Goal: Task Accomplishment & Management: Use online tool/utility

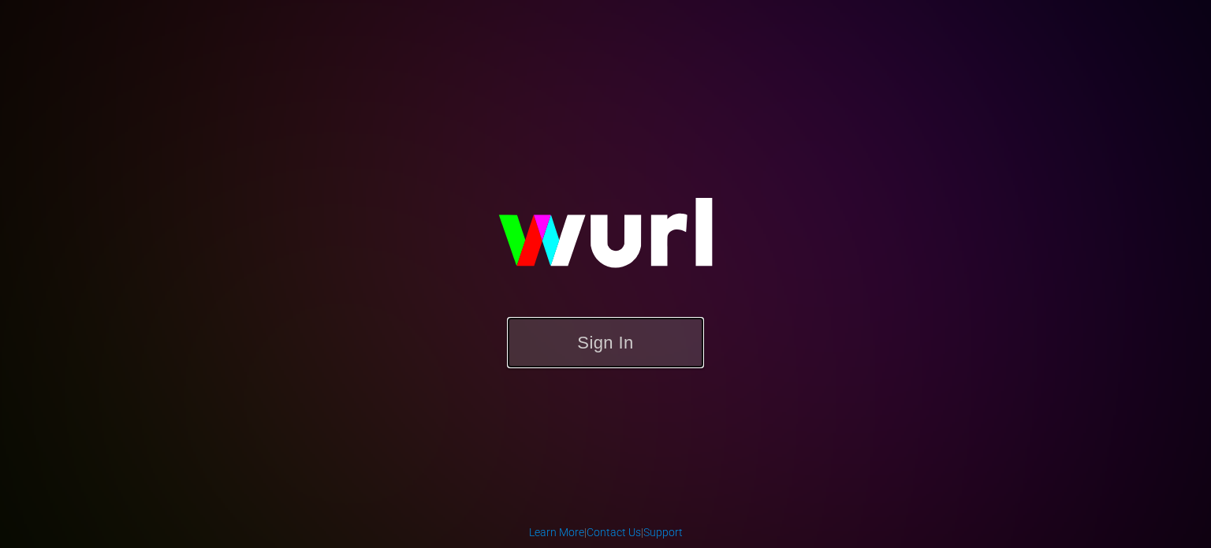
click at [571, 330] on button "Sign In" at bounding box center [605, 342] width 197 height 51
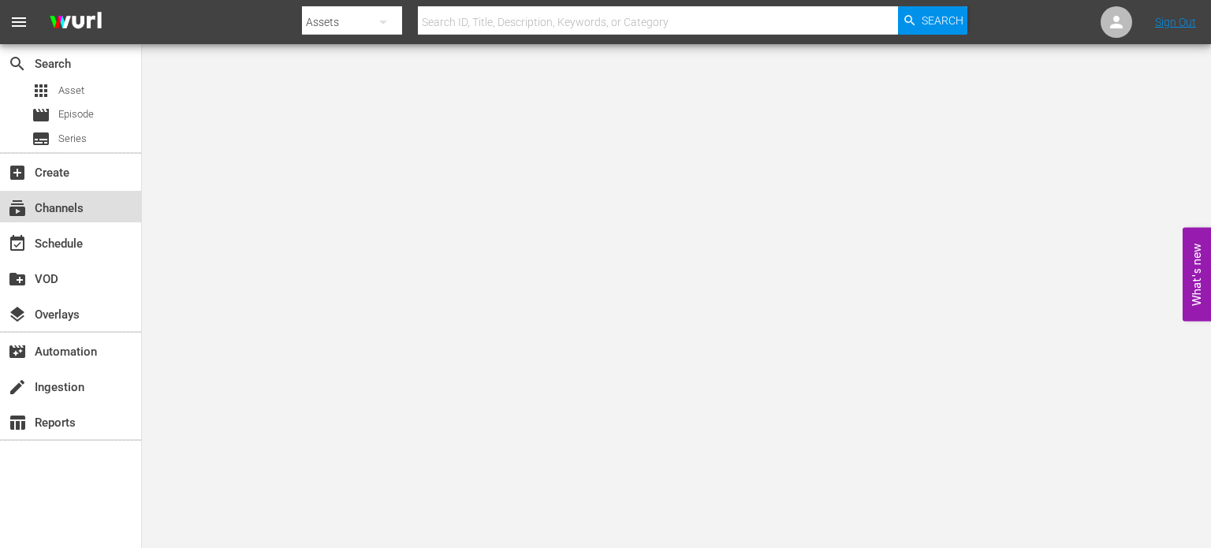
click at [91, 211] on div "subscriptions Channels" at bounding box center [70, 207] width 141 height 32
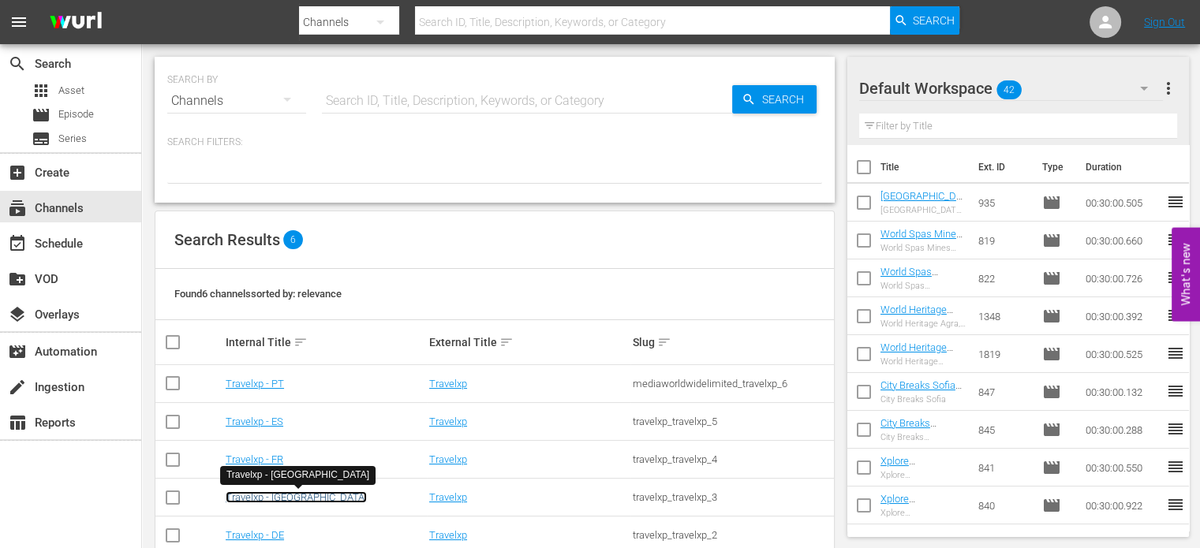
click at [263, 500] on link "Travelxp - [GEOGRAPHIC_DATA]" at bounding box center [296, 497] width 141 height 12
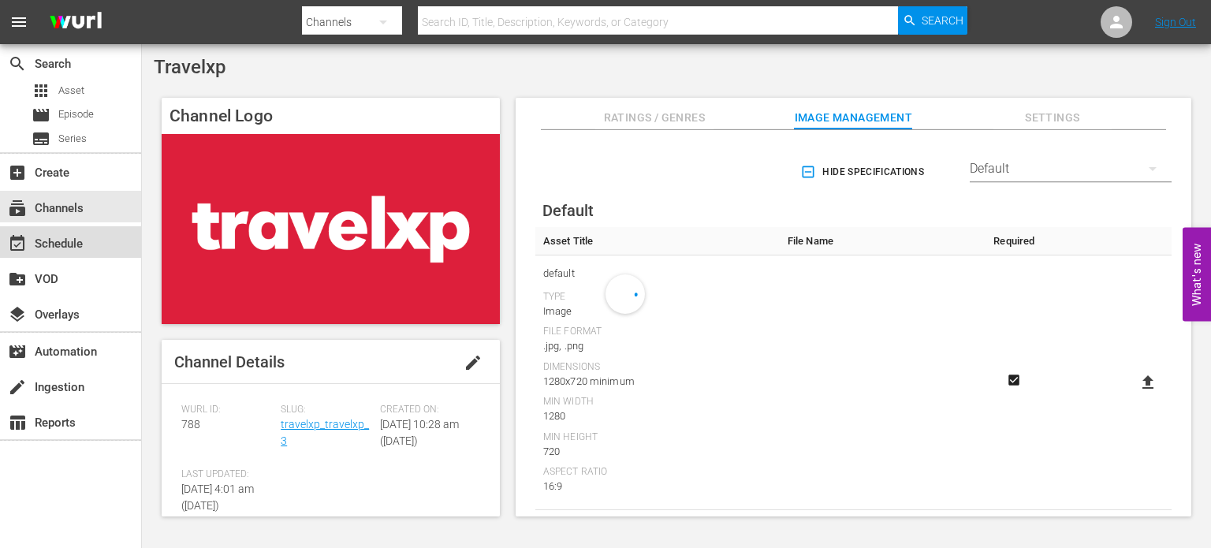
click at [91, 247] on div "event_available Schedule" at bounding box center [70, 242] width 141 height 32
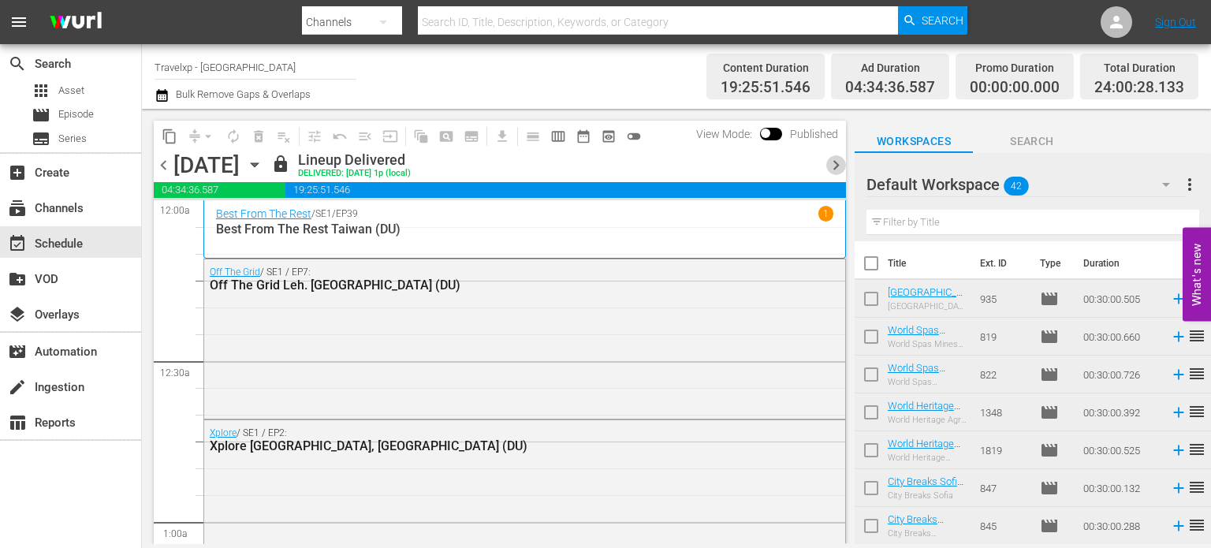
click at [841, 171] on span "chevron_right" at bounding box center [837, 165] width 20 height 20
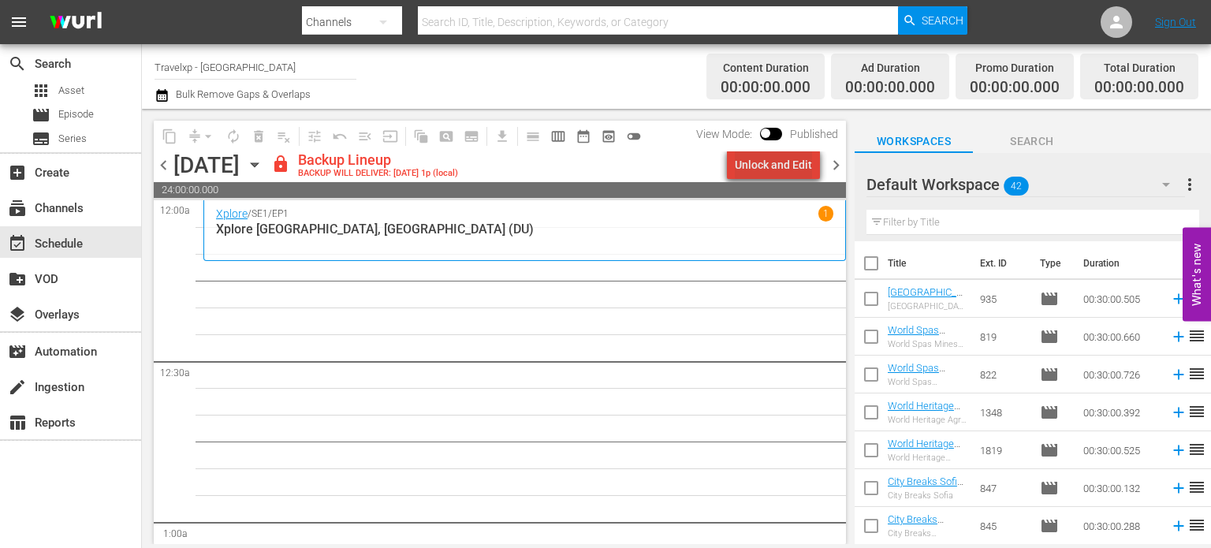
click at [782, 164] on div "Unlock and Edit" at bounding box center [773, 165] width 77 height 28
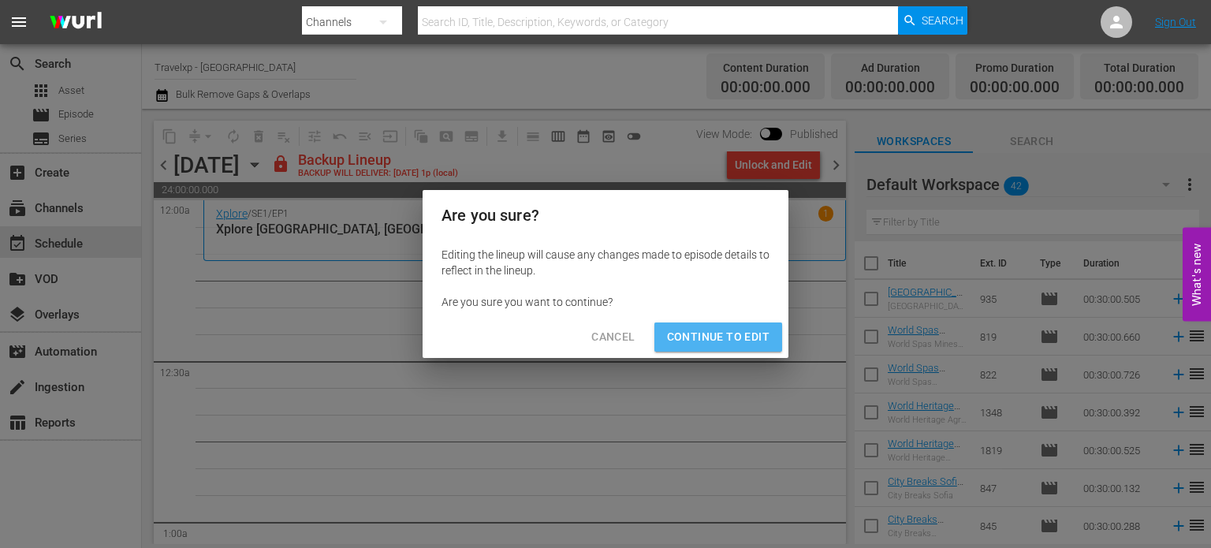
click at [722, 332] on span "Continue to Edit" at bounding box center [718, 337] width 103 height 20
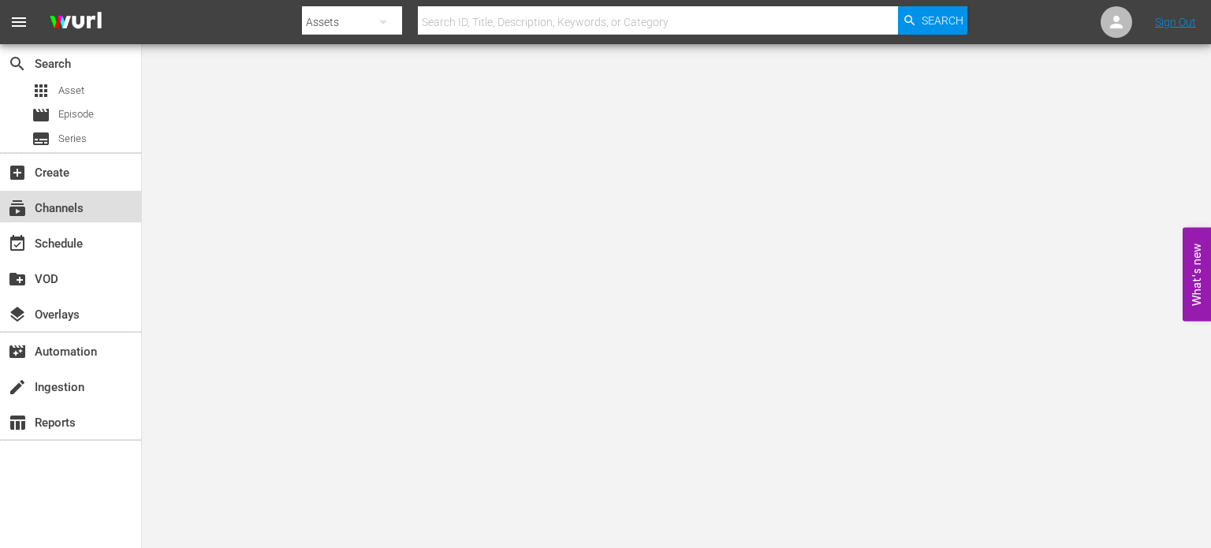
click at [84, 211] on div "subscriptions Channels" at bounding box center [44, 206] width 88 height 14
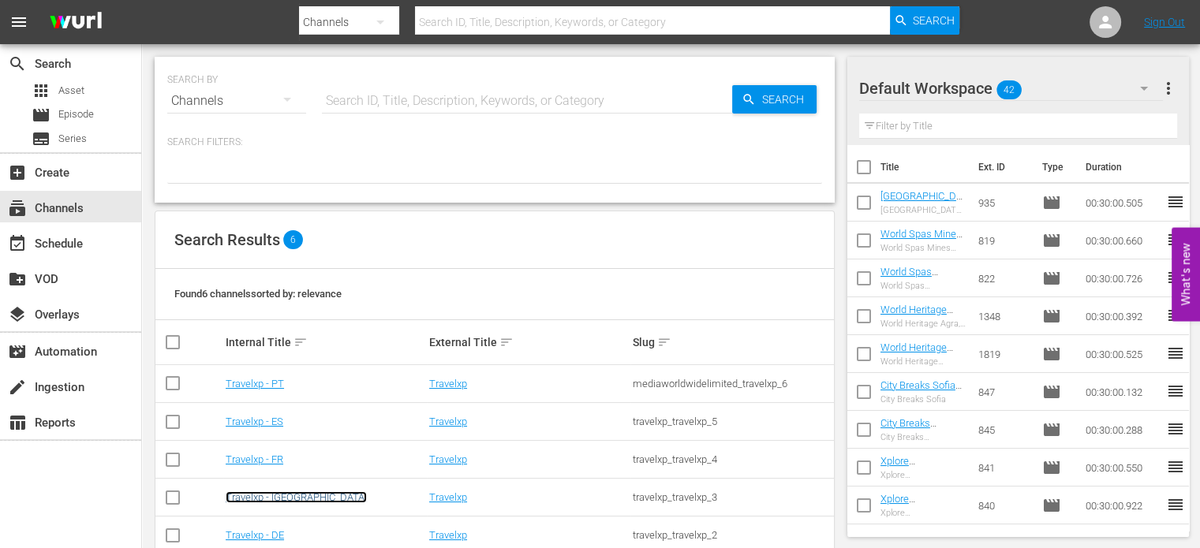
click at [263, 499] on link "Travelxp - [GEOGRAPHIC_DATA]" at bounding box center [296, 497] width 141 height 12
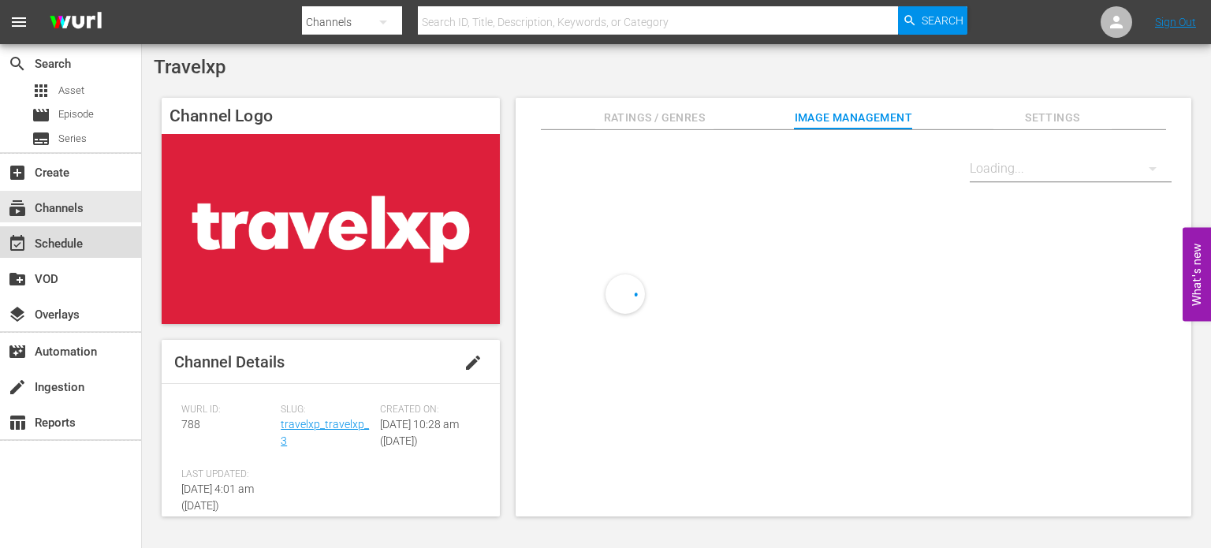
click at [110, 237] on div "event_available Schedule" at bounding box center [70, 242] width 141 height 32
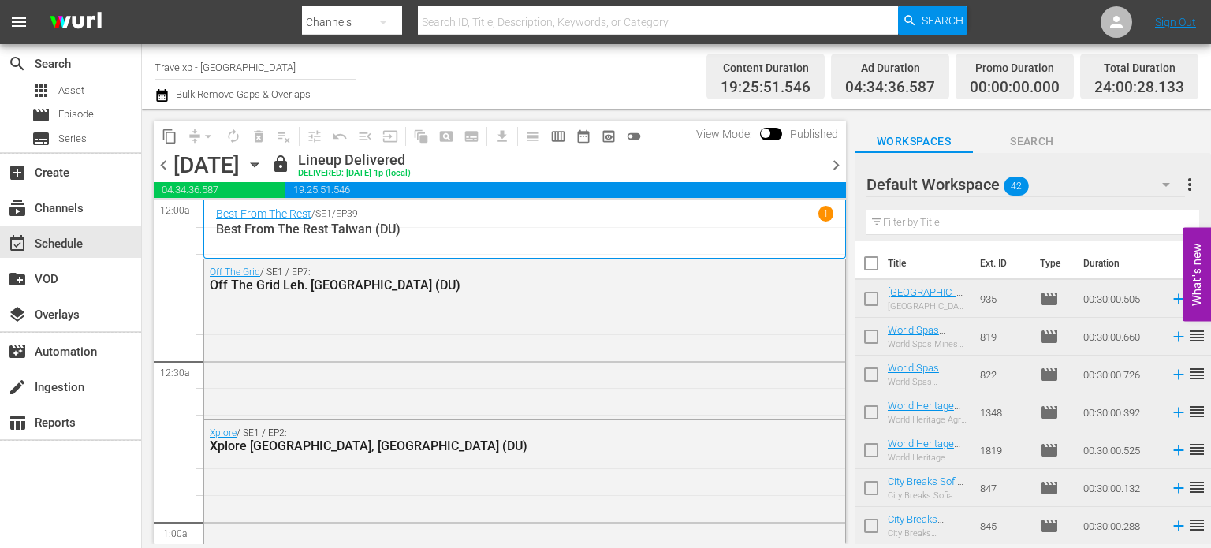
click at [827, 157] on span "chevron_right" at bounding box center [837, 165] width 20 height 20
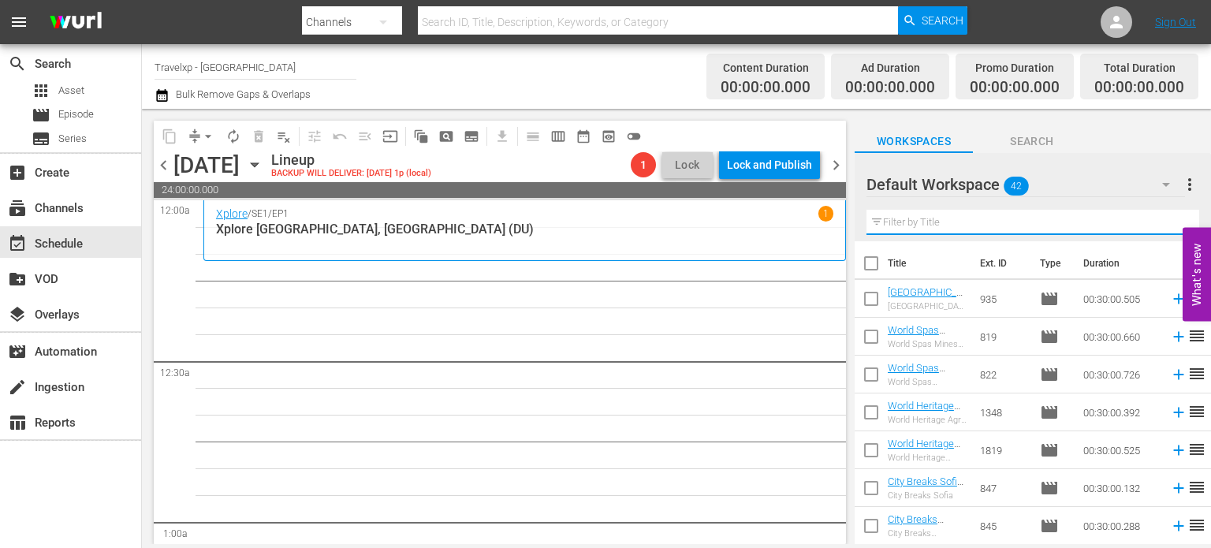
click at [938, 219] on input "text" at bounding box center [1033, 222] width 333 height 25
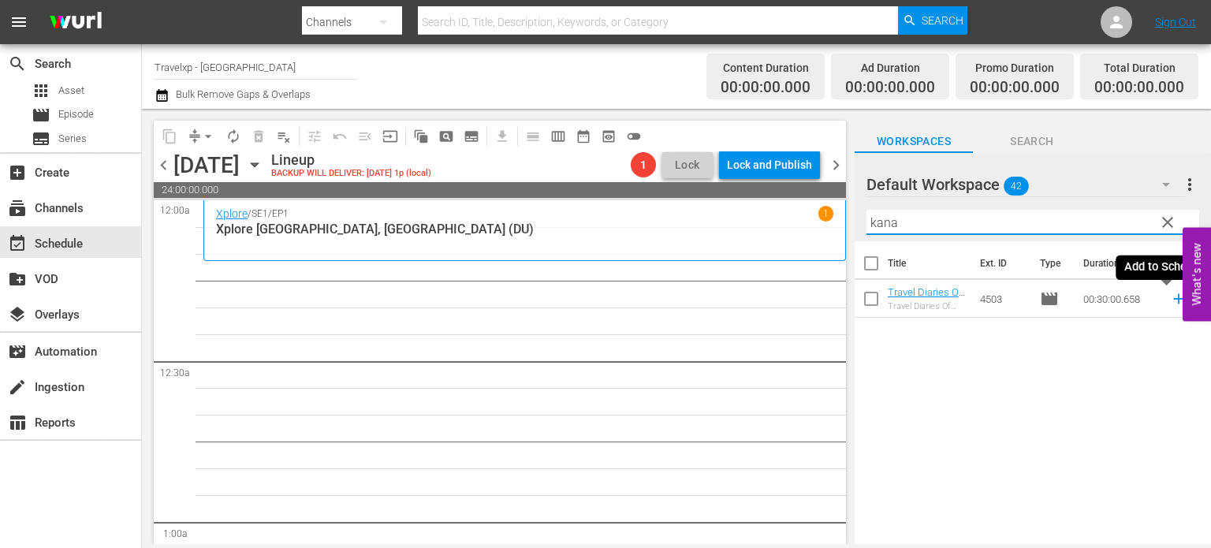
type input "kana"
click at [1174, 300] on icon at bounding box center [1179, 299] width 10 height 10
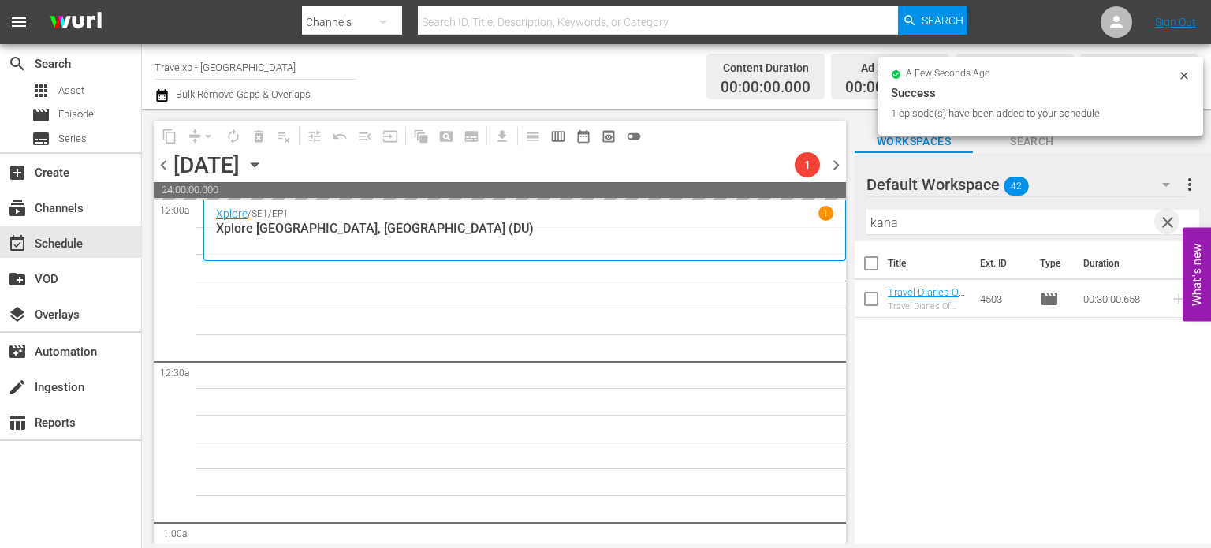
click at [1166, 224] on span "clear" at bounding box center [1168, 222] width 19 height 19
click at [1166, 224] on input "text" at bounding box center [1033, 222] width 333 height 25
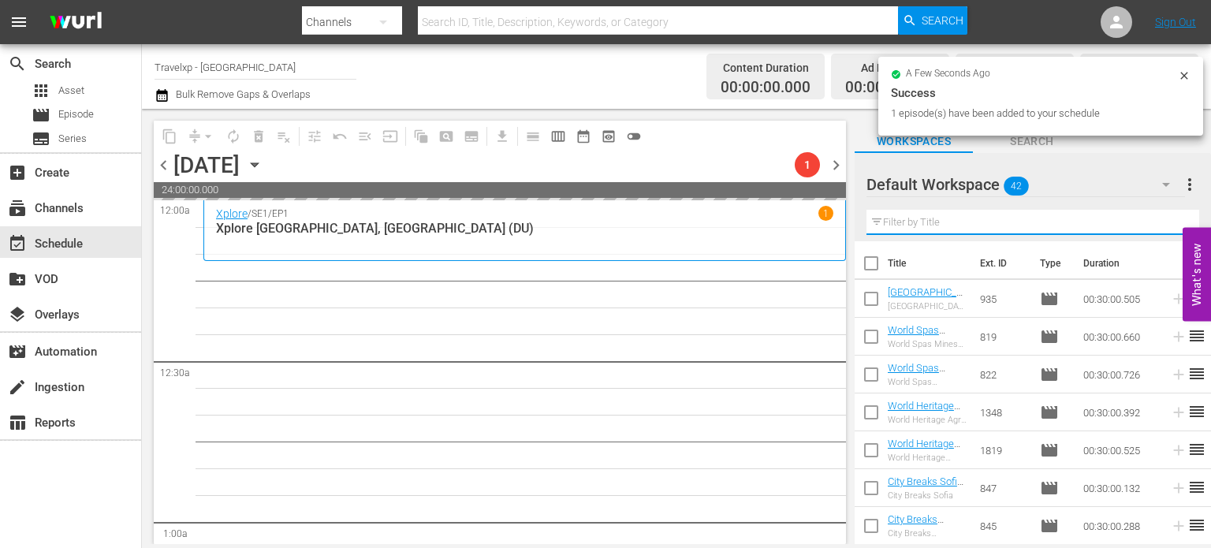
click at [1166, 224] on input "text" at bounding box center [1033, 222] width 333 height 25
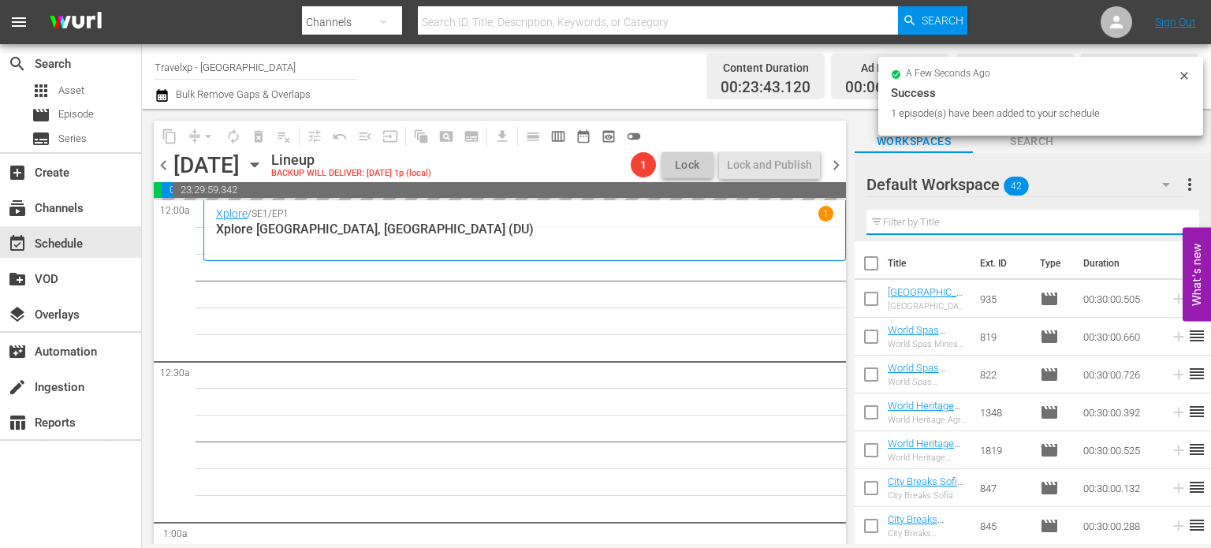
click at [1166, 224] on input "text" at bounding box center [1033, 222] width 333 height 25
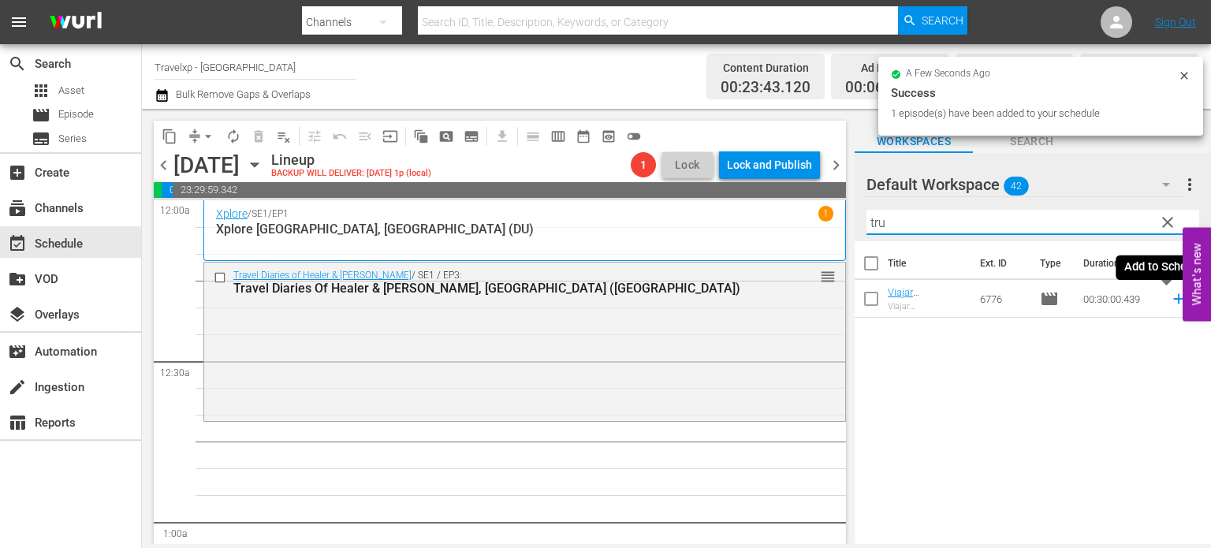
type input "tru"
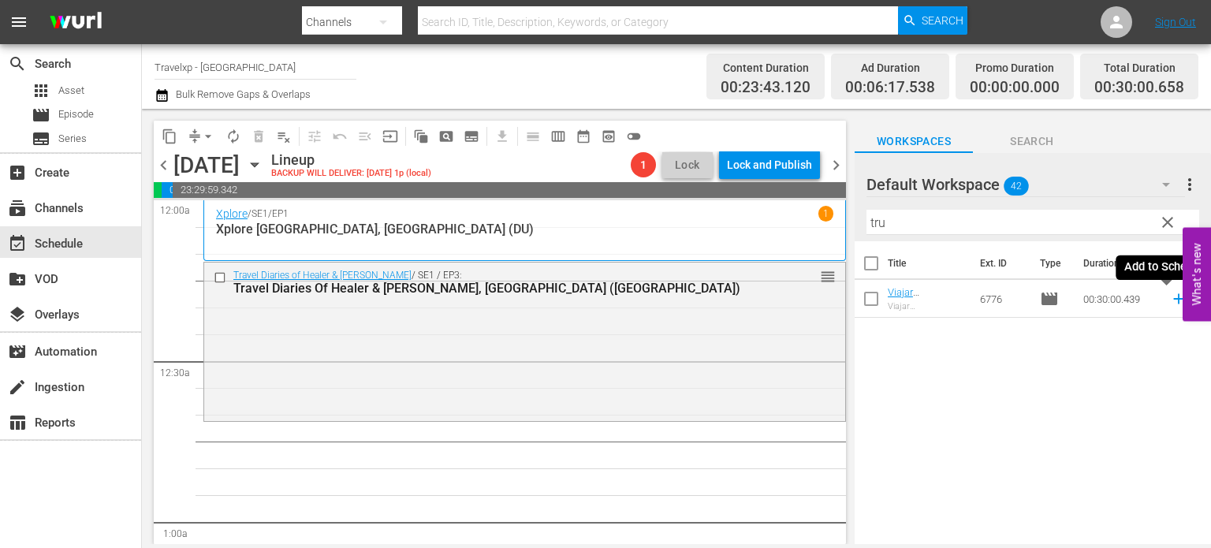
click at [1170, 302] on icon at bounding box center [1178, 298] width 17 height 17
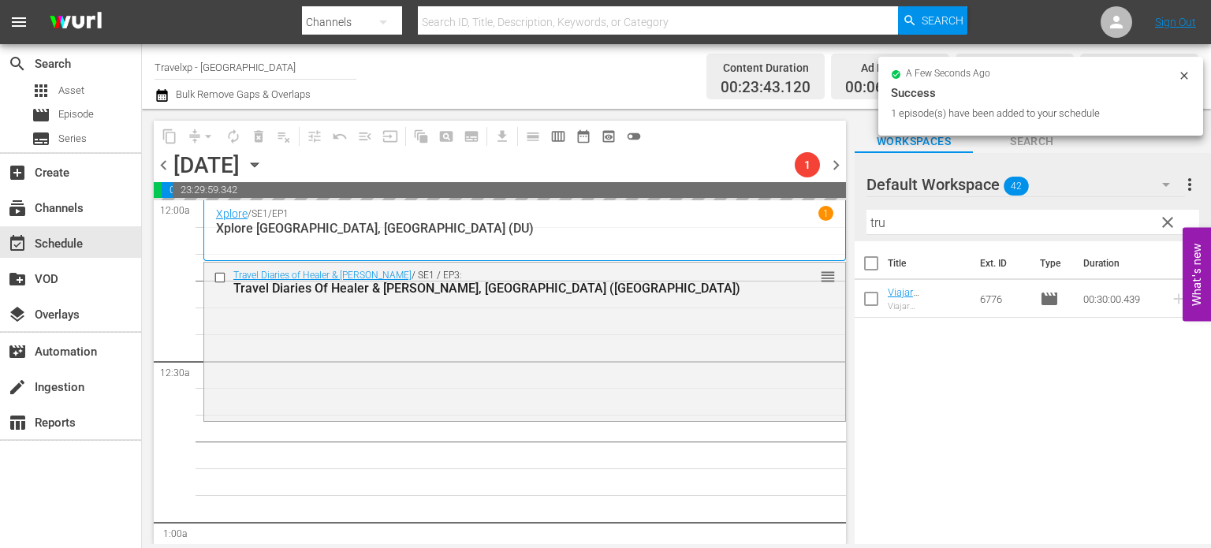
click at [1172, 222] on span "clear" at bounding box center [1168, 222] width 19 height 19
click at [1172, 222] on input "tru" at bounding box center [1033, 222] width 333 height 25
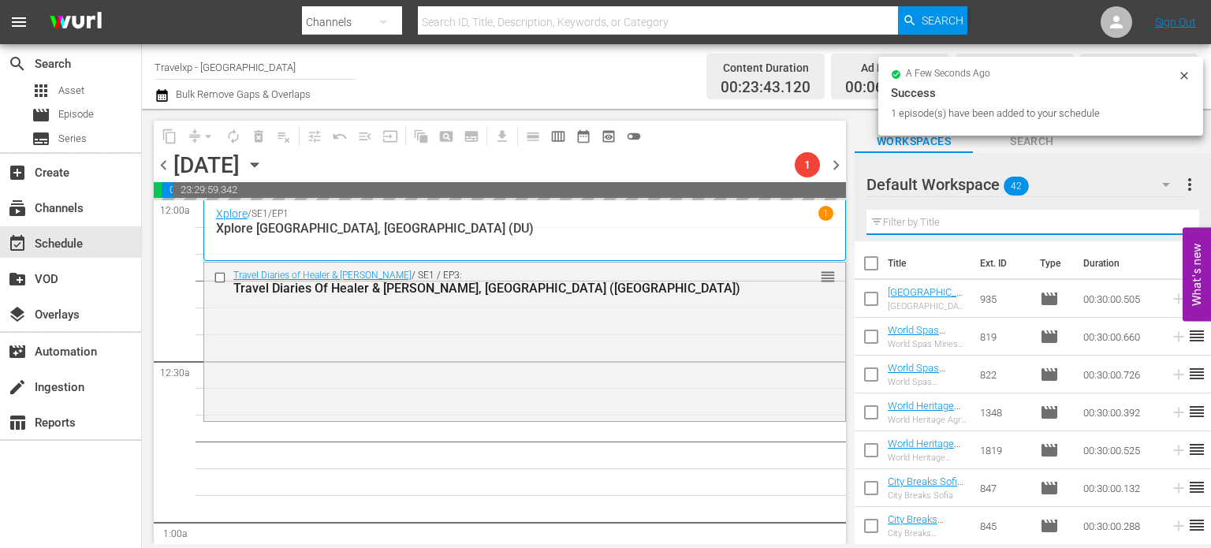
click at [1172, 222] on input "text" at bounding box center [1033, 222] width 333 height 25
click at [1172, 222] on div "Default Workspace 42 Default more_vert Filter by Title" at bounding box center [1033, 197] width 356 height 88
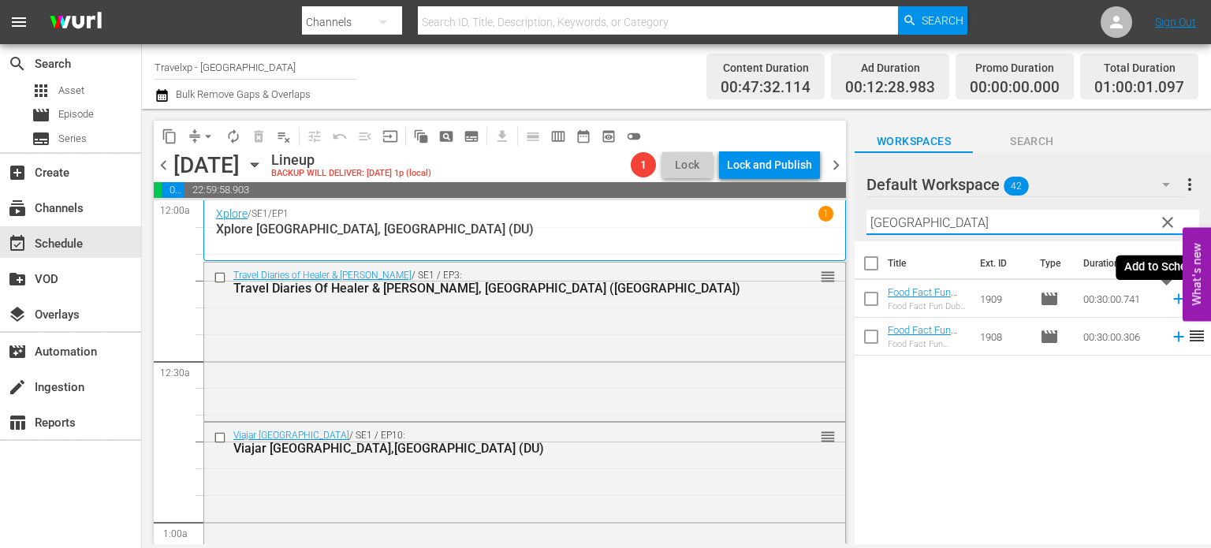
type input "[GEOGRAPHIC_DATA]"
click at [1170, 298] on icon at bounding box center [1178, 298] width 17 height 17
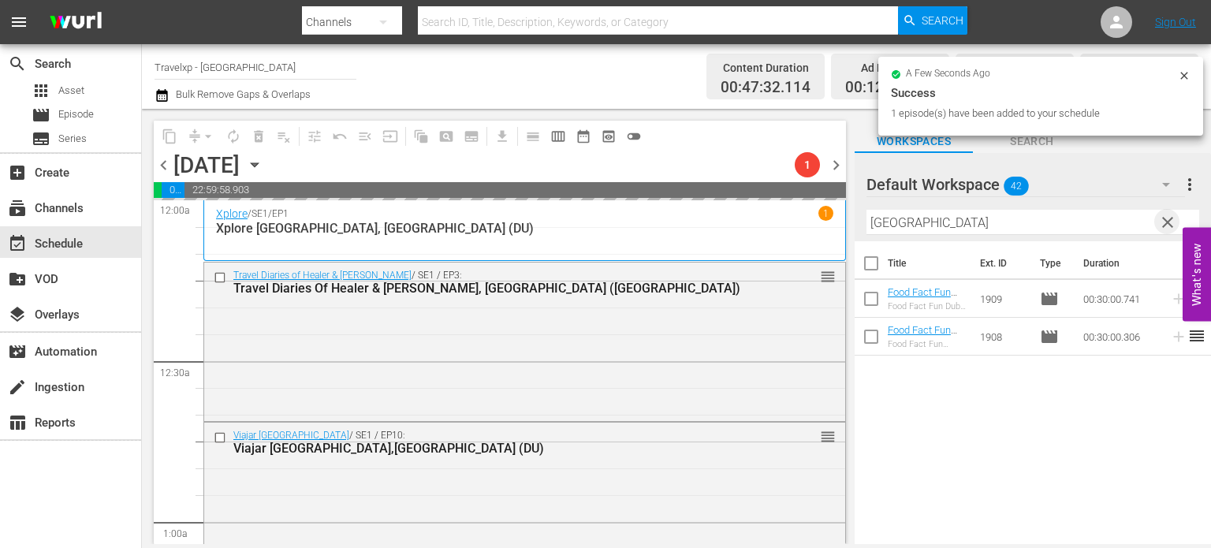
click at [1166, 229] on span "clear" at bounding box center [1168, 222] width 19 height 19
click at [1166, 229] on input "[GEOGRAPHIC_DATA]" at bounding box center [1033, 222] width 333 height 25
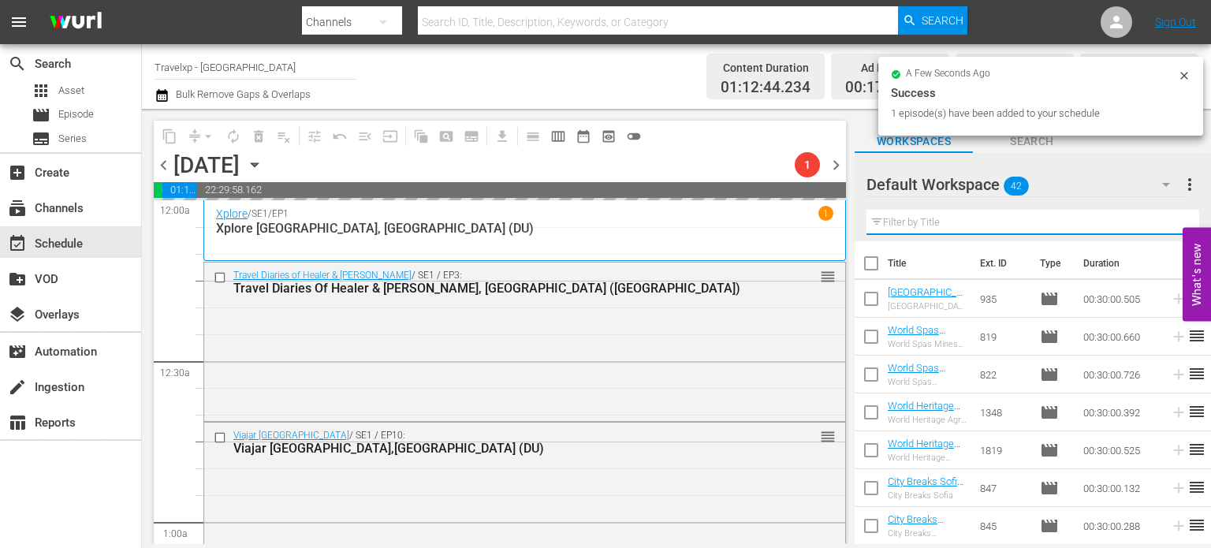
click at [1166, 229] on input "text" at bounding box center [1033, 222] width 333 height 25
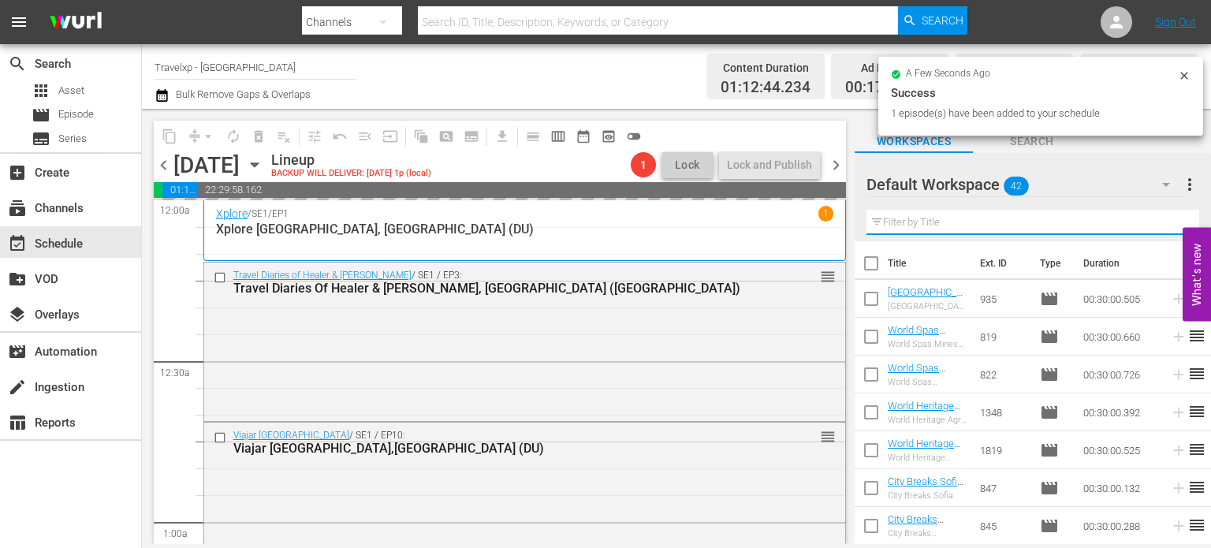
click at [1166, 229] on input "text" at bounding box center [1033, 222] width 333 height 25
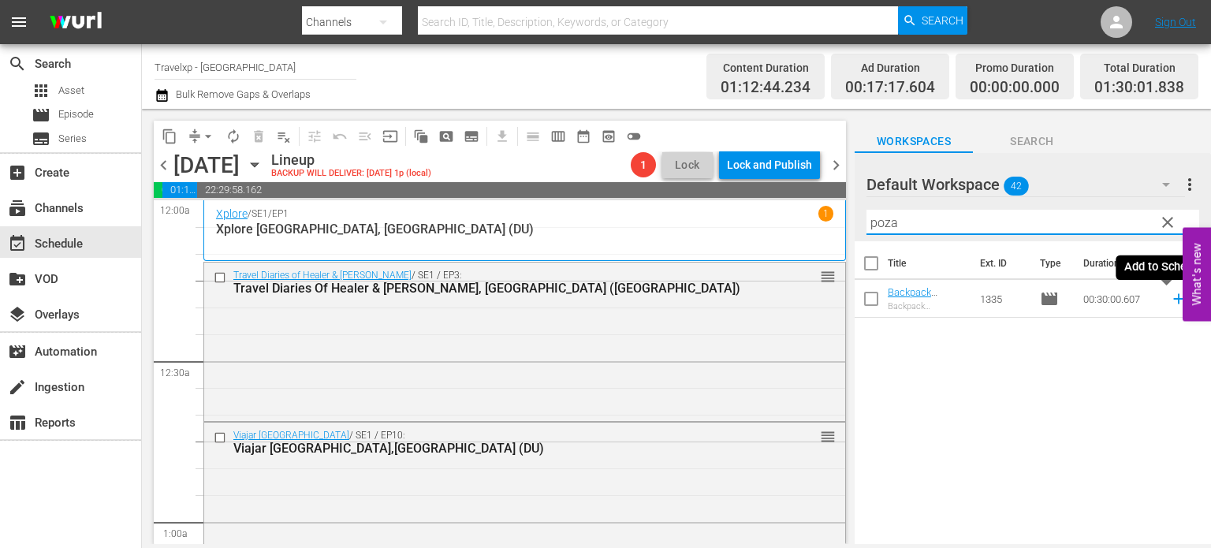
type input "poza"
click at [1170, 306] on icon at bounding box center [1178, 298] width 17 height 17
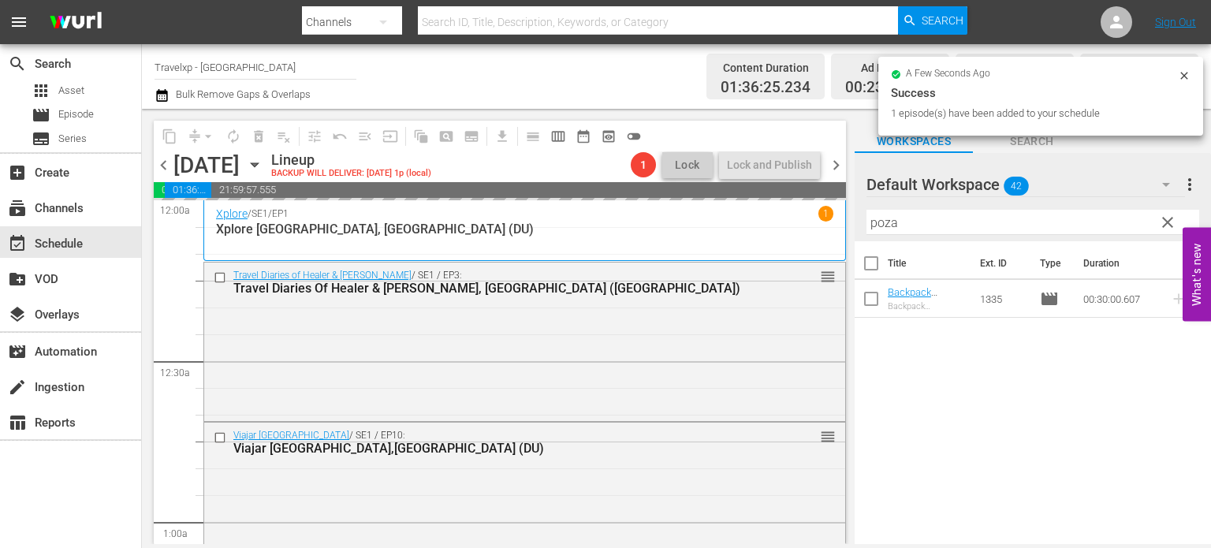
click at [1171, 218] on span "clear" at bounding box center [1168, 222] width 19 height 19
click at [1171, 218] on input "poza" at bounding box center [1033, 222] width 333 height 25
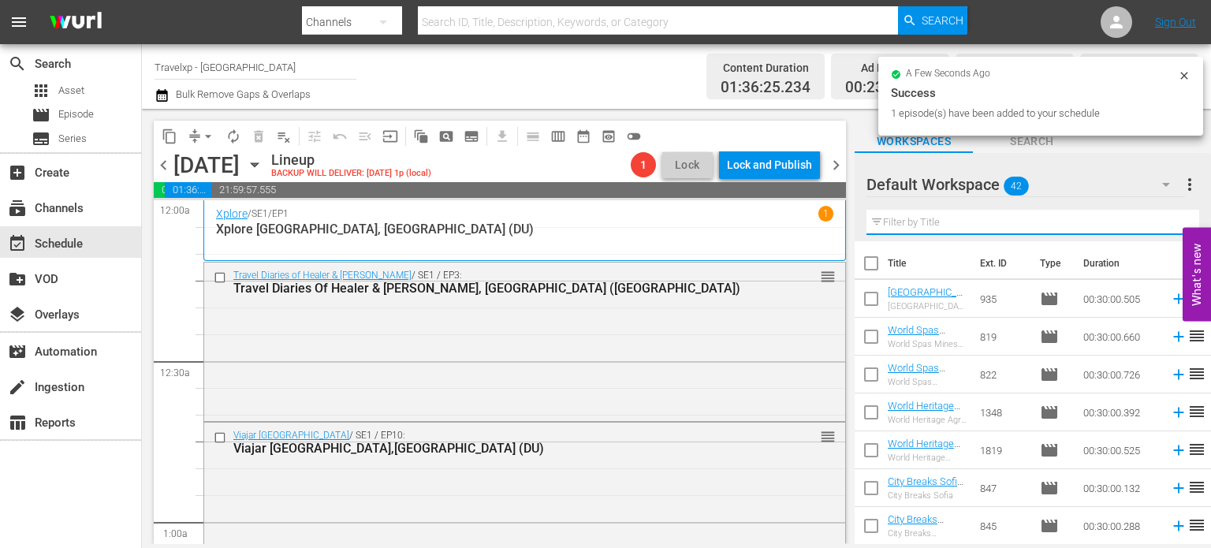
click at [1171, 218] on input "text" at bounding box center [1033, 222] width 333 height 25
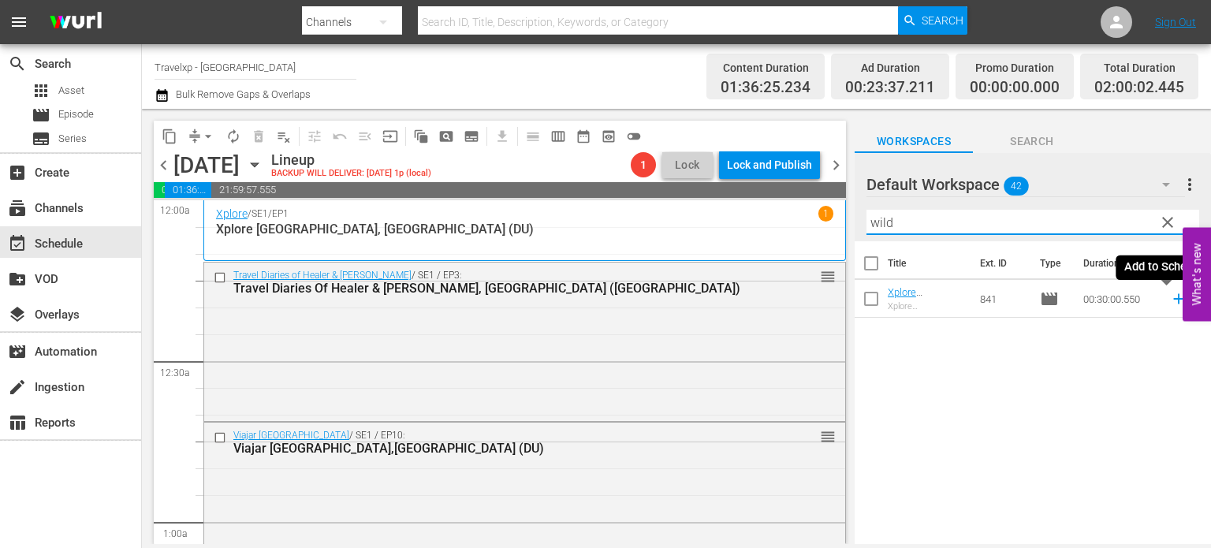
type input "wild"
click at [1174, 304] on icon at bounding box center [1179, 299] width 10 height 10
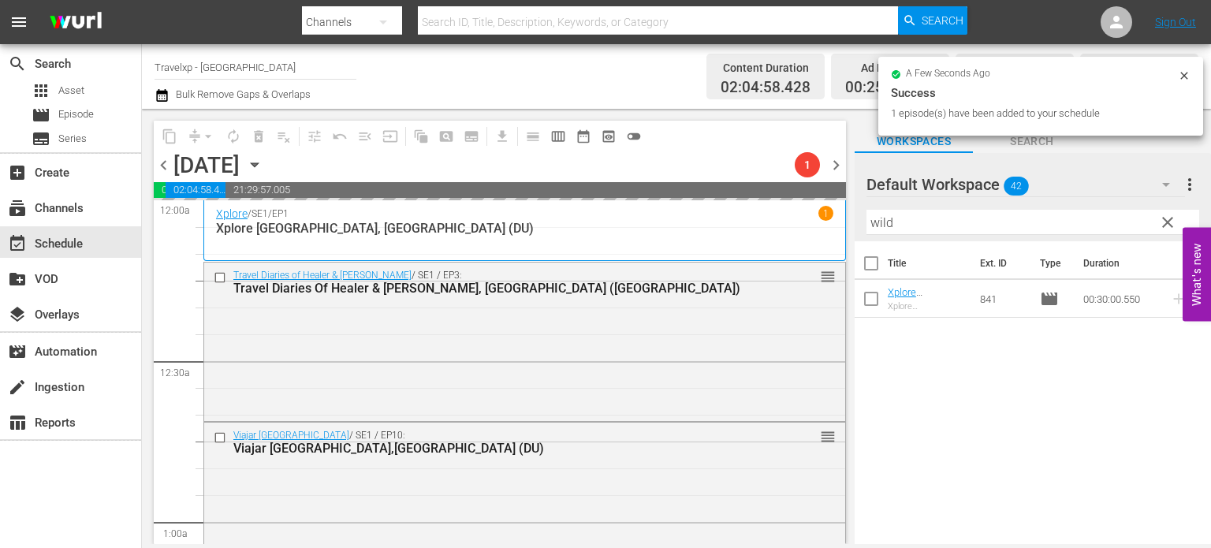
click at [1163, 226] on span "clear" at bounding box center [1168, 222] width 19 height 19
click at [1163, 226] on input "wild" at bounding box center [1033, 222] width 333 height 25
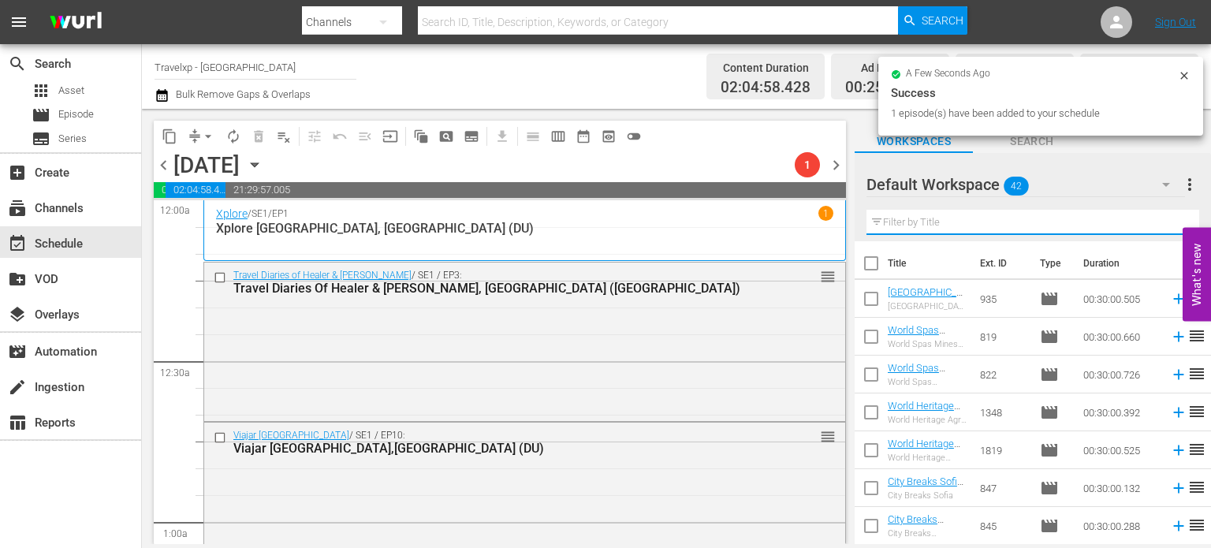
click at [1163, 226] on input "text" at bounding box center [1033, 222] width 333 height 25
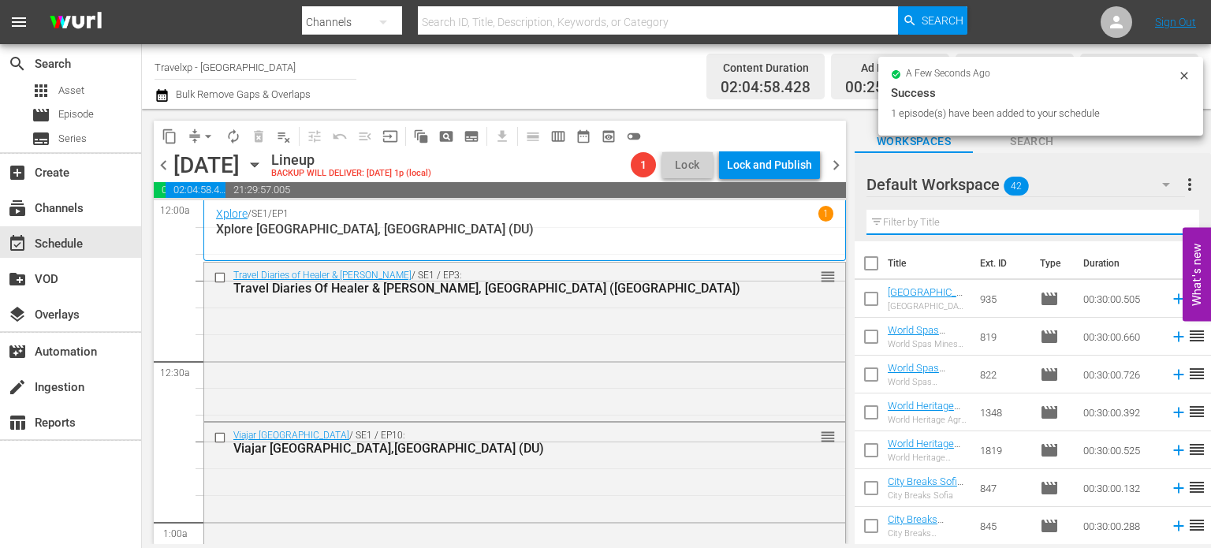
click at [1163, 226] on input "text" at bounding box center [1033, 222] width 333 height 25
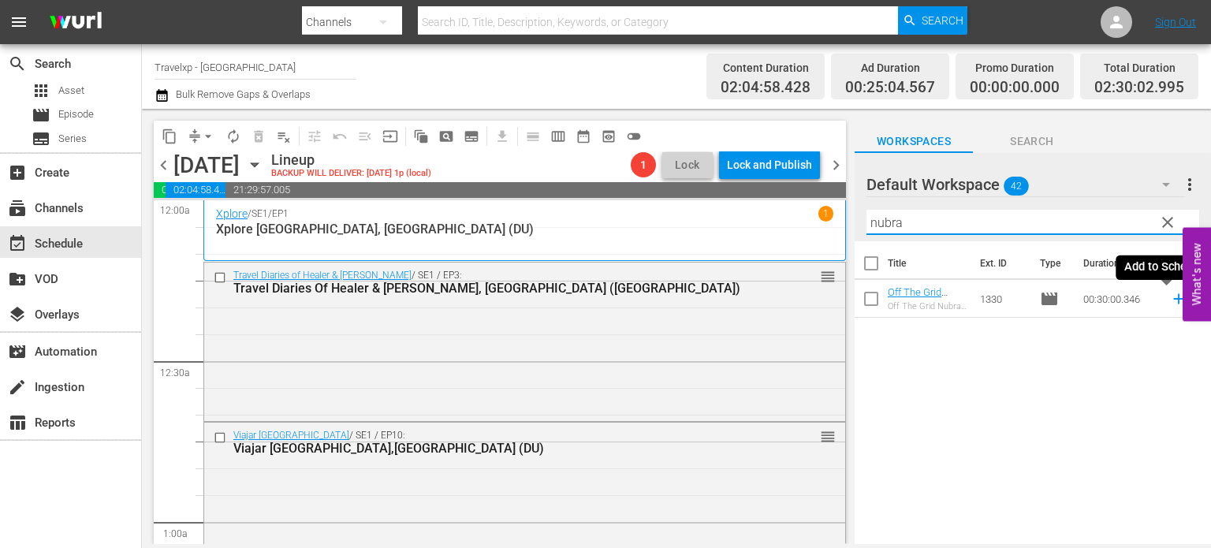
type input "nubra"
click at [1170, 304] on icon at bounding box center [1178, 298] width 17 height 17
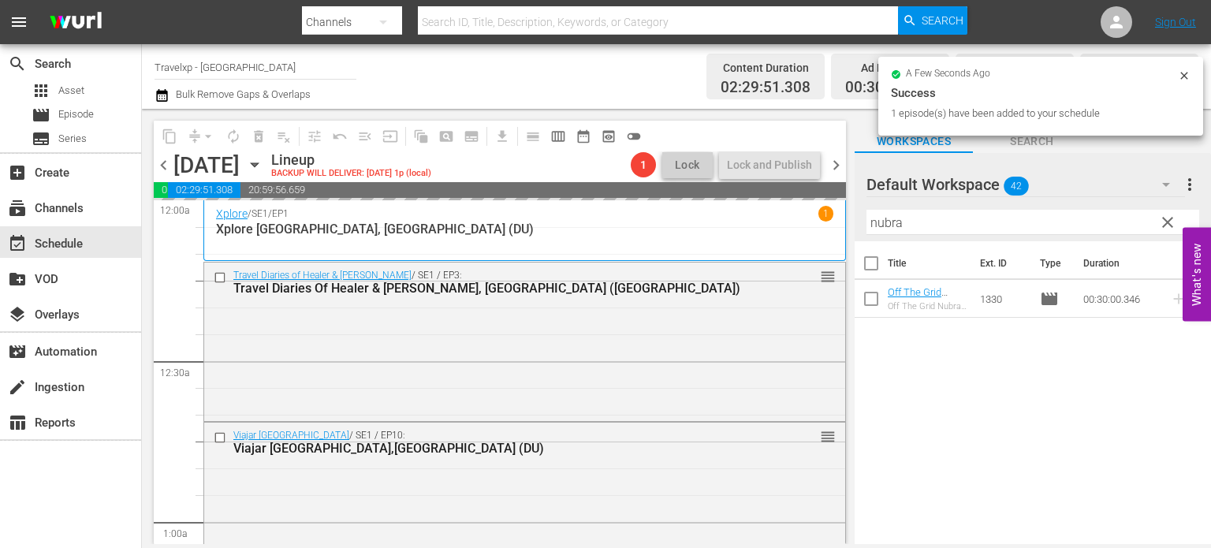
click at [1167, 226] on span "clear" at bounding box center [1168, 222] width 19 height 19
click at [1167, 226] on input "nubra" at bounding box center [1033, 222] width 333 height 25
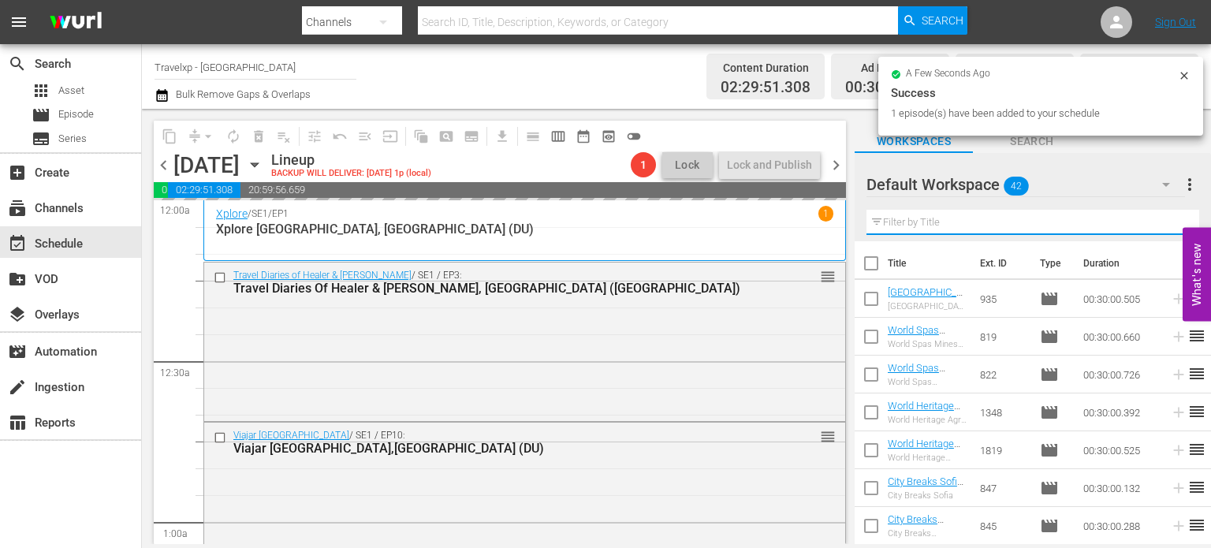
click at [1167, 226] on input "text" at bounding box center [1033, 222] width 333 height 25
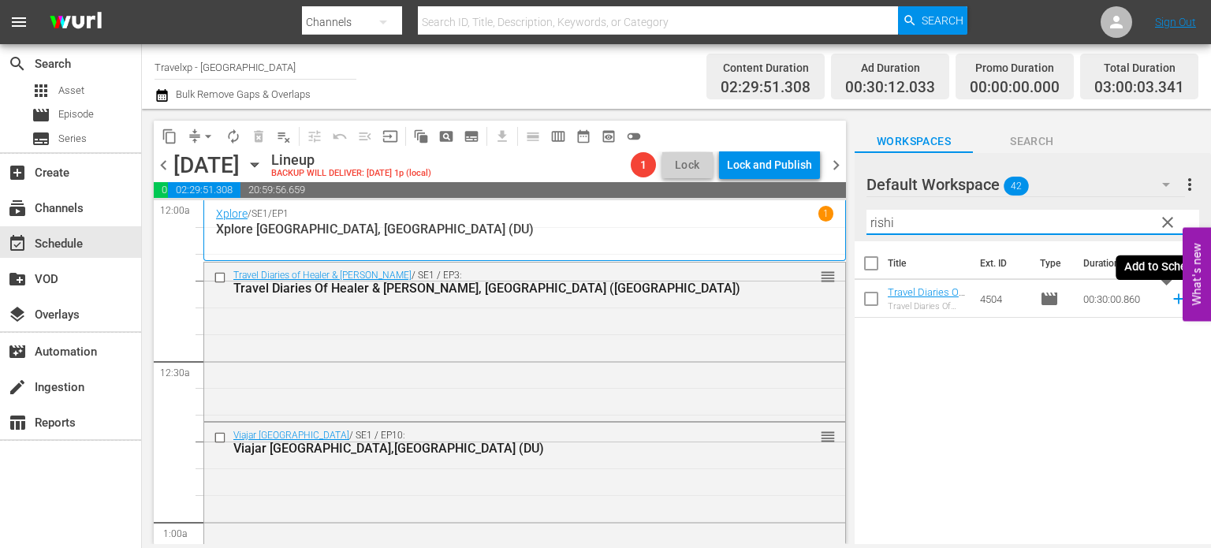
type input "rishi"
click at [1174, 303] on icon at bounding box center [1179, 299] width 10 height 10
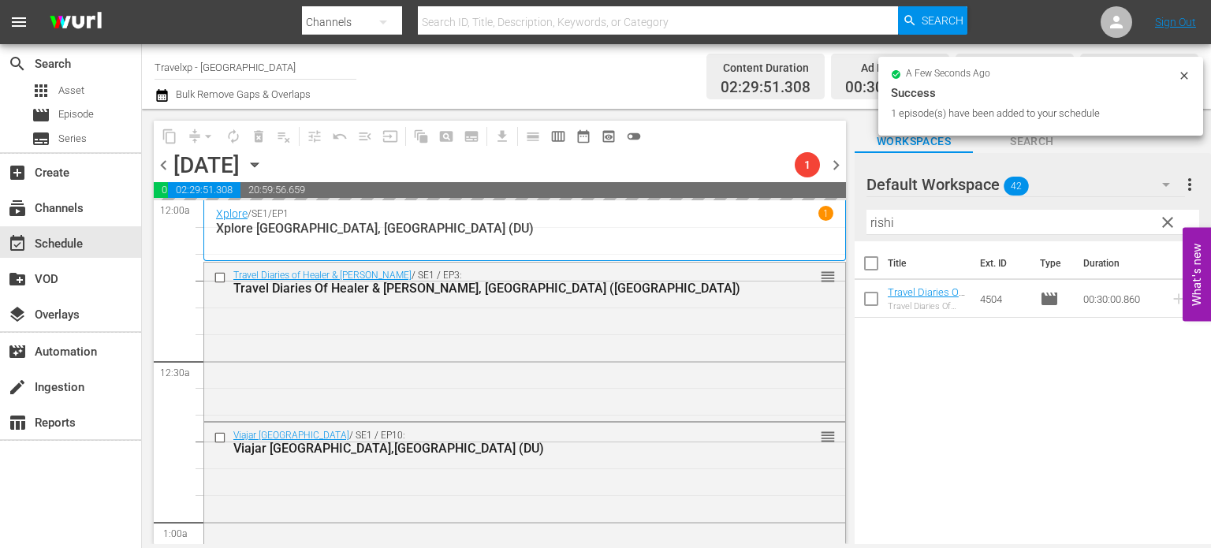
click at [1166, 219] on span "clear" at bounding box center [1168, 222] width 19 height 19
click at [1166, 219] on input "rishi" at bounding box center [1033, 222] width 333 height 25
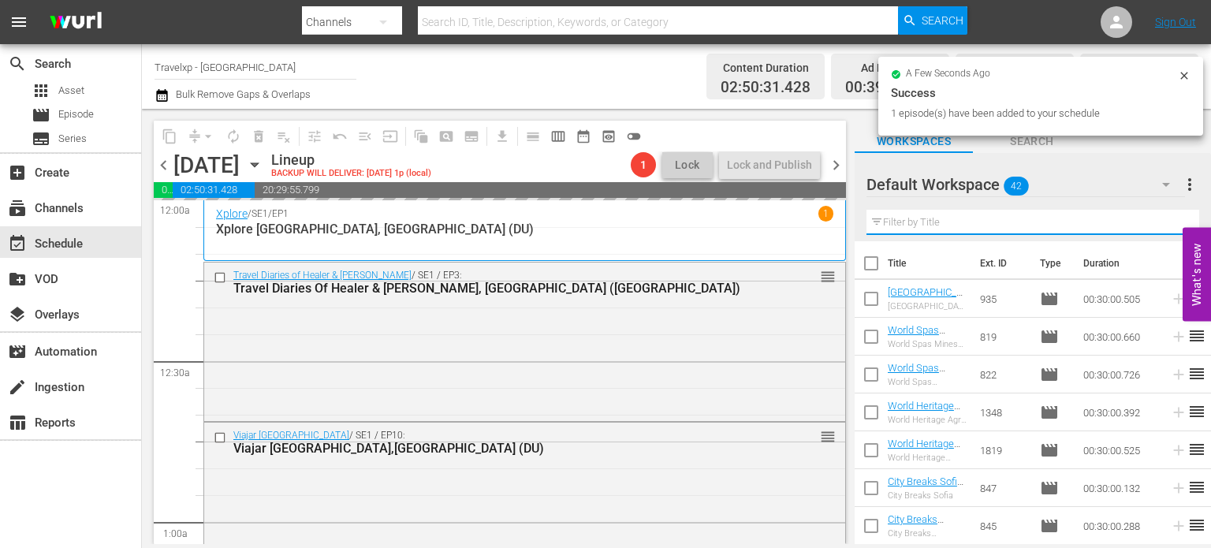
click at [1166, 219] on input "text" at bounding box center [1033, 222] width 333 height 25
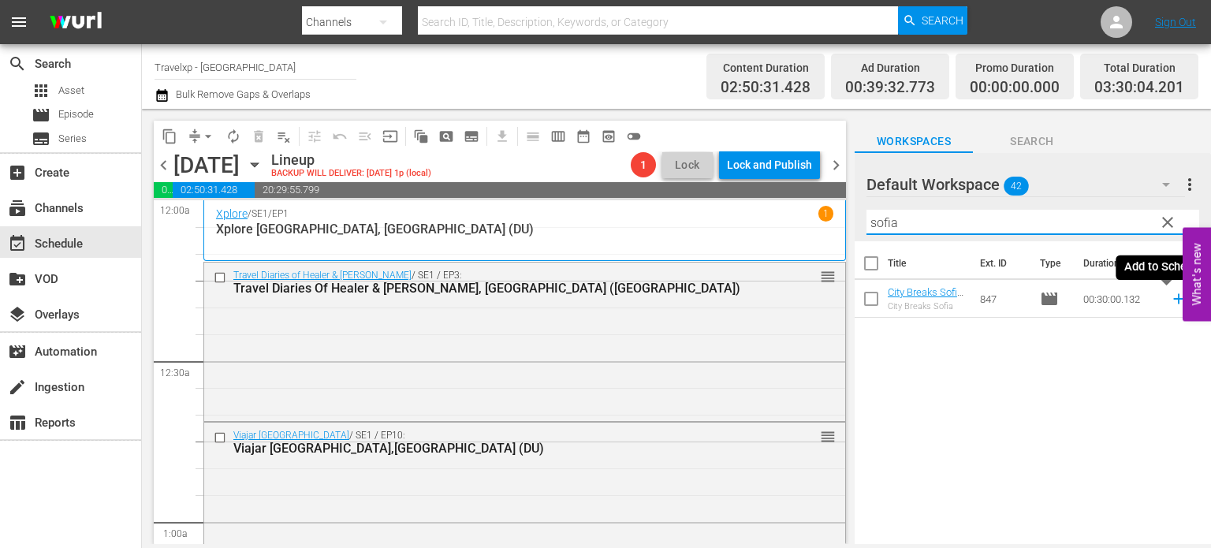
type input "sofia"
click at [1174, 302] on icon at bounding box center [1178, 298] width 17 height 17
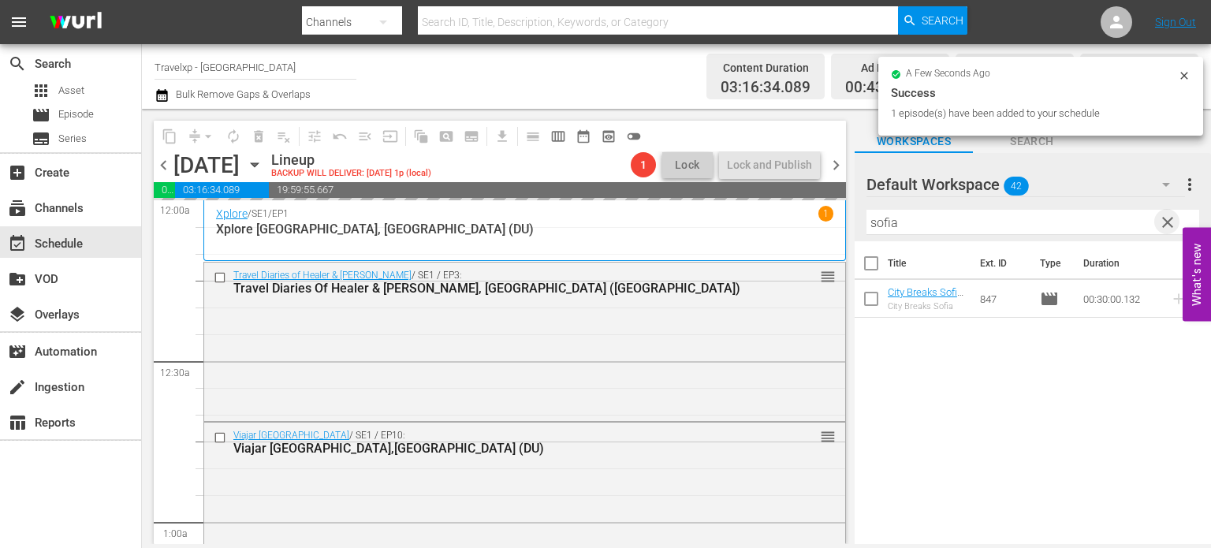
click at [1167, 226] on span "clear" at bounding box center [1168, 222] width 19 height 19
click at [1167, 226] on input "text" at bounding box center [1033, 222] width 333 height 25
click at [1167, 226] on div "Default Workspace 42 Default more_vert clear Filter by Title t" at bounding box center [1033, 197] width 356 height 88
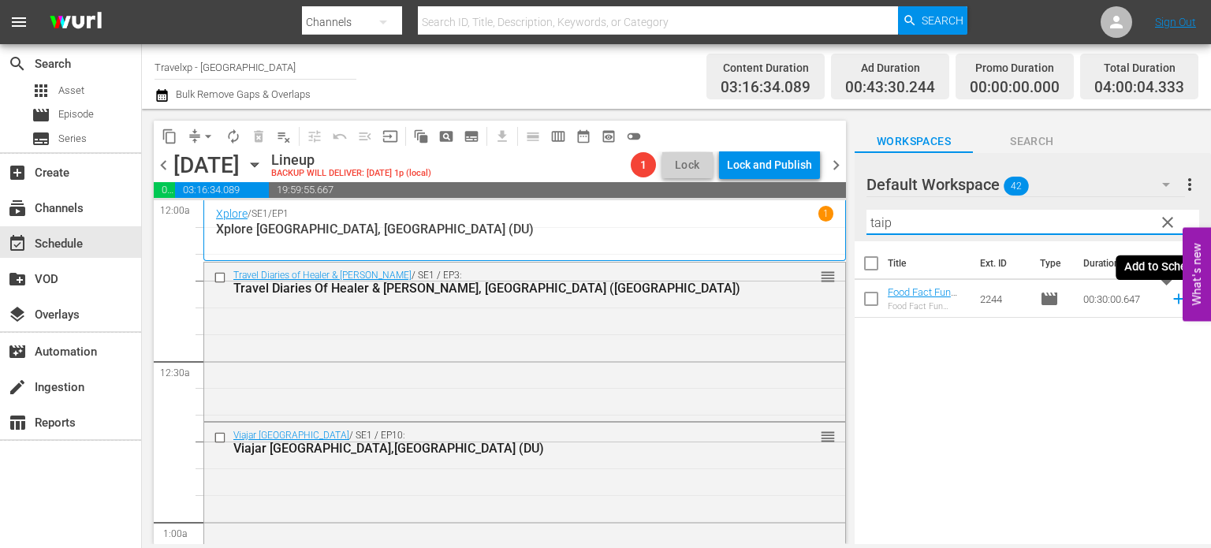
type input "taip"
click at [1170, 303] on icon at bounding box center [1178, 298] width 17 height 17
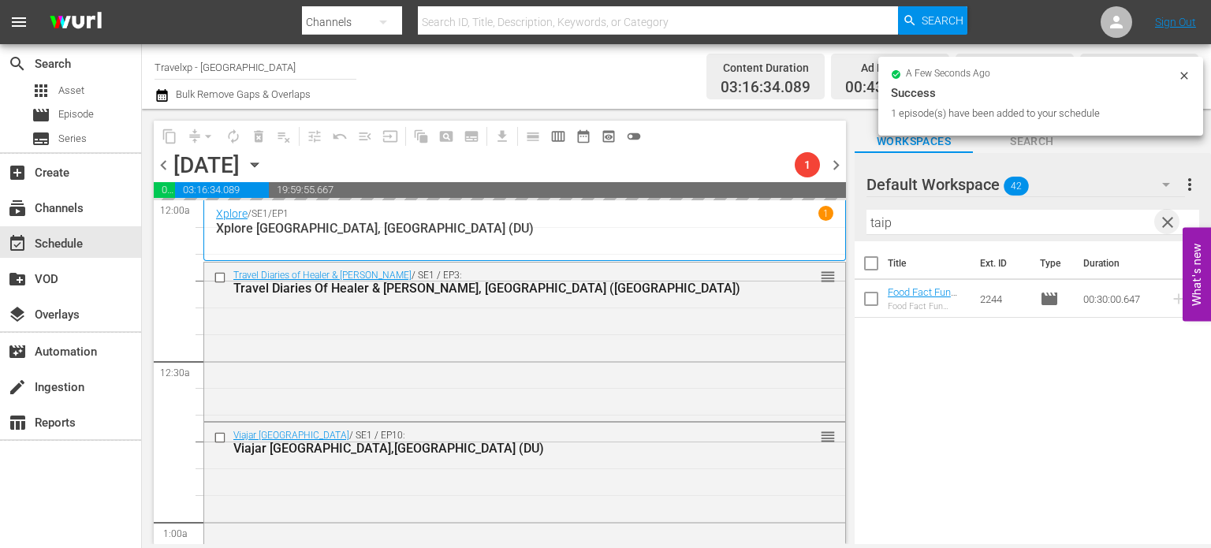
click at [1167, 226] on span "clear" at bounding box center [1168, 222] width 19 height 19
click at [1167, 226] on input "taip" at bounding box center [1033, 222] width 333 height 25
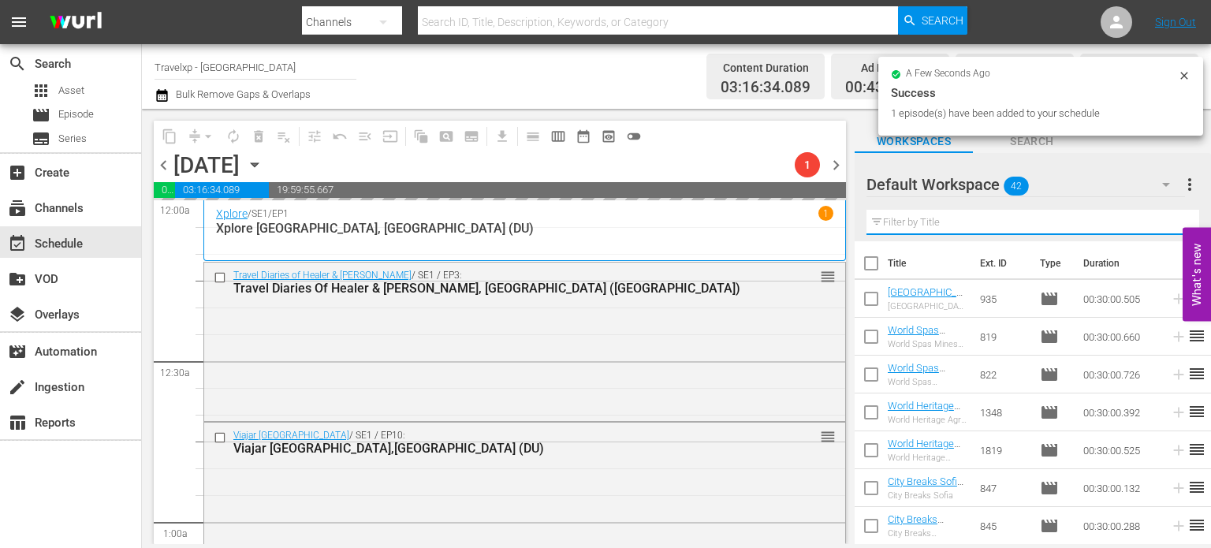
click at [1167, 226] on input "text" at bounding box center [1033, 222] width 333 height 25
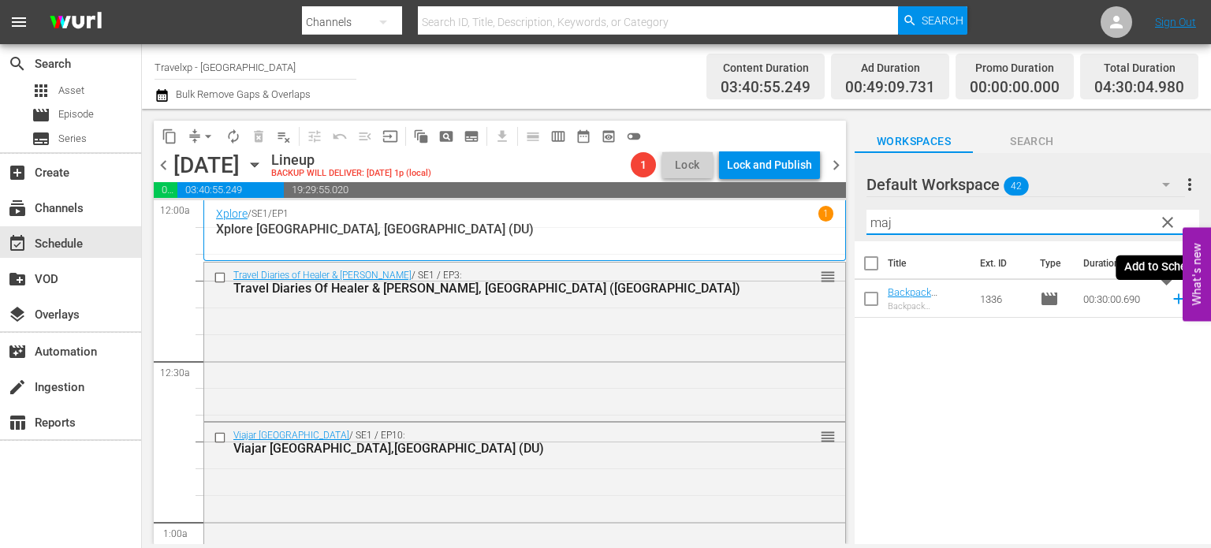
type input "maj"
click at [1170, 304] on icon at bounding box center [1178, 298] width 17 height 17
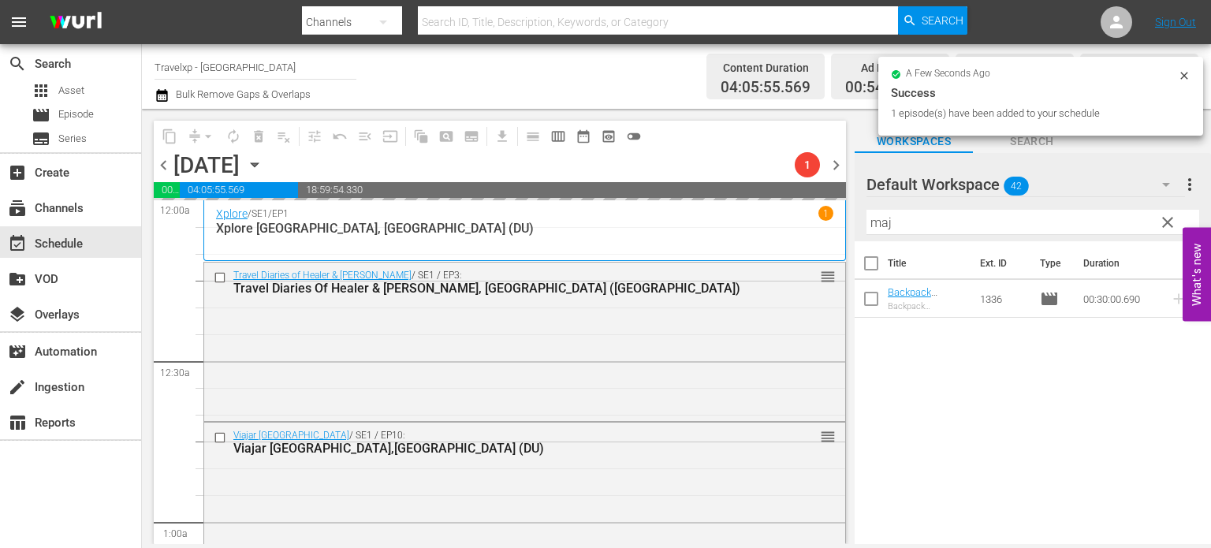
click at [1164, 221] on span "clear" at bounding box center [1168, 222] width 19 height 19
click at [1164, 221] on input "maj" at bounding box center [1033, 222] width 333 height 25
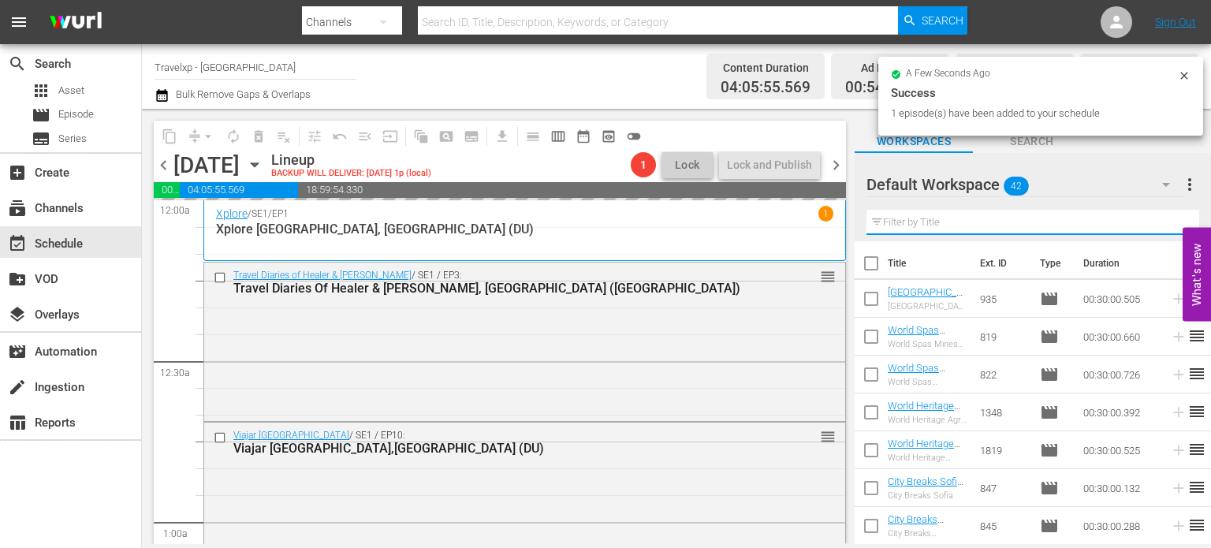
click at [1164, 221] on input "text" at bounding box center [1033, 222] width 333 height 25
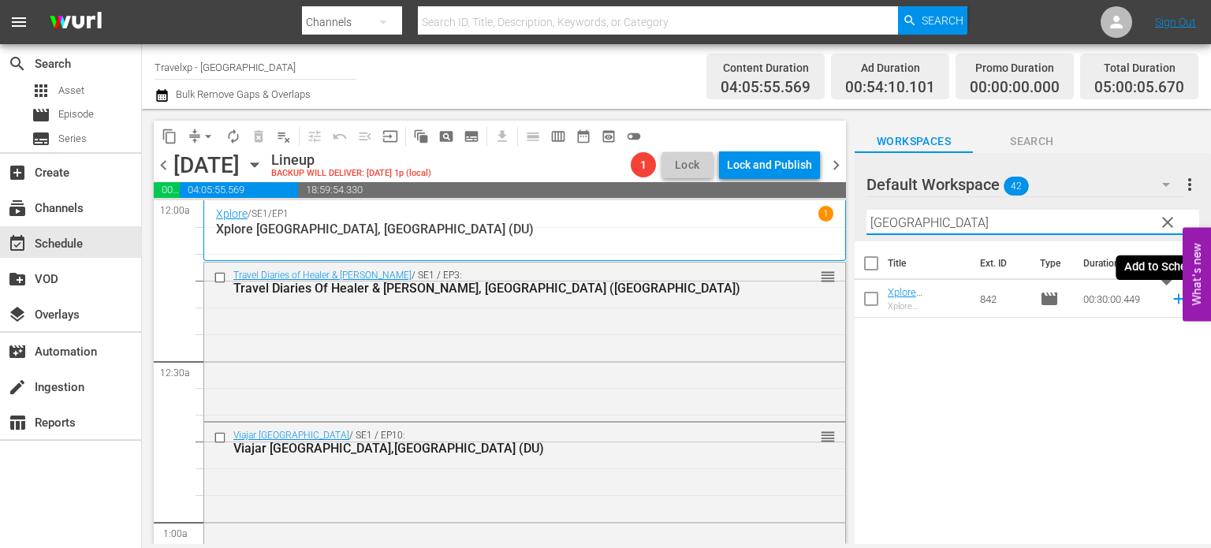
type input "belfast"
click at [1170, 300] on icon at bounding box center [1178, 298] width 17 height 17
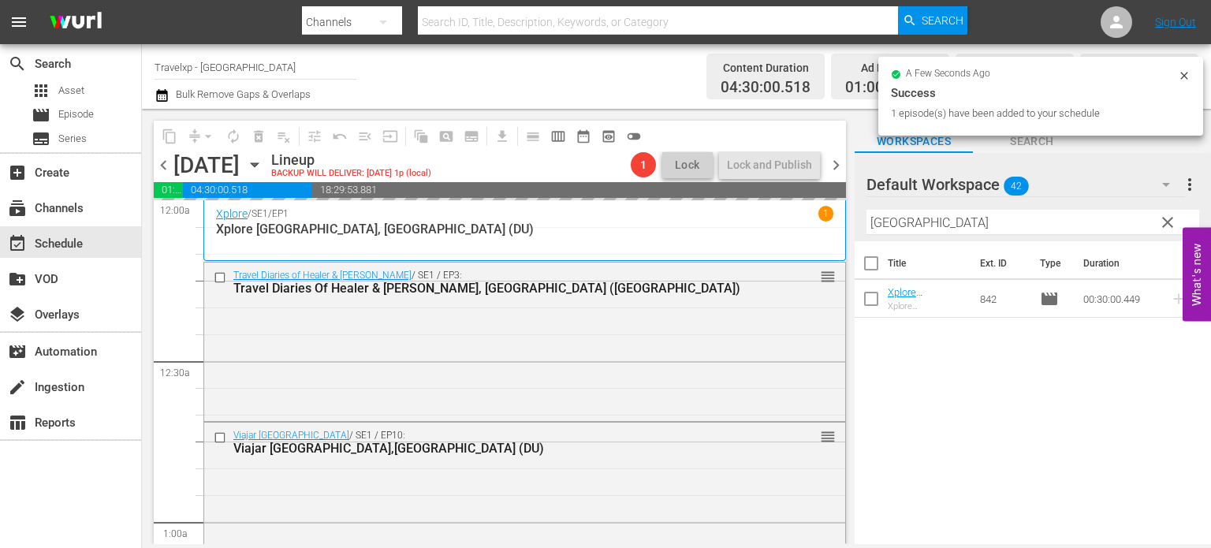
click at [1170, 226] on span "clear" at bounding box center [1168, 222] width 19 height 19
click at [1170, 226] on input "belfast" at bounding box center [1033, 222] width 333 height 25
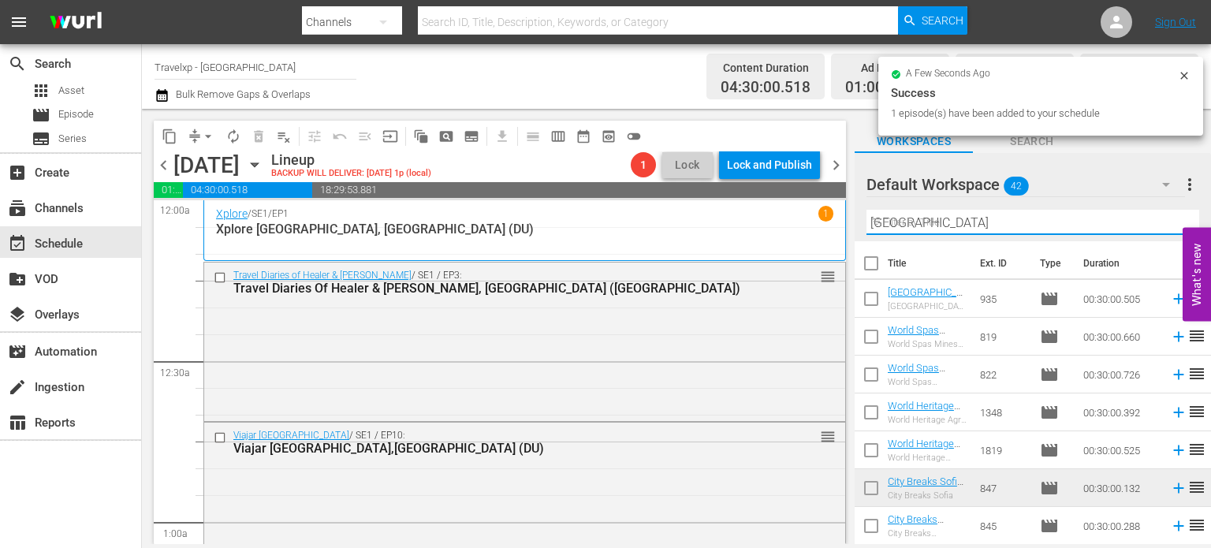
click at [1170, 226] on input "belfast" at bounding box center [1033, 222] width 333 height 25
click at [1170, 226] on input "text" at bounding box center [1033, 222] width 333 height 25
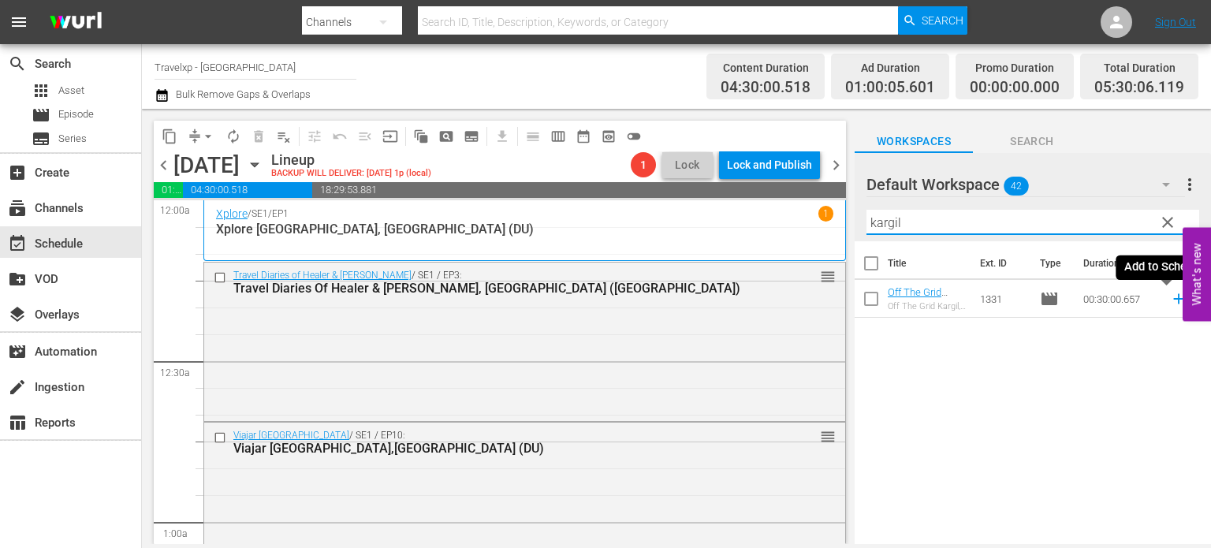
type input "kargil"
click at [1170, 300] on icon at bounding box center [1178, 298] width 17 height 17
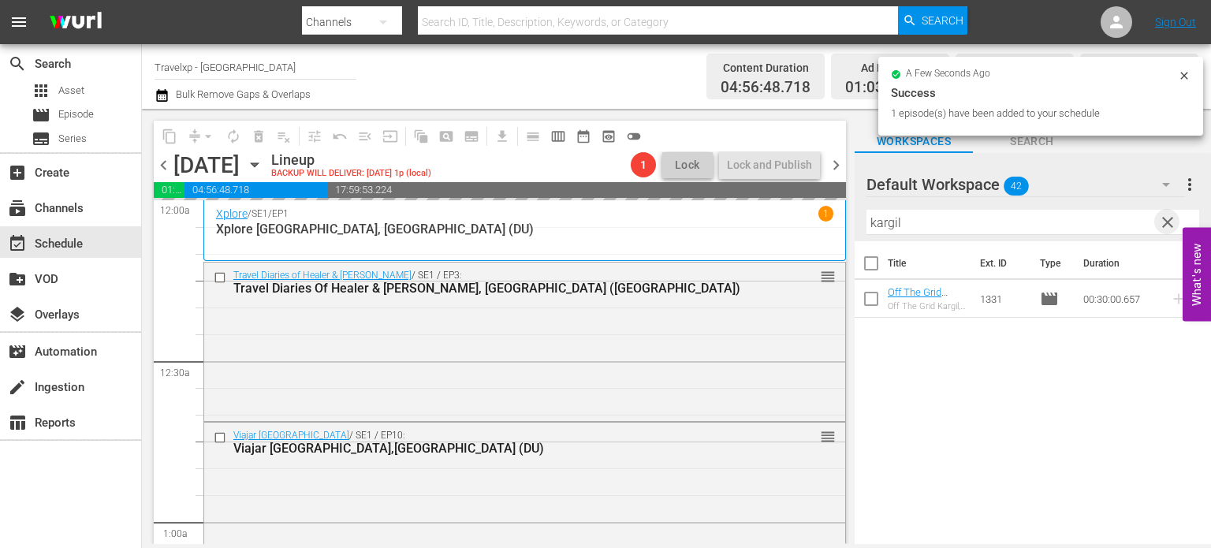
click at [1165, 226] on span "clear" at bounding box center [1168, 222] width 19 height 19
click at [1165, 226] on input "text" at bounding box center [1033, 222] width 333 height 25
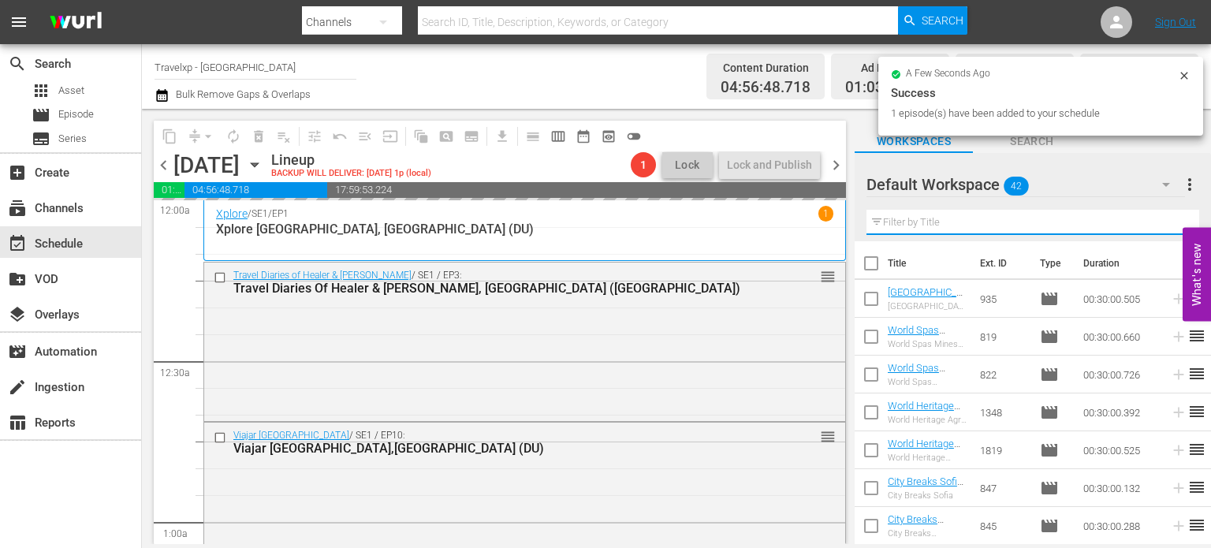
click at [1165, 226] on input "text" at bounding box center [1033, 222] width 333 height 25
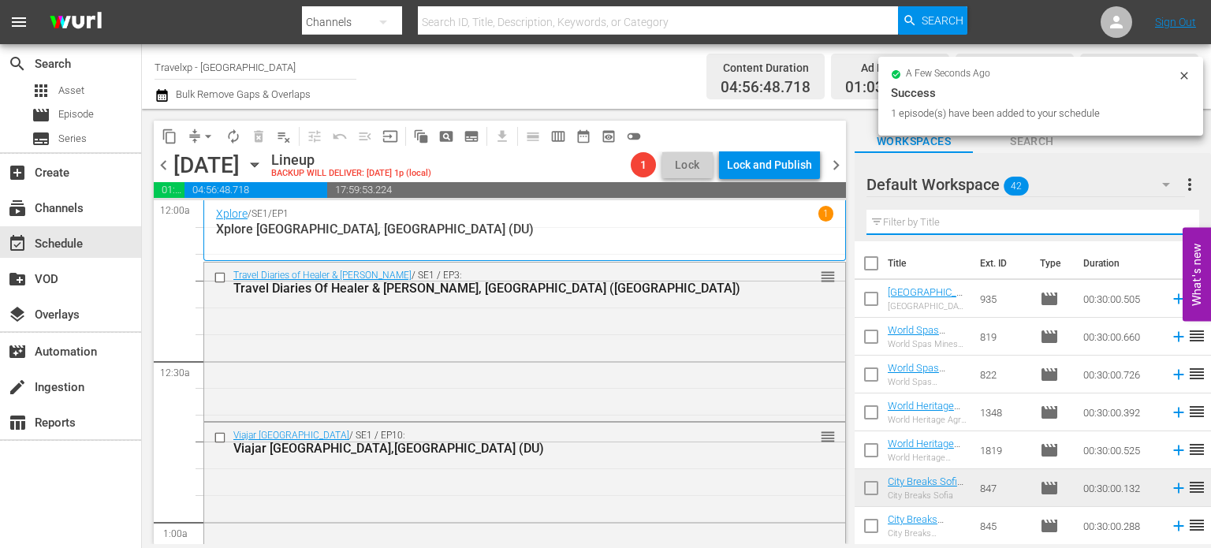
click at [1165, 226] on input "text" at bounding box center [1033, 222] width 333 height 25
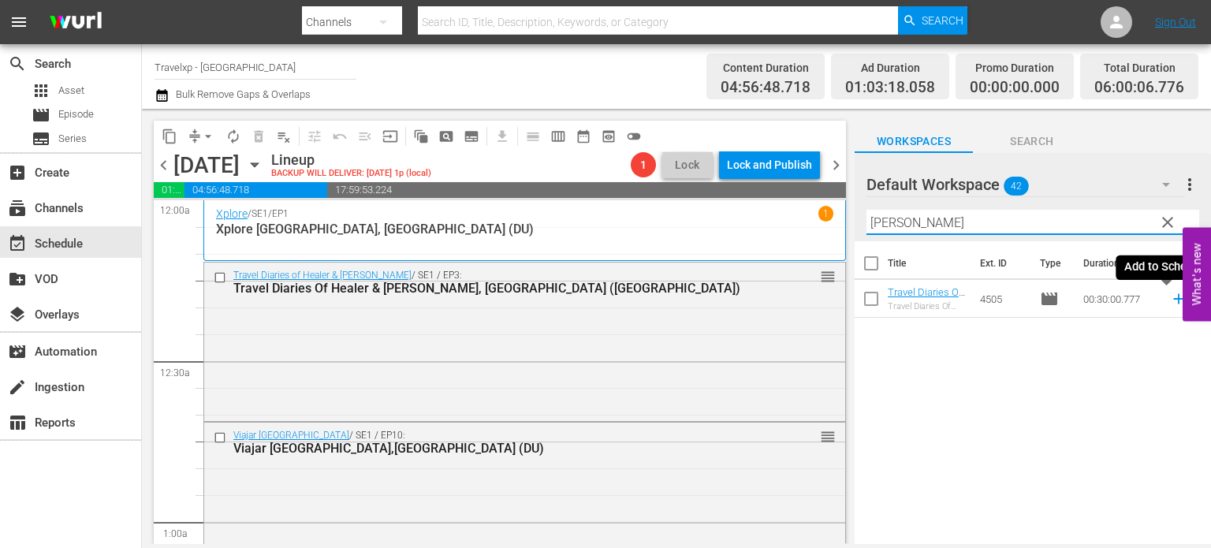
type input "jim"
click at [1174, 297] on icon at bounding box center [1179, 299] width 10 height 10
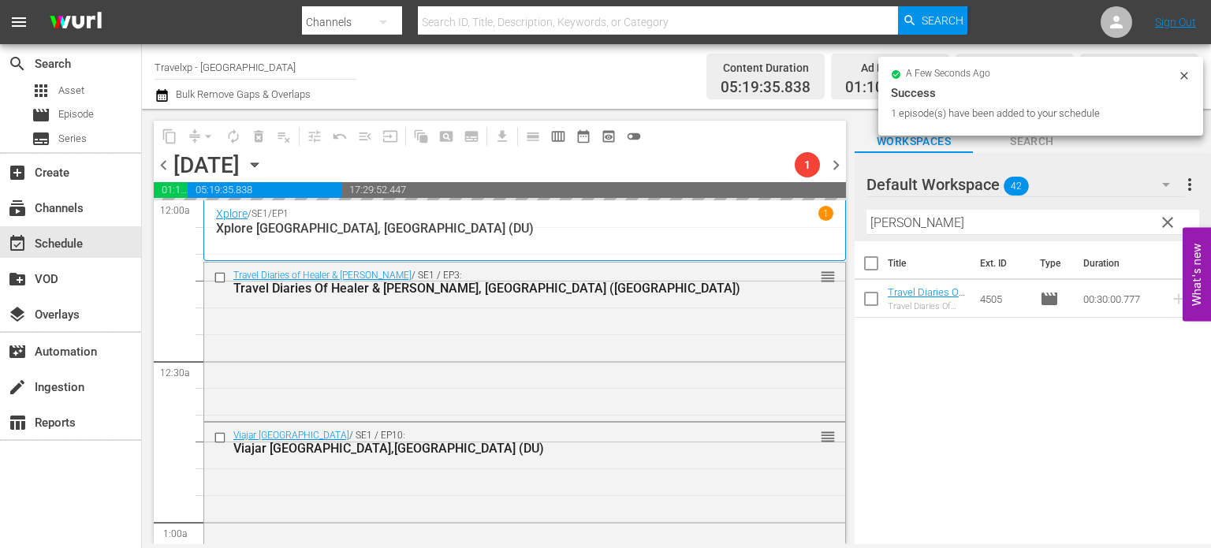
click at [1162, 230] on span "clear" at bounding box center [1168, 222] width 19 height 19
click at [1162, 230] on input "jim" at bounding box center [1033, 222] width 333 height 25
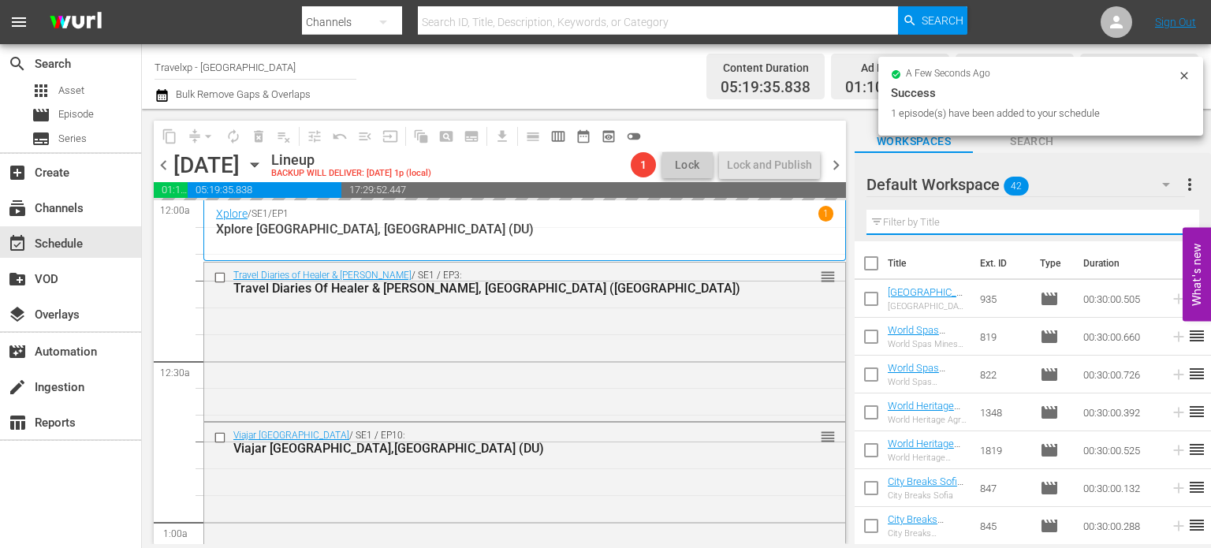
click at [1162, 230] on input "text" at bounding box center [1033, 222] width 333 height 25
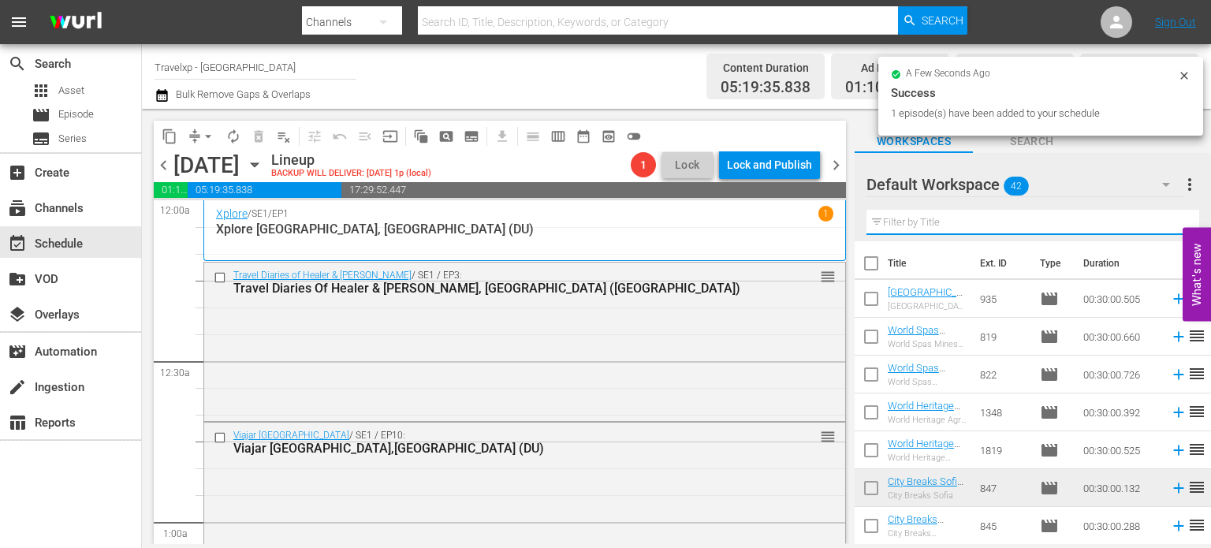
click at [1162, 230] on input "text" at bounding box center [1033, 222] width 333 height 25
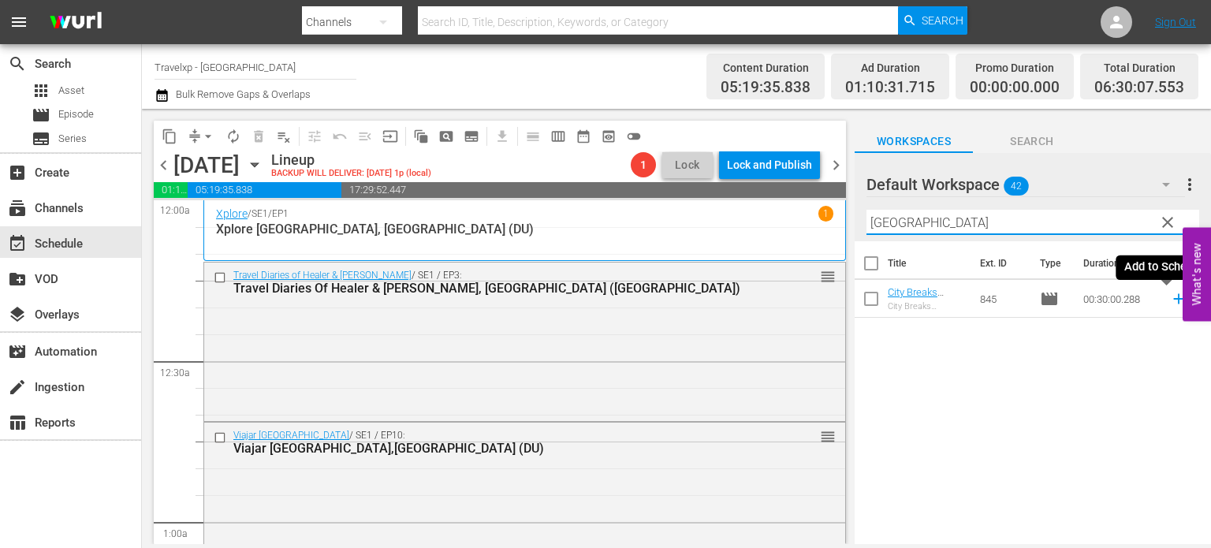
type input "valencia"
click at [1170, 300] on icon at bounding box center [1178, 298] width 17 height 17
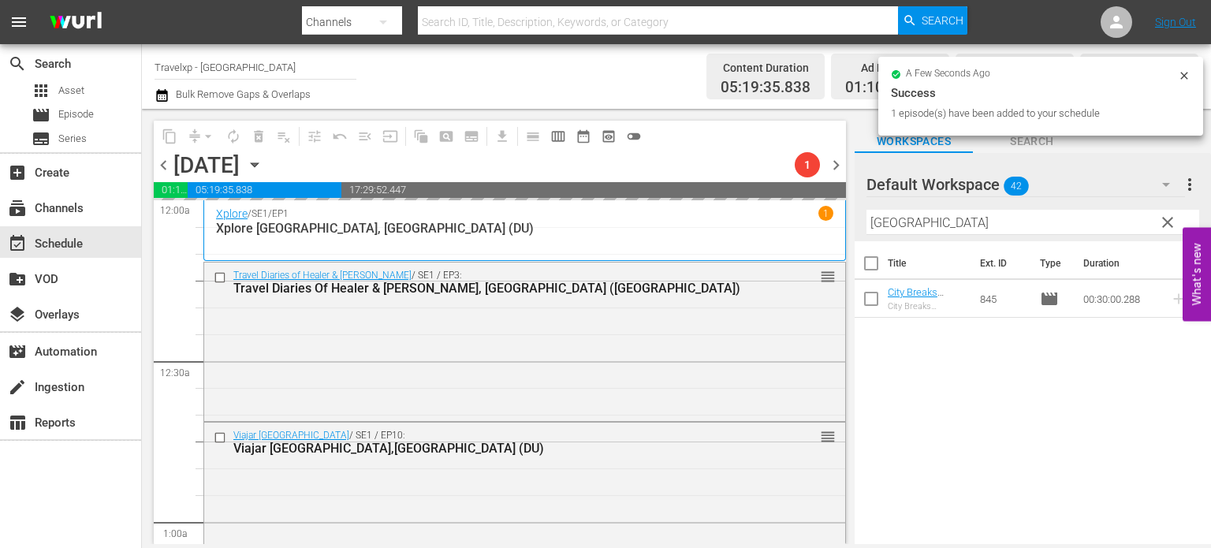
click at [1168, 225] on span "clear" at bounding box center [1168, 222] width 19 height 19
click at [1168, 225] on input "valencia" at bounding box center [1033, 222] width 333 height 25
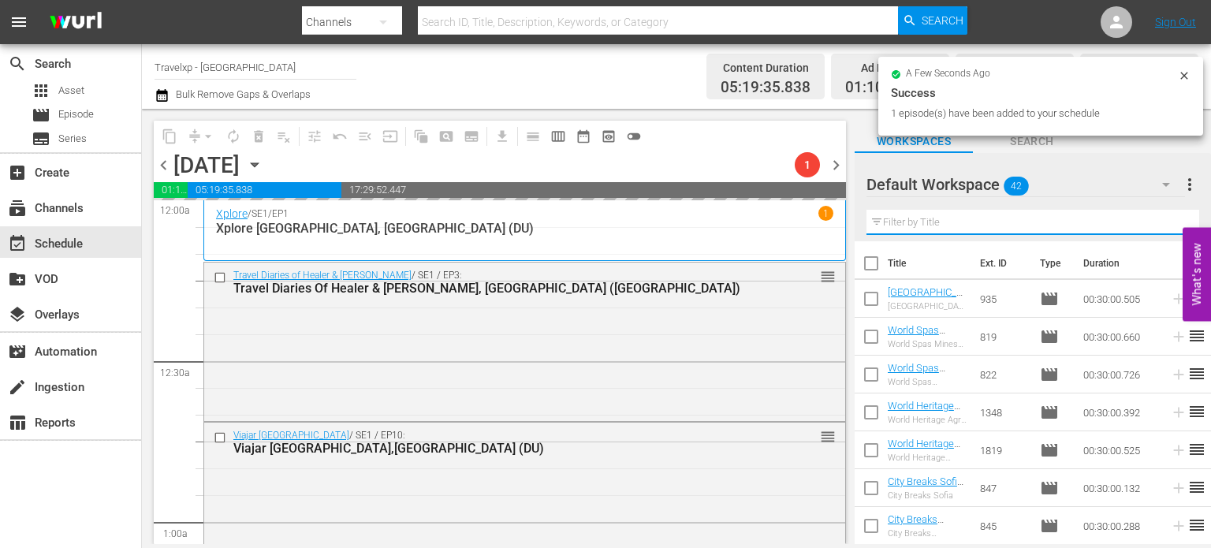
click at [1168, 225] on input "text" at bounding box center [1033, 222] width 333 height 25
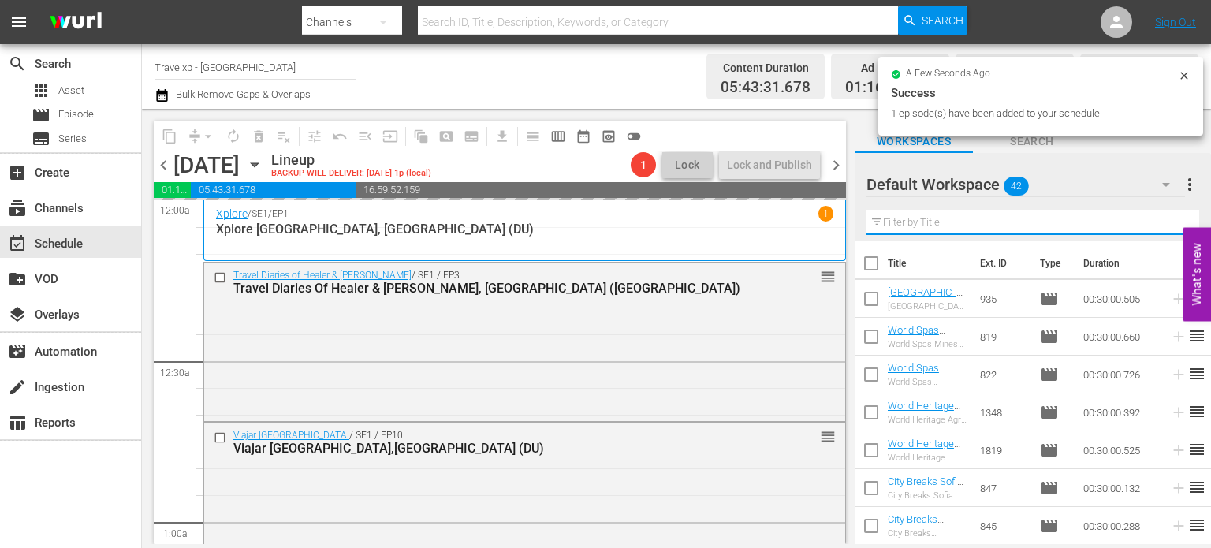
click at [1168, 225] on input "text" at bounding box center [1033, 222] width 333 height 25
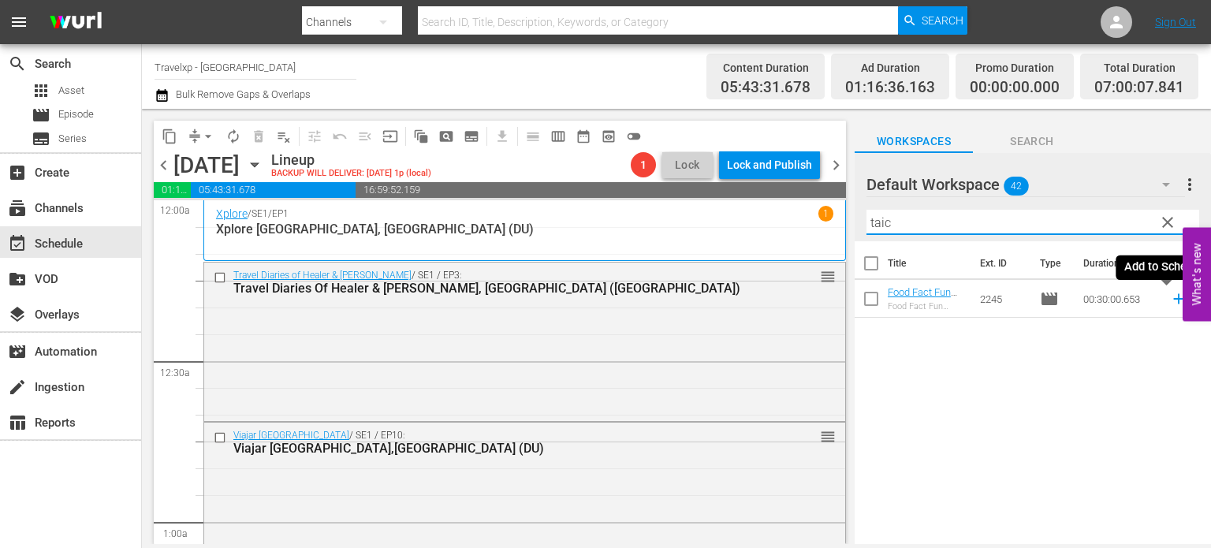
type input "taic"
click at [1170, 297] on icon at bounding box center [1178, 298] width 17 height 17
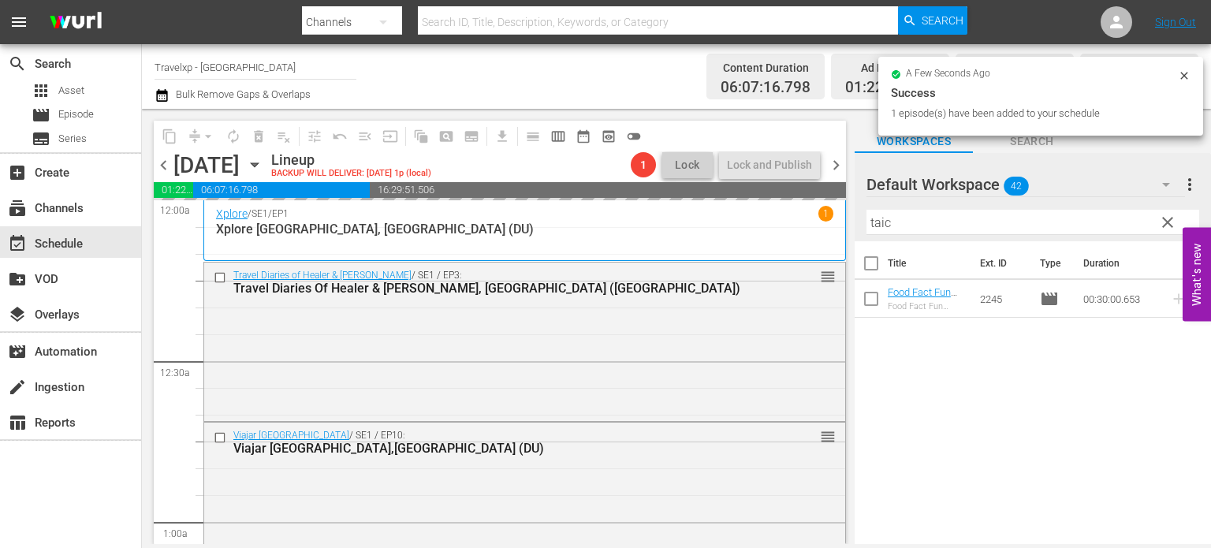
click at [1169, 225] on span "clear" at bounding box center [1168, 222] width 19 height 19
click at [1169, 225] on input "taic" at bounding box center [1033, 222] width 333 height 25
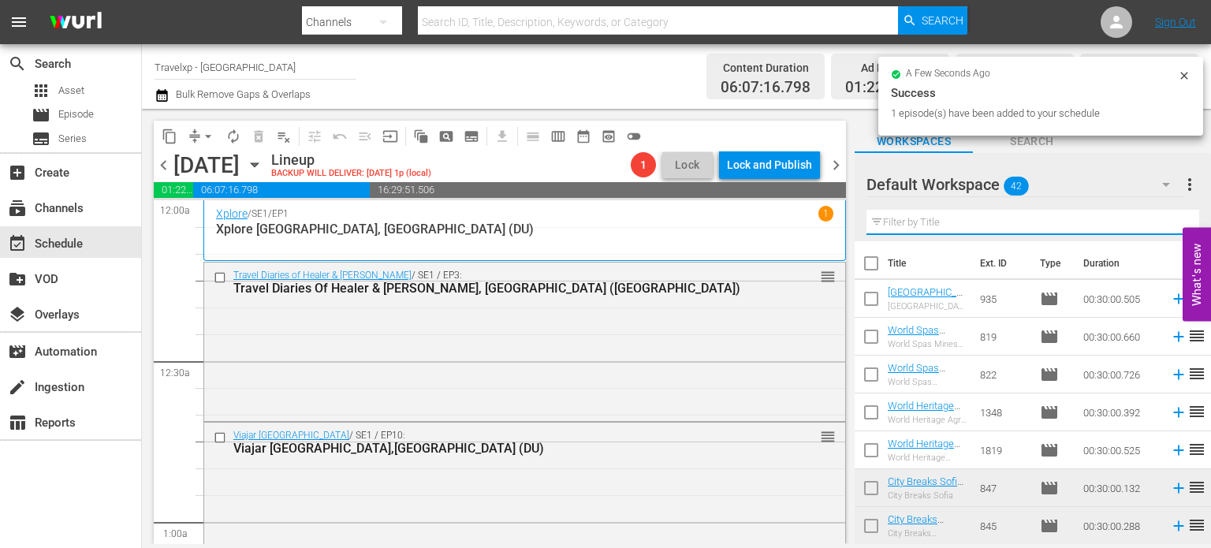
click at [1169, 225] on input "text" at bounding box center [1033, 222] width 333 height 25
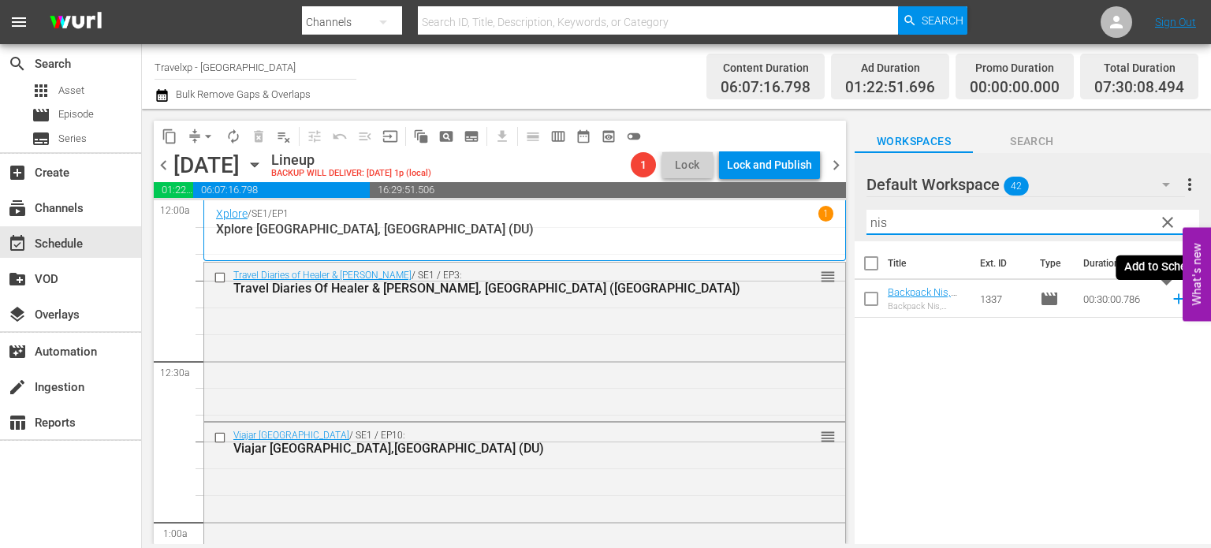
type input "nis"
click at [1170, 298] on icon at bounding box center [1178, 298] width 17 height 17
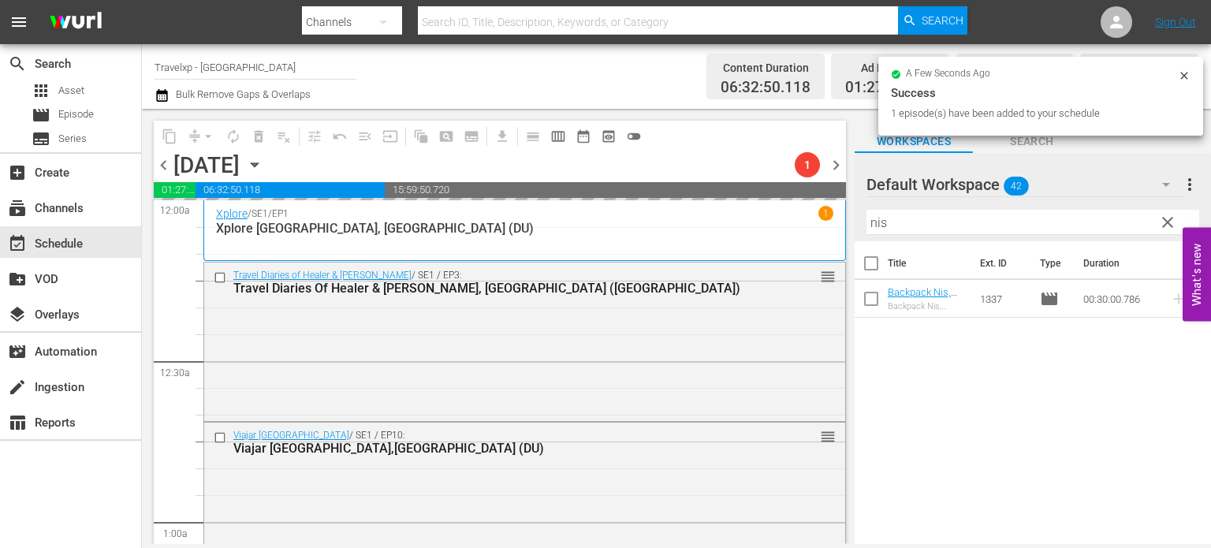
click at [1171, 228] on span "clear" at bounding box center [1168, 222] width 19 height 19
click at [1171, 228] on input "nis" at bounding box center [1033, 222] width 333 height 25
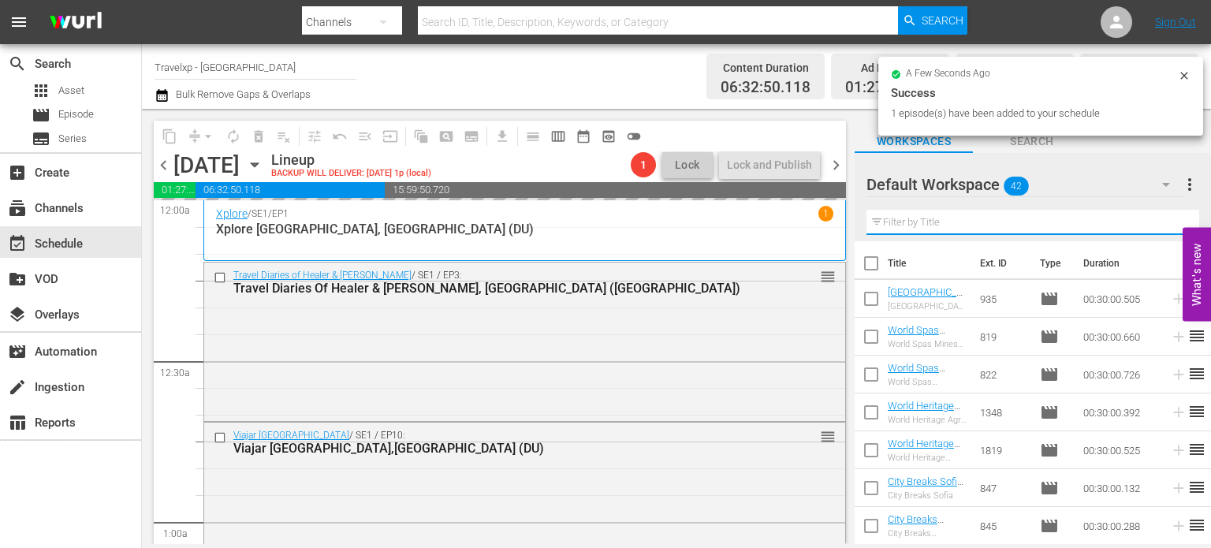
click at [1171, 228] on input "text" at bounding box center [1033, 222] width 333 height 25
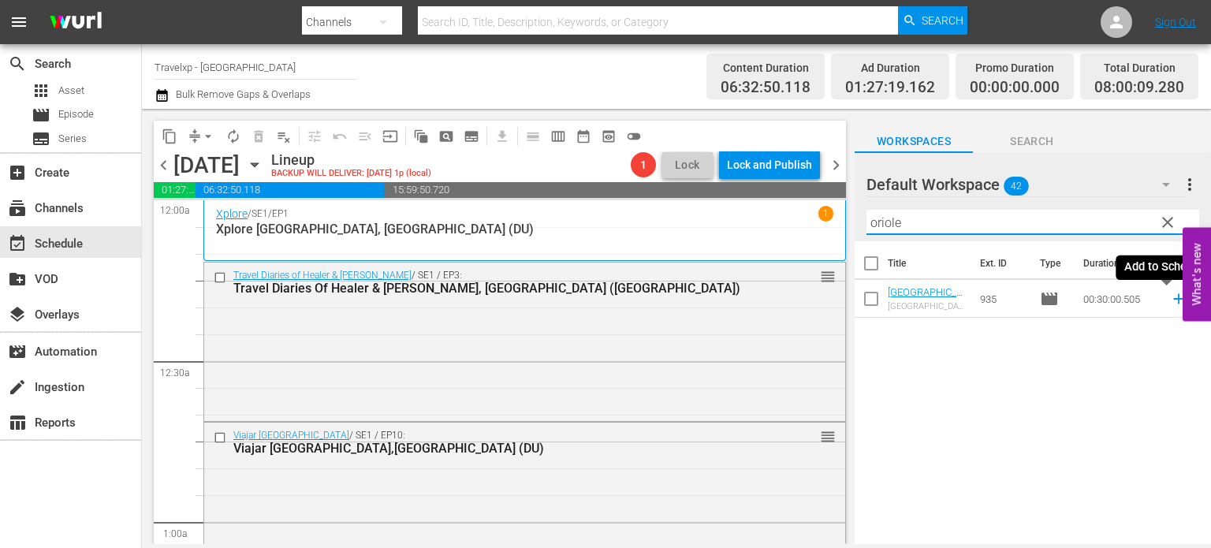
type input "oriole"
click at [1174, 297] on icon at bounding box center [1179, 299] width 10 height 10
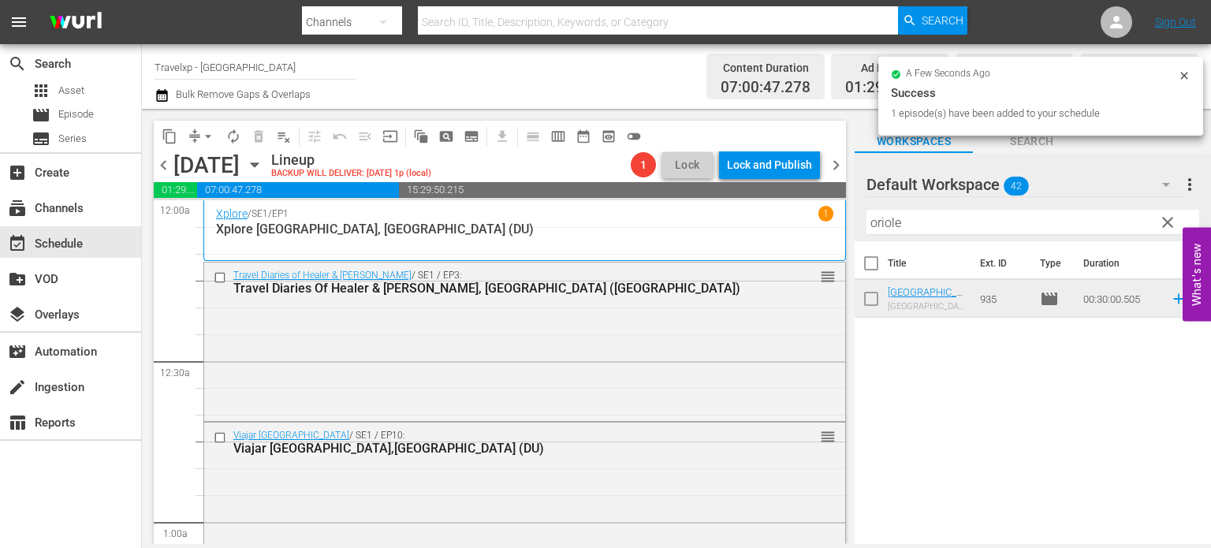
click at [1169, 227] on span "clear" at bounding box center [1168, 222] width 19 height 19
click at [1169, 227] on input "oriole" at bounding box center [1033, 222] width 333 height 25
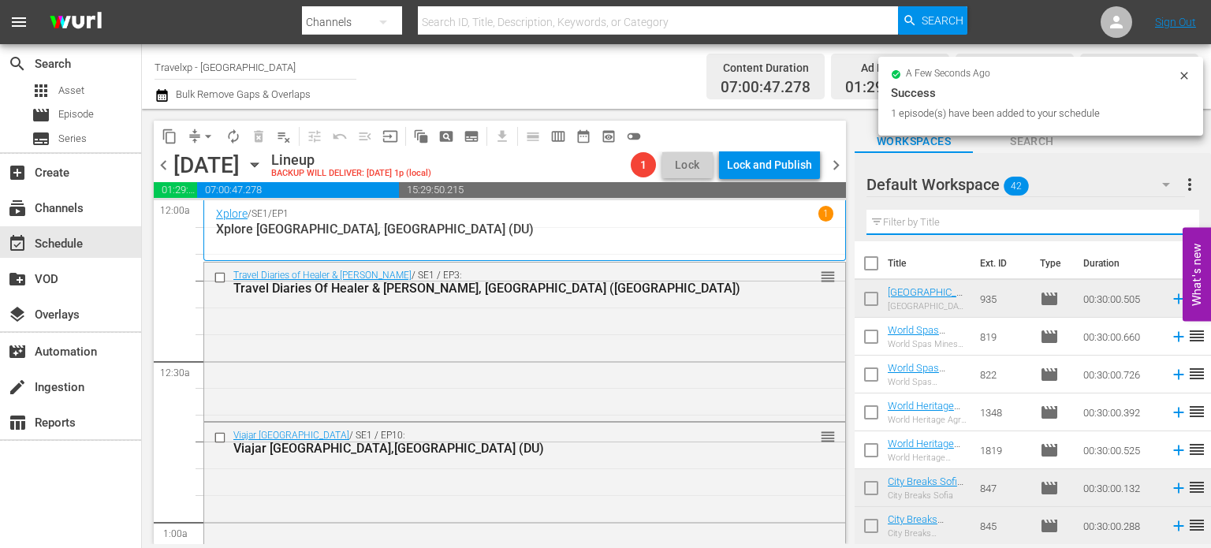
click at [1169, 227] on input "text" at bounding box center [1033, 222] width 333 height 25
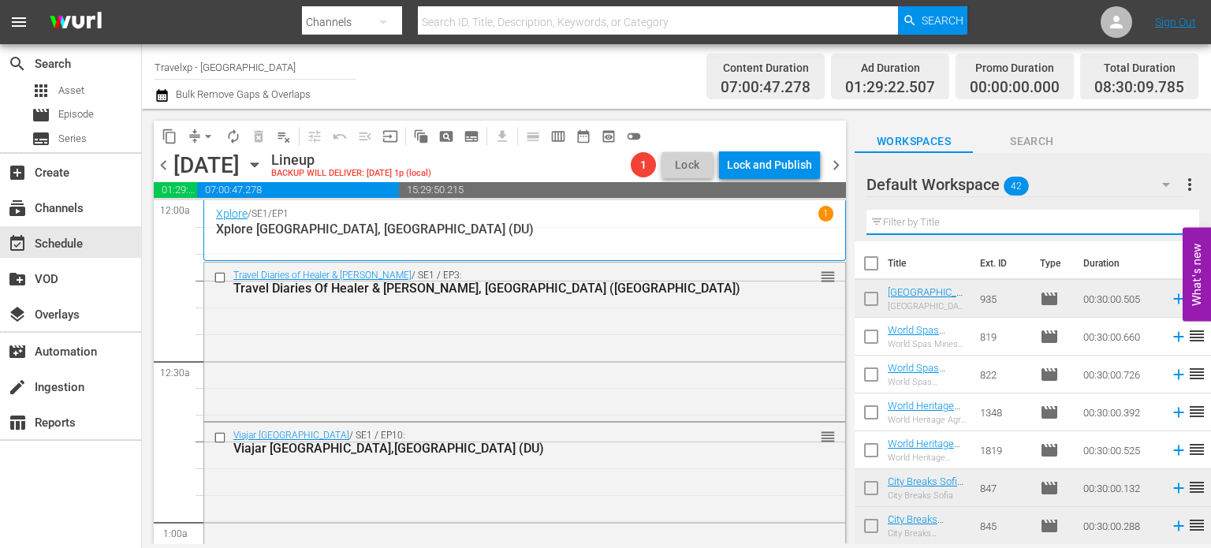
click at [1169, 227] on input "text" at bounding box center [1033, 222] width 333 height 25
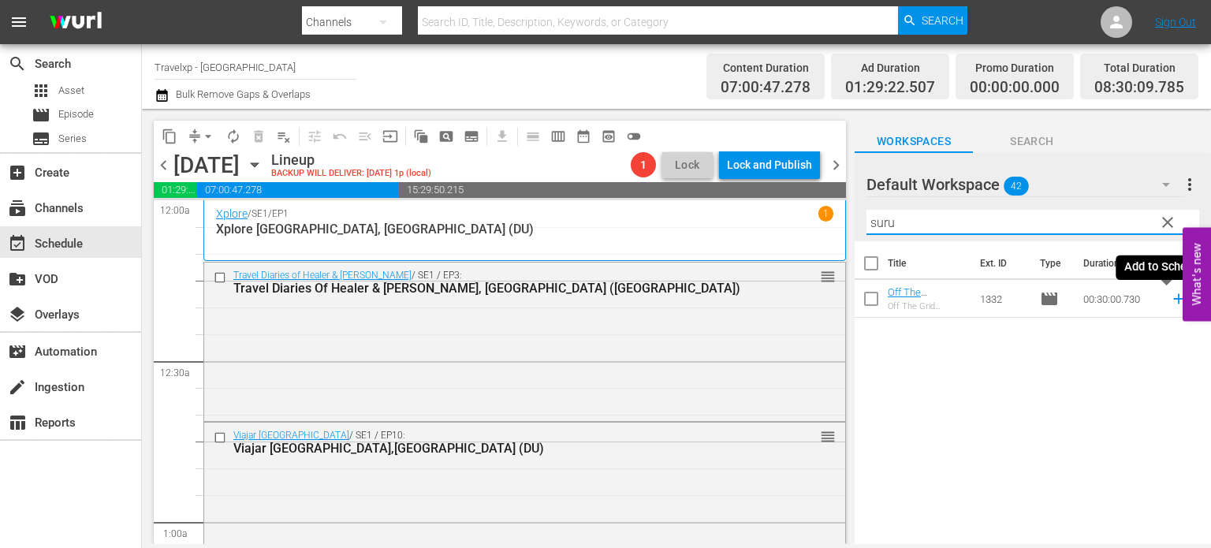
type input "suru"
click at [1170, 301] on icon at bounding box center [1178, 298] width 17 height 17
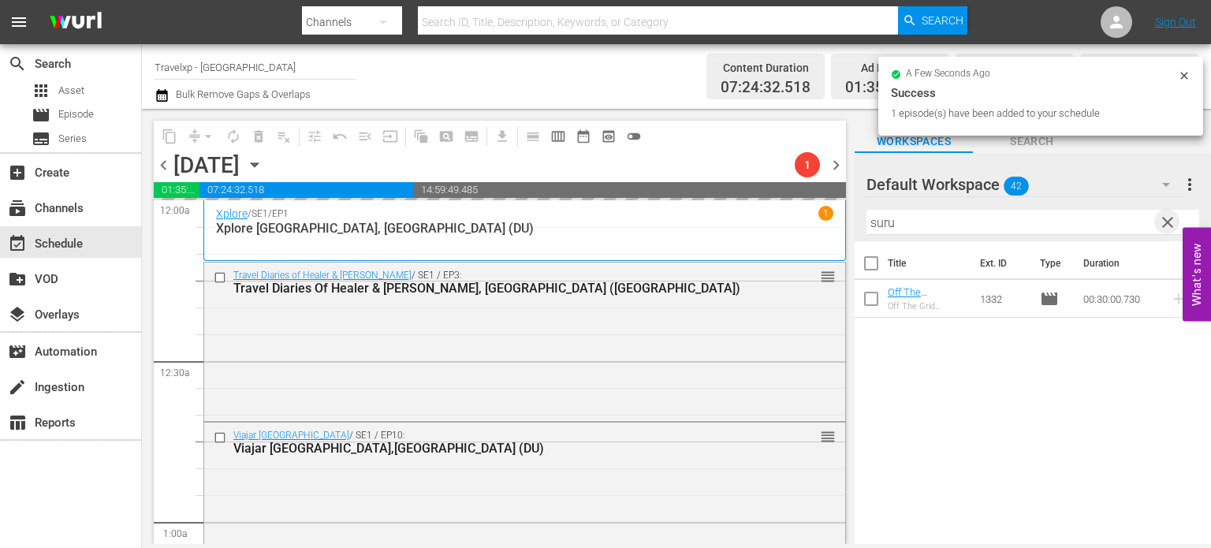
click at [1170, 219] on span "clear" at bounding box center [1168, 222] width 19 height 19
click at [1170, 219] on input "suru" at bounding box center [1033, 222] width 333 height 25
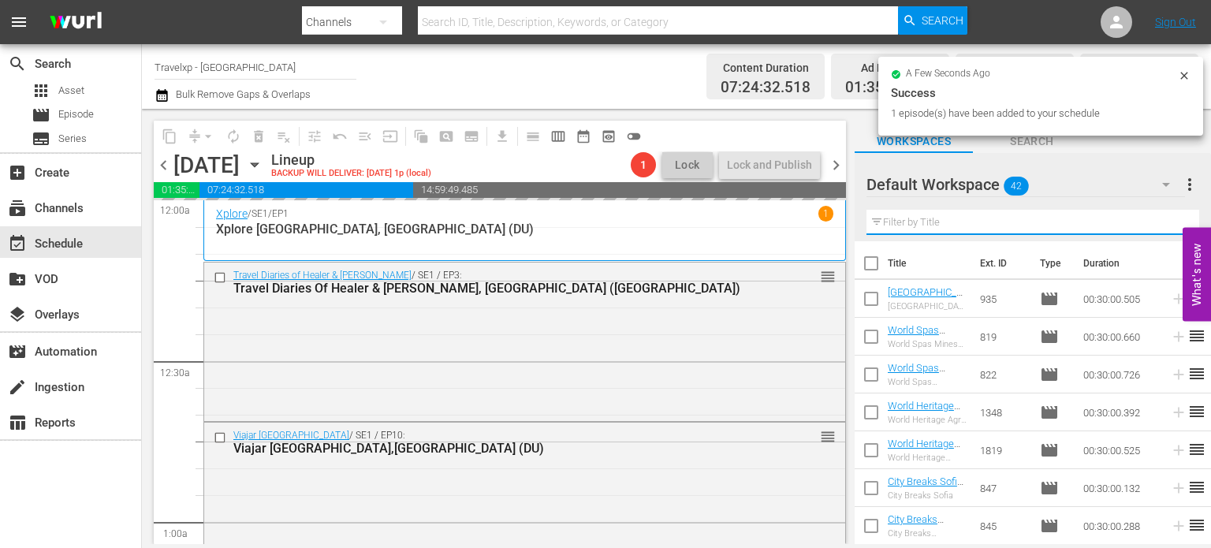
click at [1170, 219] on input "text" at bounding box center [1033, 222] width 333 height 25
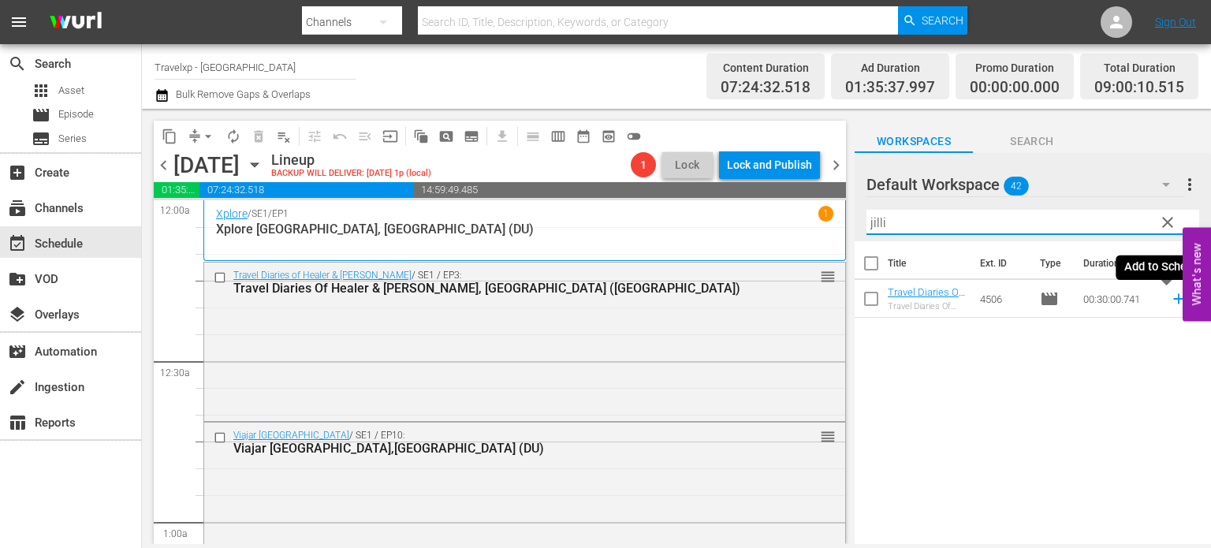
type input "jilli"
click at [1170, 294] on icon at bounding box center [1178, 298] width 17 height 17
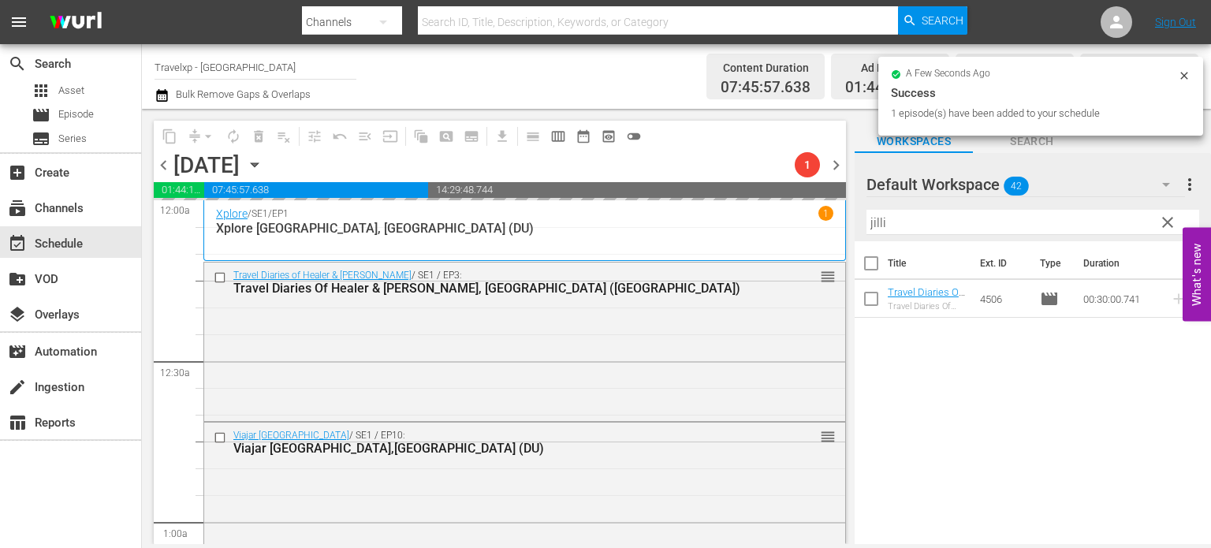
click at [1167, 226] on span "clear" at bounding box center [1168, 222] width 19 height 19
click at [1167, 226] on input "jilli" at bounding box center [1033, 222] width 333 height 25
click at [1167, 226] on div "Default Workspace 42 Default more_vert clear Filter by Title a" at bounding box center [1033, 197] width 356 height 88
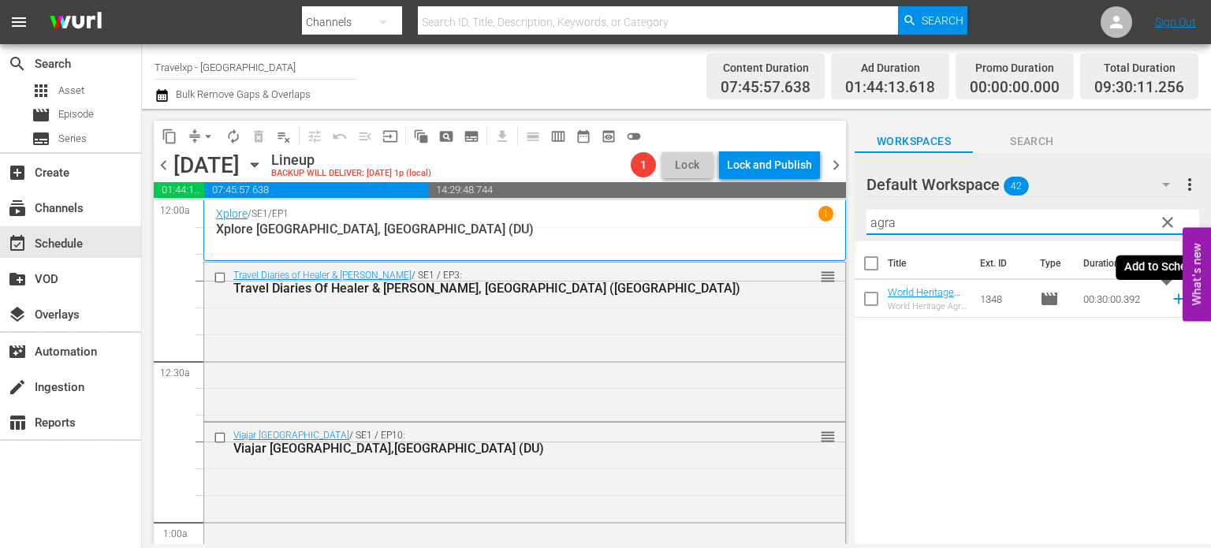
type input "agra"
click at [1174, 297] on icon at bounding box center [1179, 299] width 10 height 10
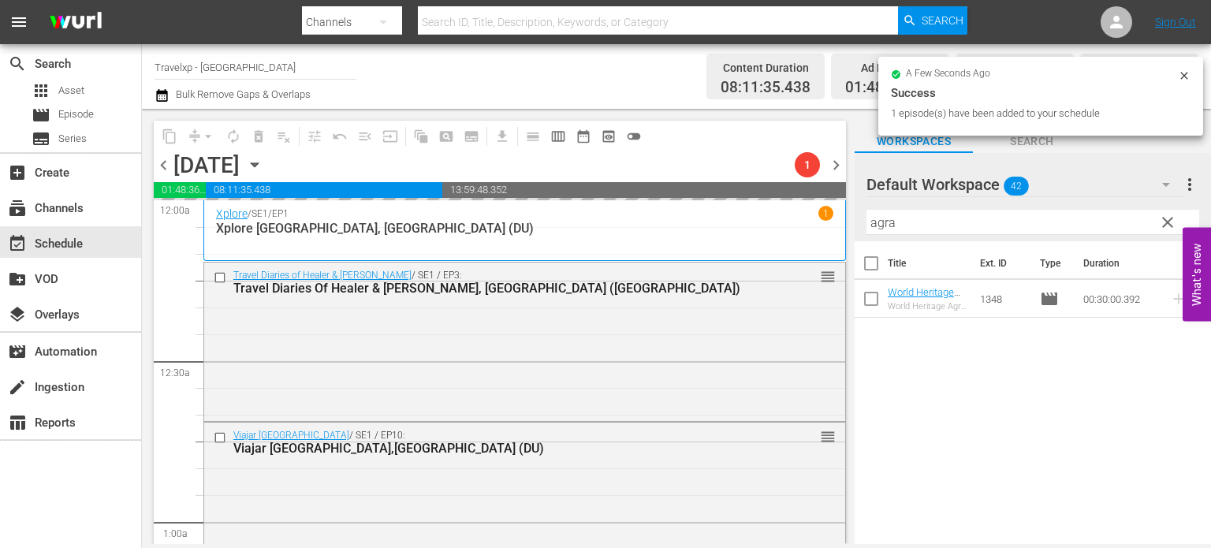
click at [1177, 217] on button "clear" at bounding box center [1167, 221] width 25 height 25
click at [1177, 217] on input "agra" at bounding box center [1033, 222] width 333 height 25
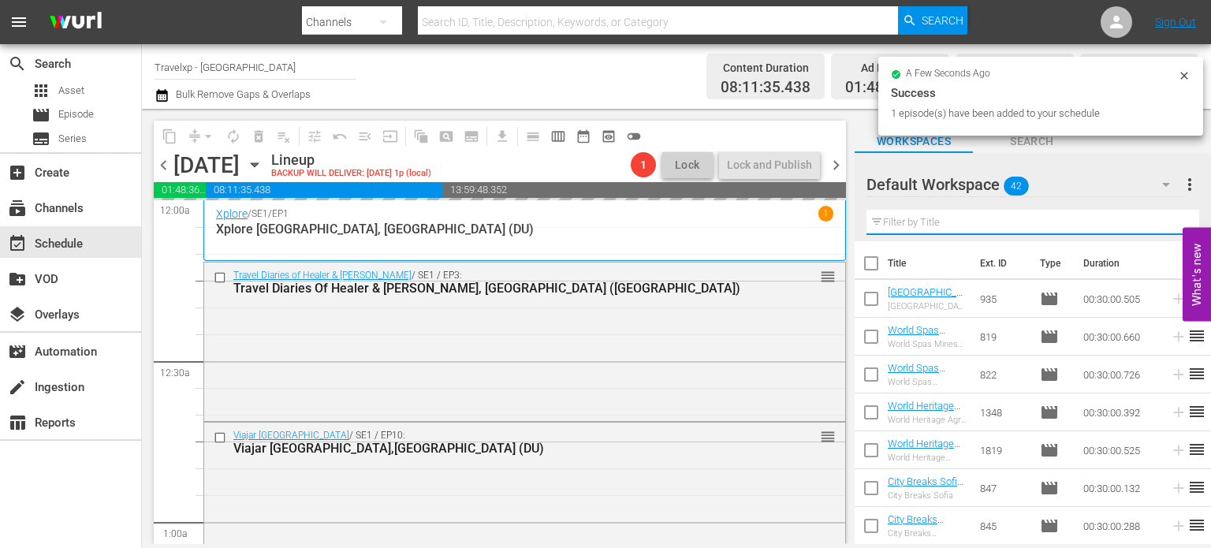
click at [1177, 217] on input "text" at bounding box center [1033, 222] width 333 height 25
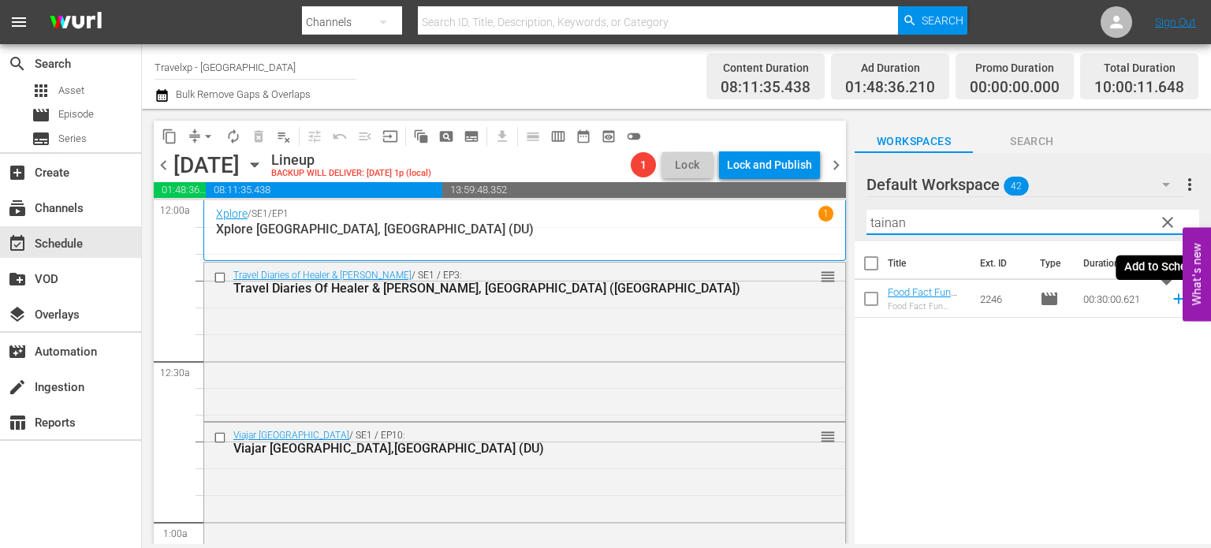
type input "tainan"
click at [1174, 302] on icon at bounding box center [1179, 299] width 10 height 10
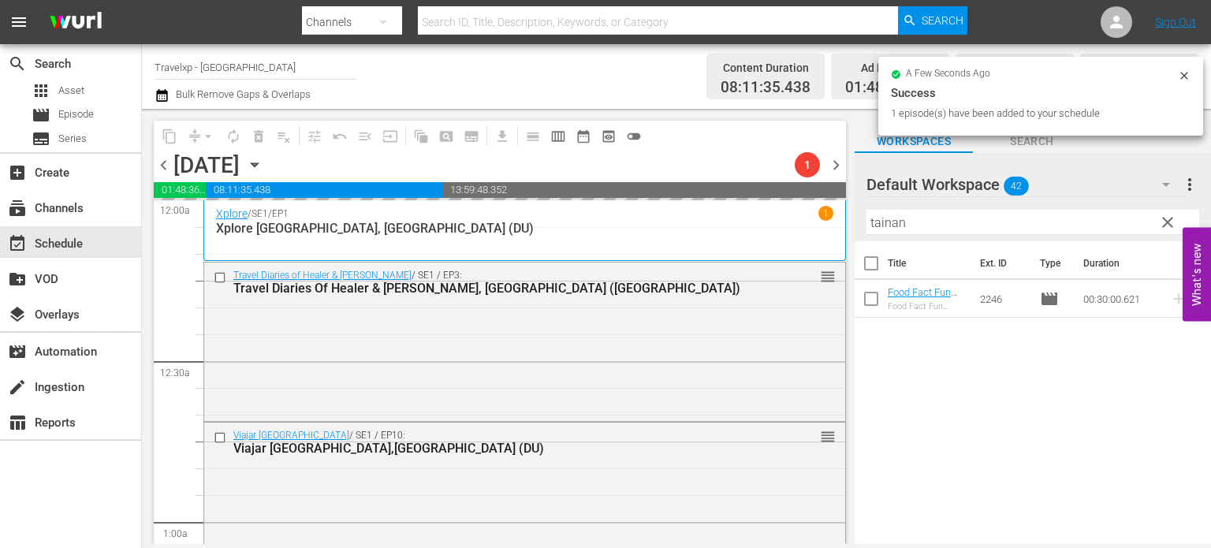
click at [1172, 223] on span "clear" at bounding box center [1168, 222] width 19 height 19
click at [1172, 223] on input "tainan" at bounding box center [1033, 222] width 333 height 25
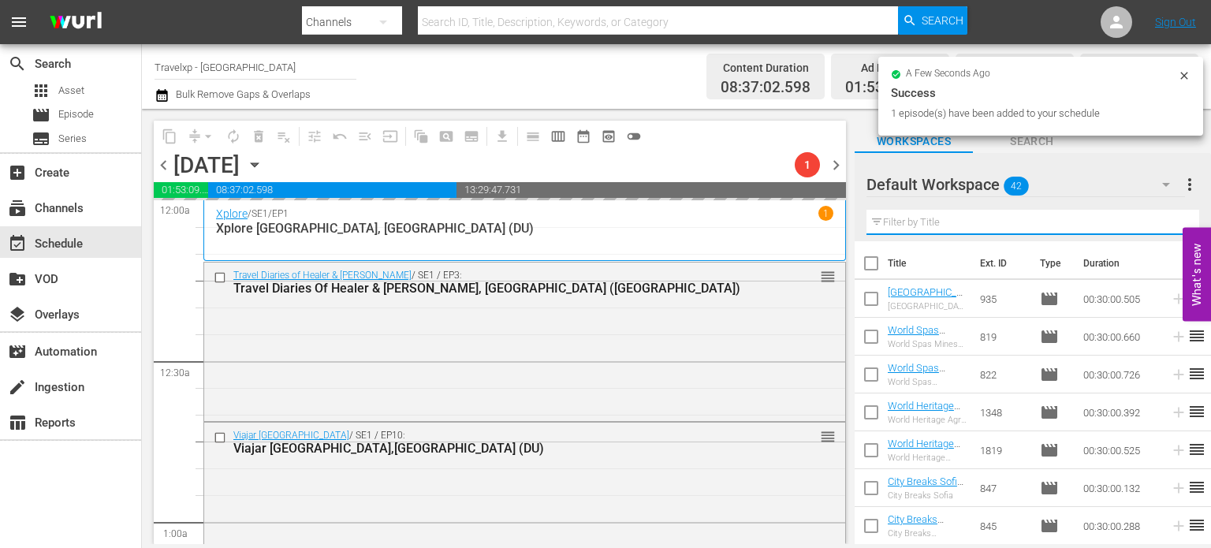
click at [1172, 223] on input "text" at bounding box center [1033, 222] width 333 height 25
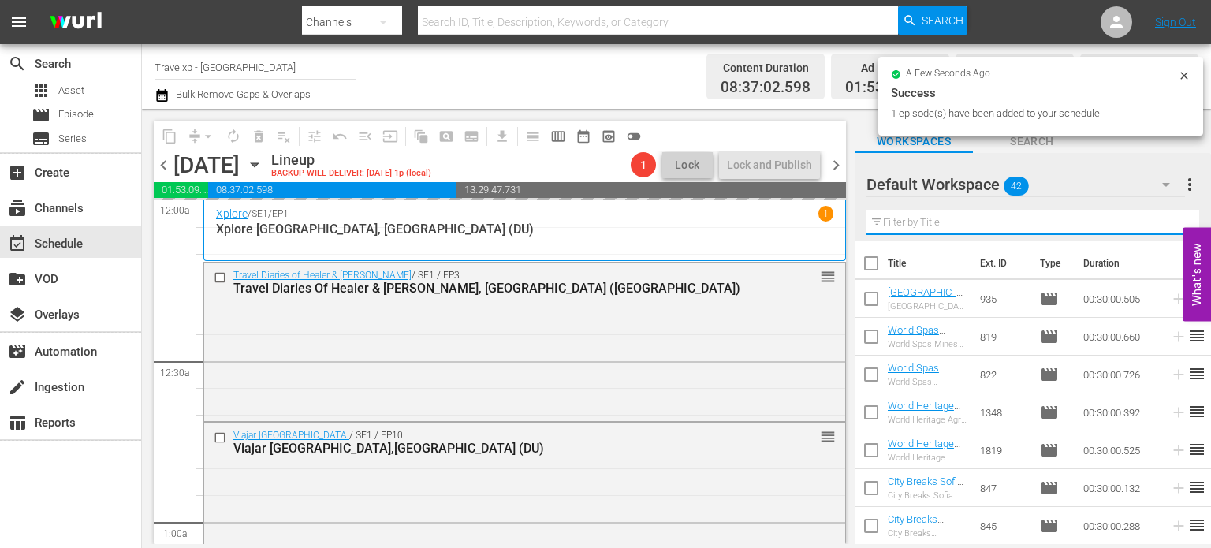
click at [1172, 223] on div "Default Workspace 42 Default more_vert Filter by Title" at bounding box center [1033, 197] width 356 height 88
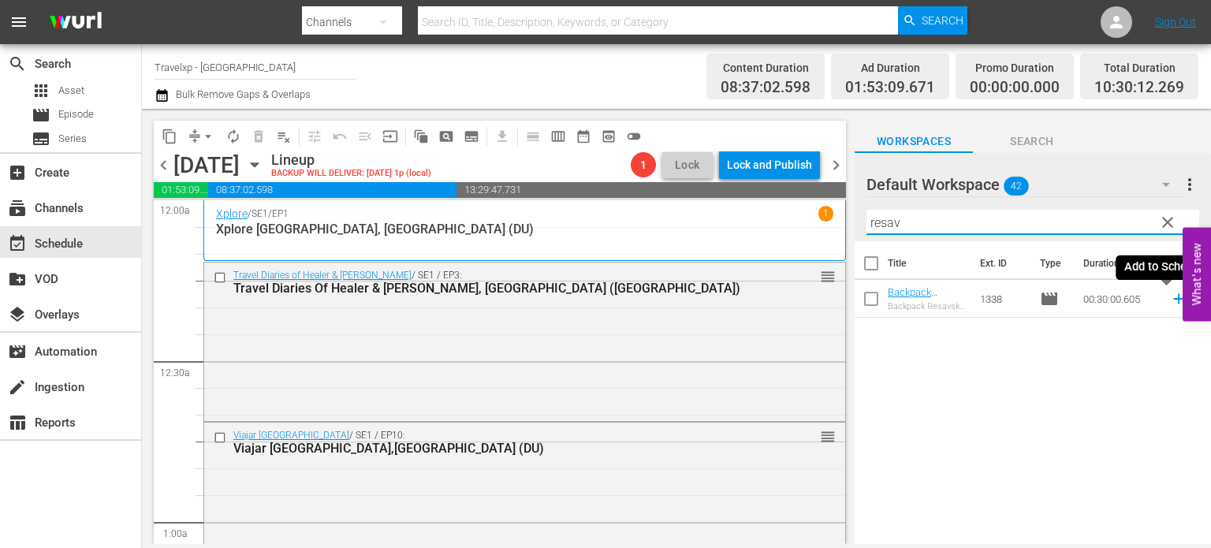
type input "resav"
click at [1174, 299] on icon at bounding box center [1179, 299] width 10 height 10
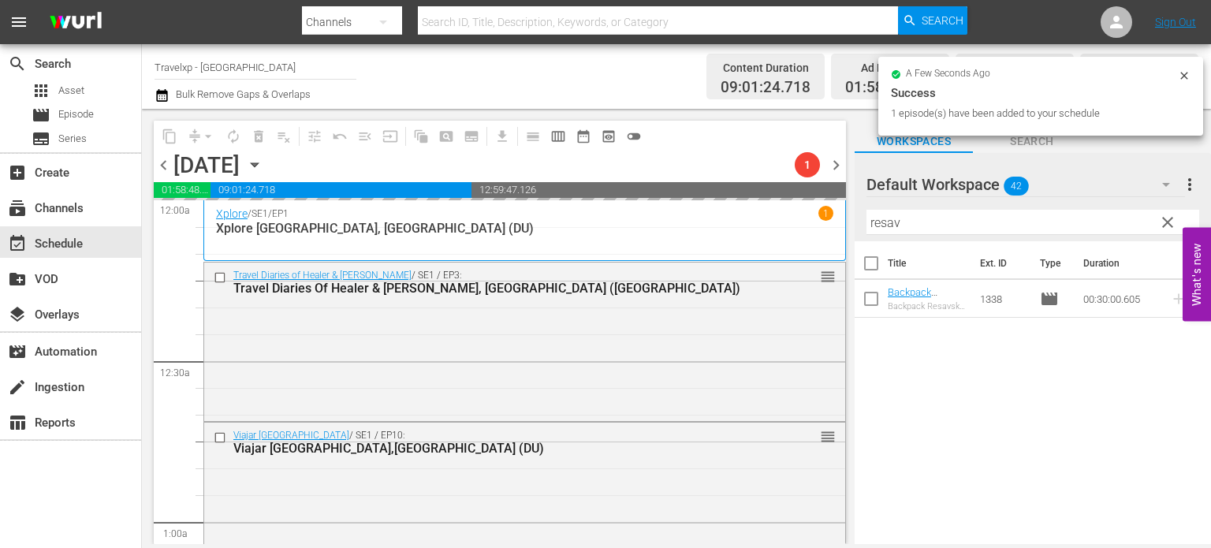
click at [1167, 224] on span "clear" at bounding box center [1168, 222] width 19 height 19
click at [1167, 224] on input "resav" at bounding box center [1033, 222] width 333 height 25
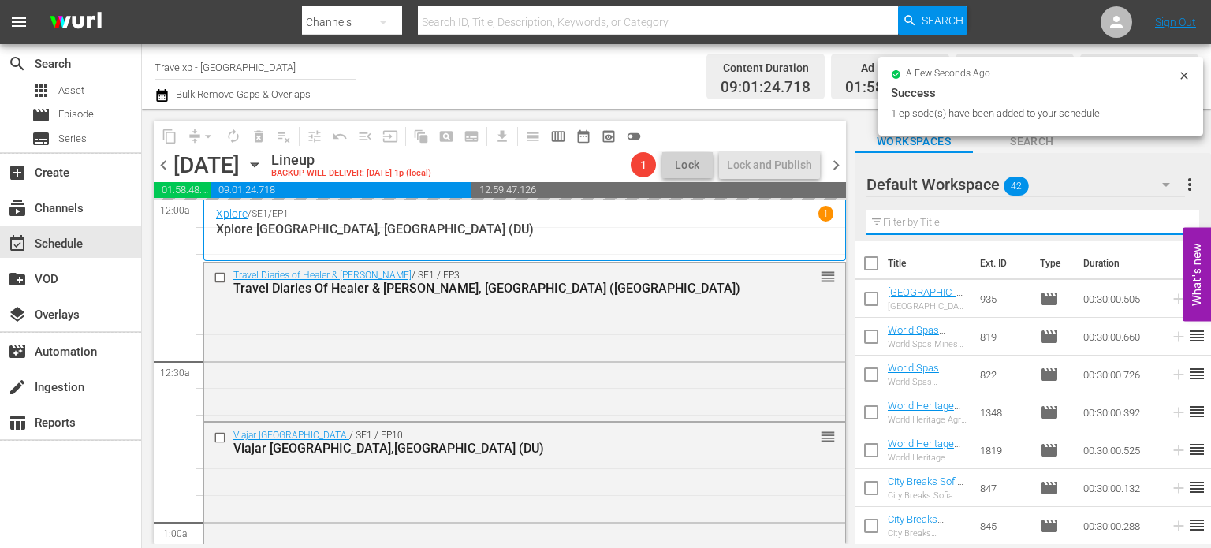
click at [1167, 224] on input "text" at bounding box center [1033, 222] width 333 height 25
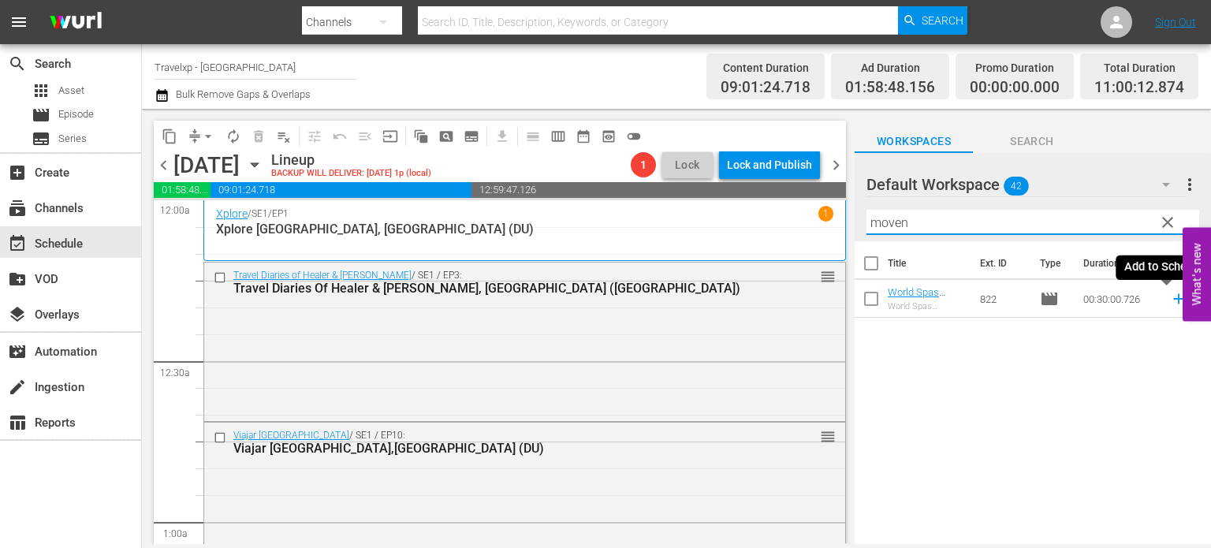
type input "moven"
click at [1170, 300] on icon at bounding box center [1178, 298] width 17 height 17
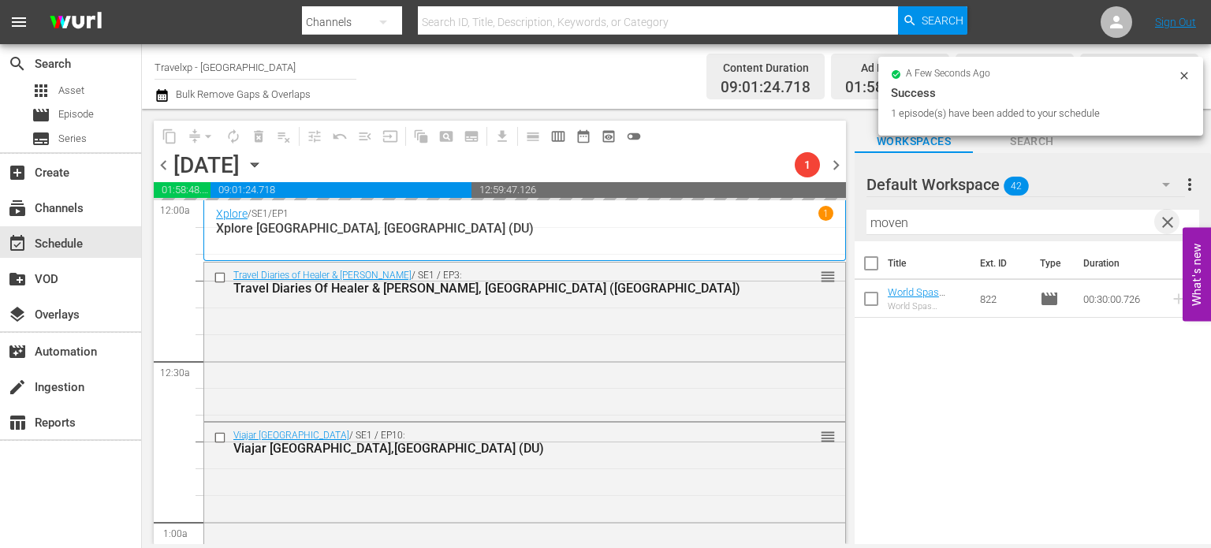
click at [1170, 229] on span "clear" at bounding box center [1168, 222] width 19 height 19
click at [1170, 229] on input "moven" at bounding box center [1033, 222] width 333 height 25
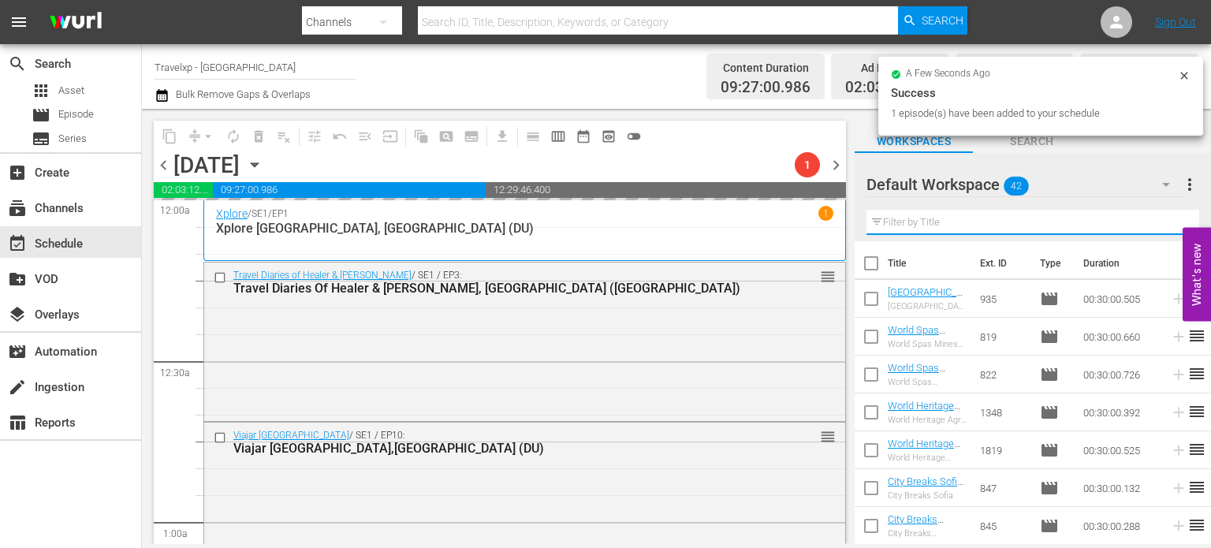
click at [1170, 229] on input "text" at bounding box center [1033, 222] width 333 height 25
click at [1170, 229] on div "Default Workspace 42 Default more_vert Filter by Title" at bounding box center [1033, 197] width 356 height 88
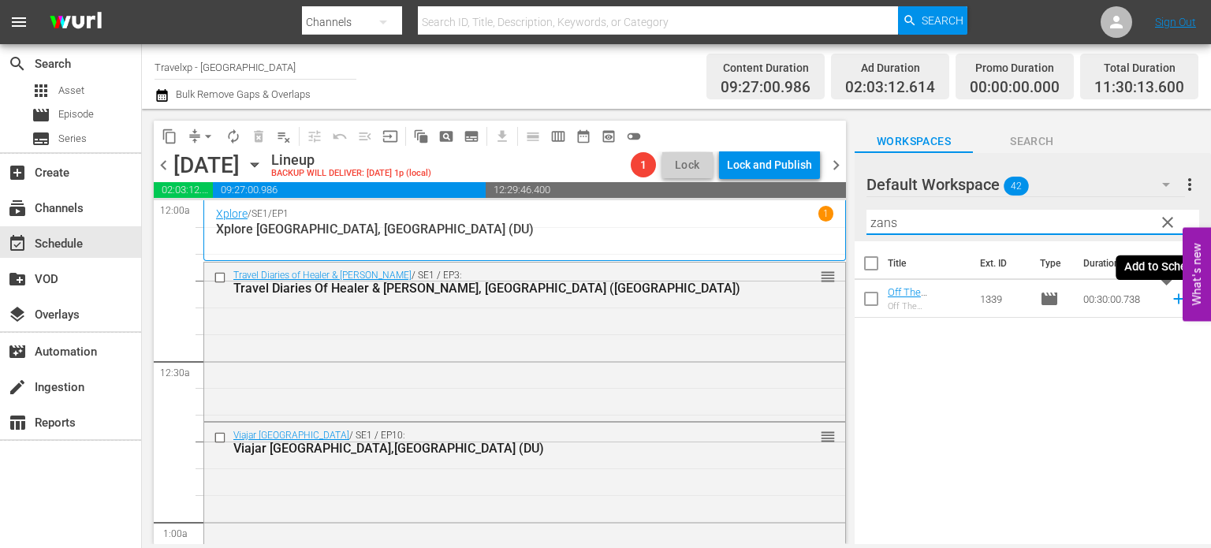
type input "zans"
click at [1170, 298] on icon at bounding box center [1178, 298] width 17 height 17
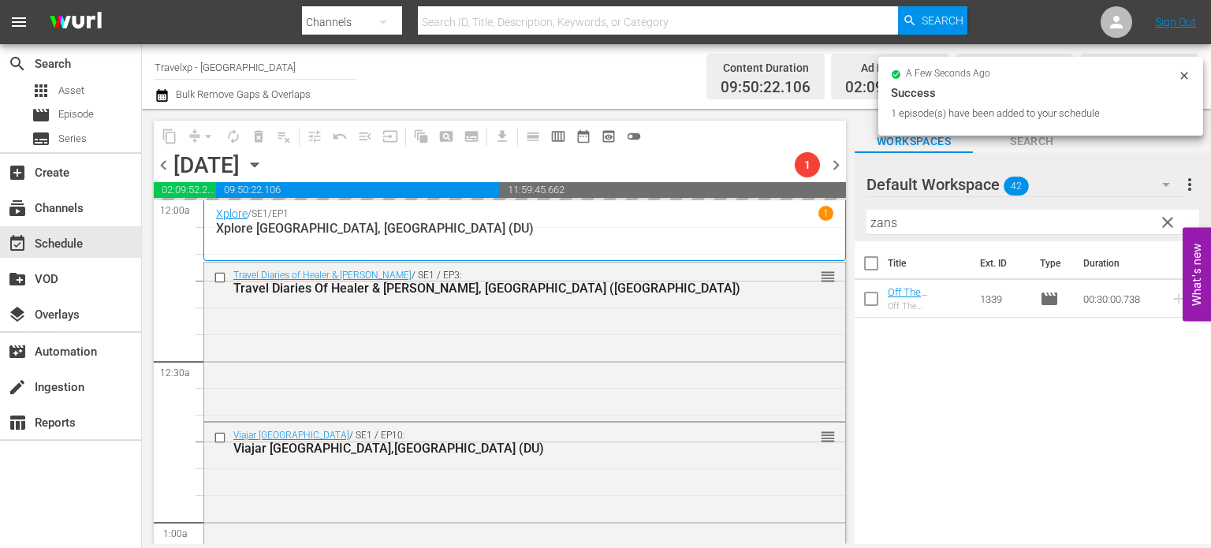
click at [1174, 219] on span "clear" at bounding box center [1168, 222] width 19 height 19
click at [1174, 219] on input "zans" at bounding box center [1033, 222] width 333 height 25
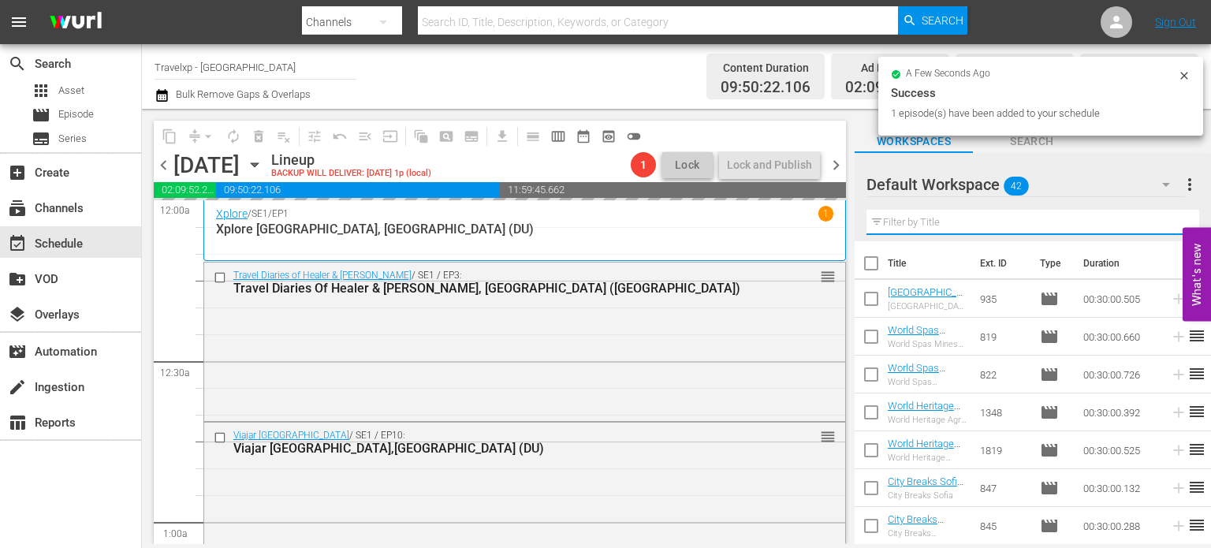
click at [1174, 219] on input "text" at bounding box center [1033, 222] width 333 height 25
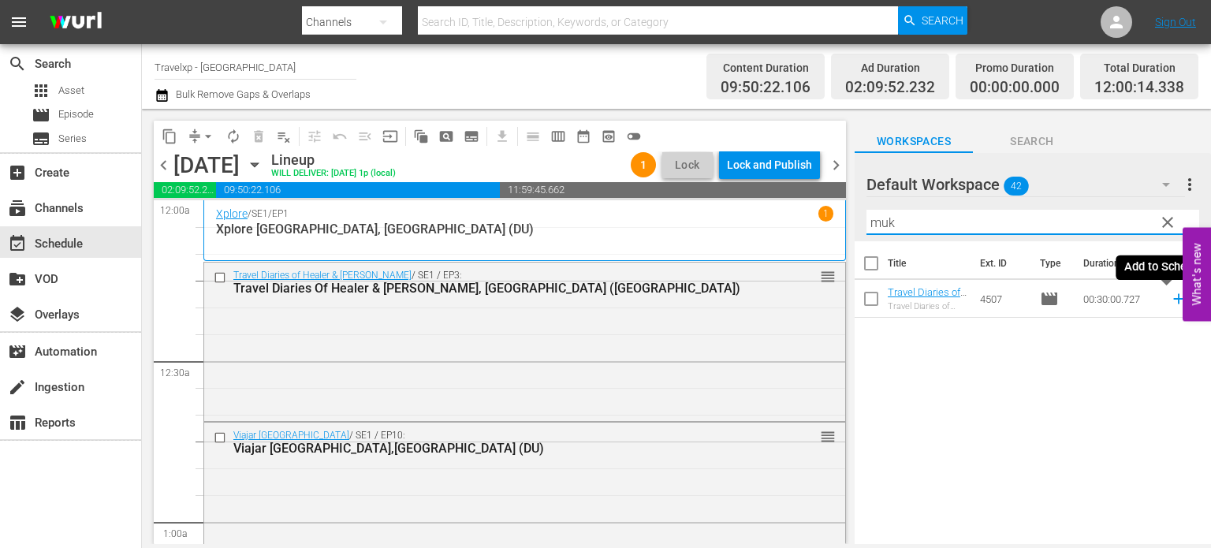
type input "muk"
click at [1170, 306] on icon at bounding box center [1178, 298] width 17 height 17
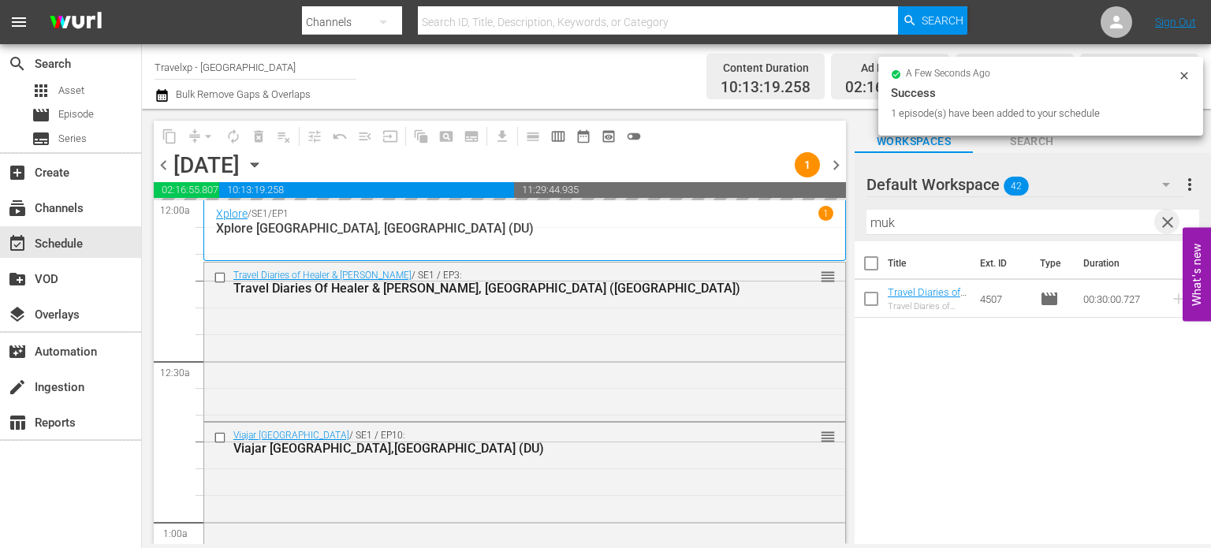
click at [1167, 217] on span "clear" at bounding box center [1168, 222] width 19 height 19
click at [1167, 217] on input "muk" at bounding box center [1033, 222] width 333 height 25
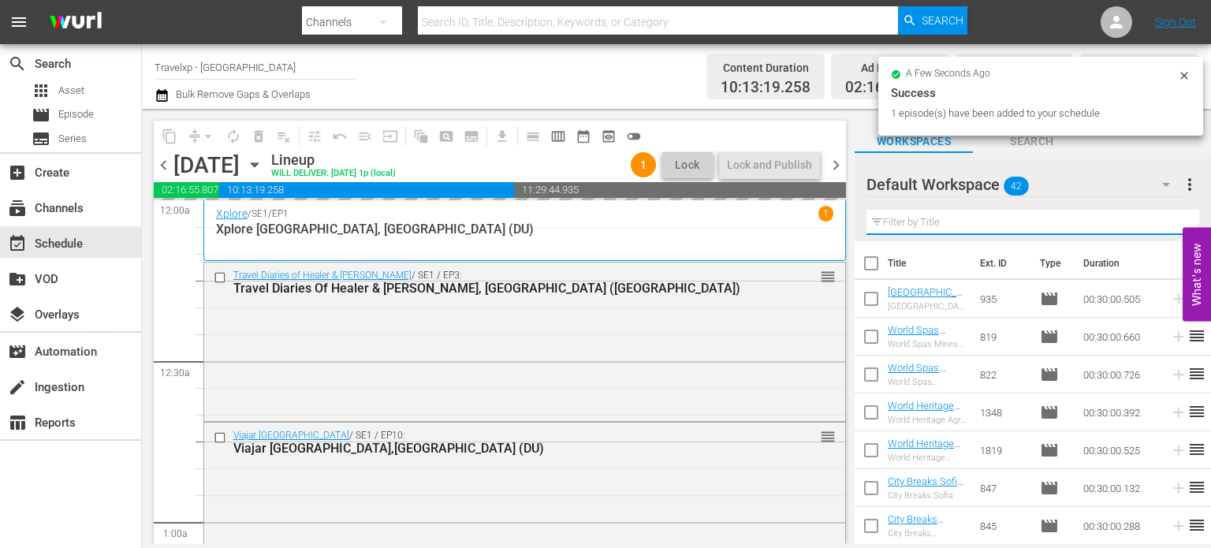
click at [1167, 217] on input "text" at bounding box center [1033, 222] width 333 height 25
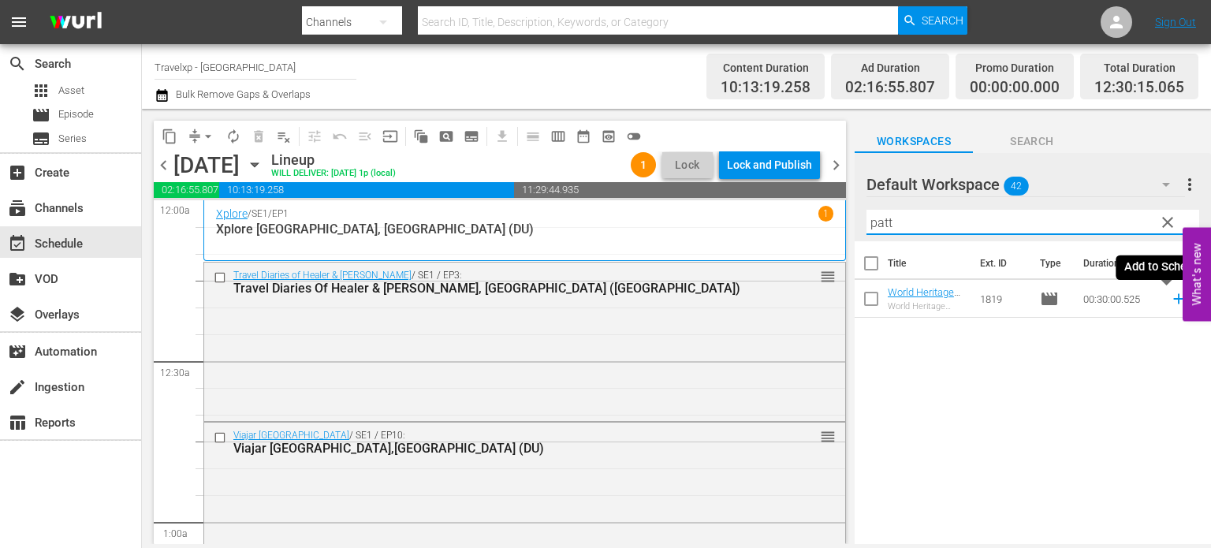
type input "patt"
click at [1174, 300] on icon at bounding box center [1179, 299] width 10 height 10
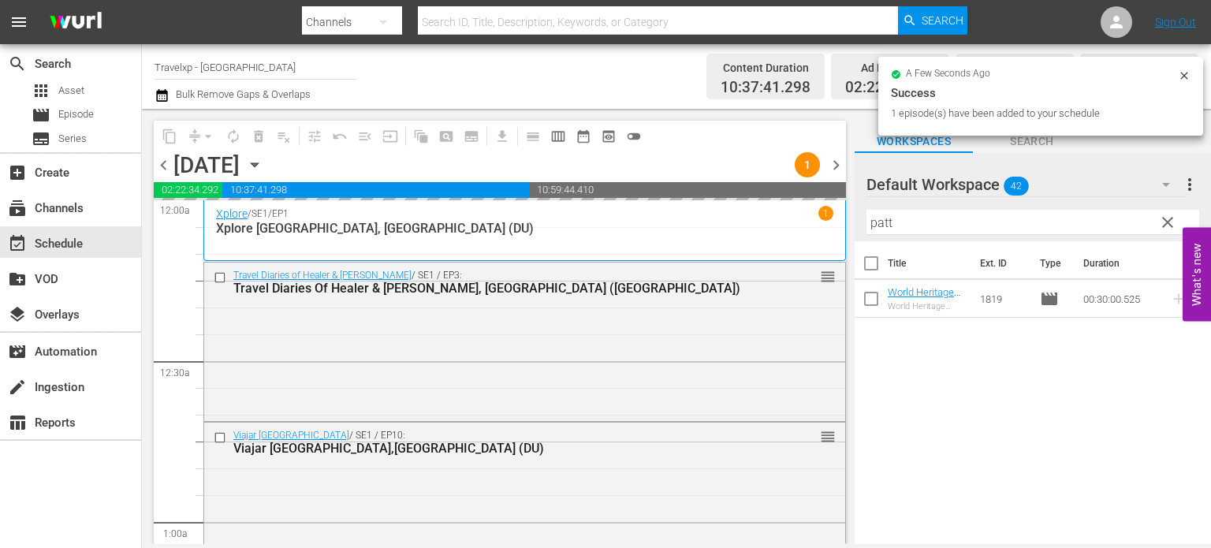
click at [1164, 225] on span "clear" at bounding box center [1168, 222] width 19 height 19
click at [1164, 225] on input "patt" at bounding box center [1033, 222] width 333 height 25
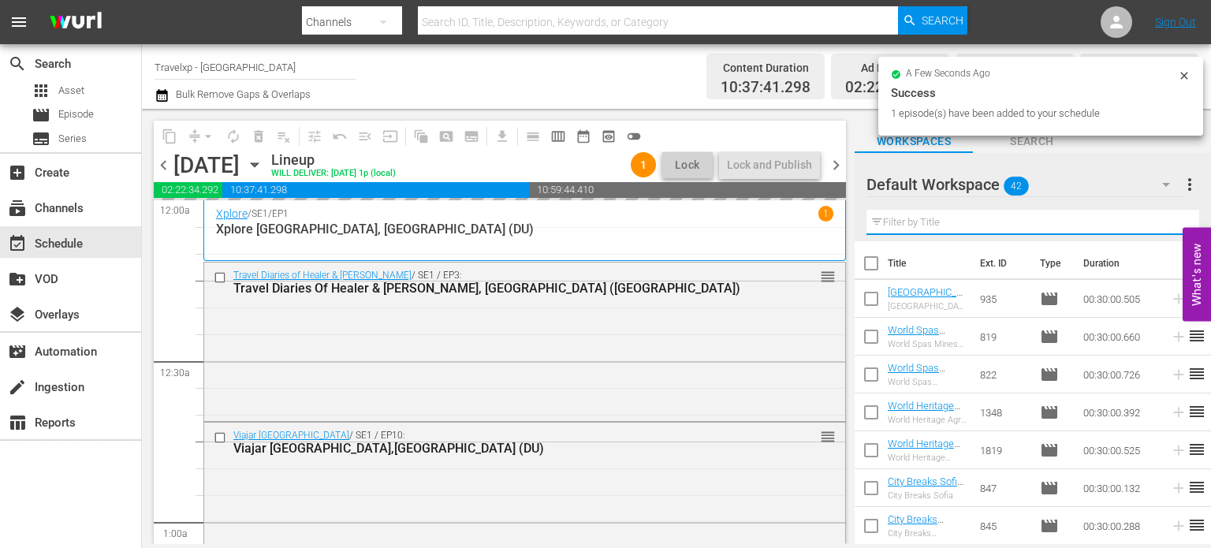
click at [1164, 225] on input "text" at bounding box center [1033, 222] width 333 height 25
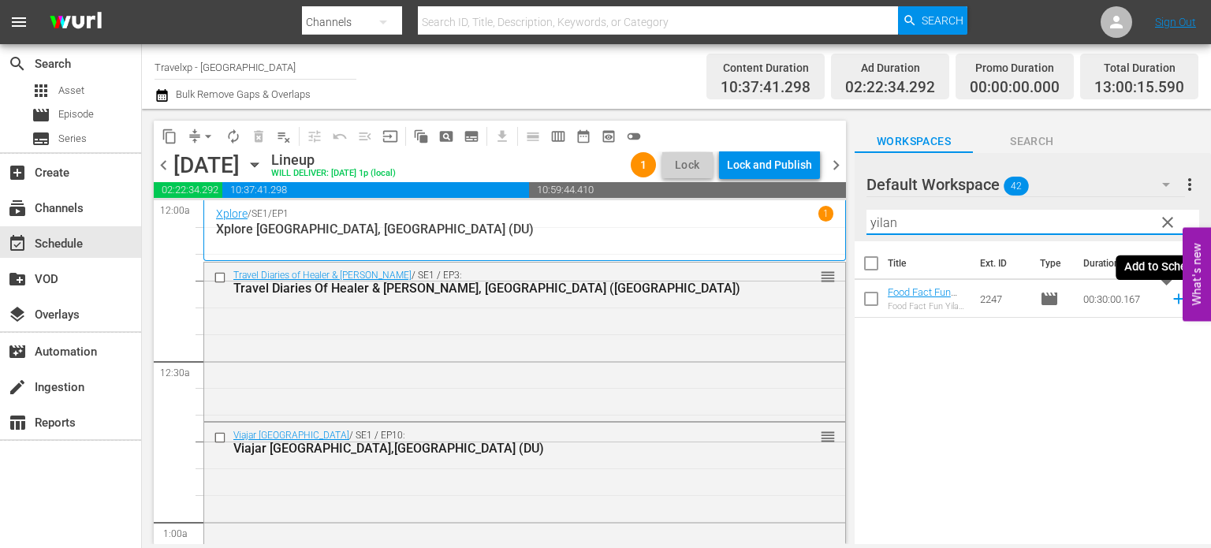
type input "yilan"
click at [1170, 296] on icon at bounding box center [1178, 298] width 17 height 17
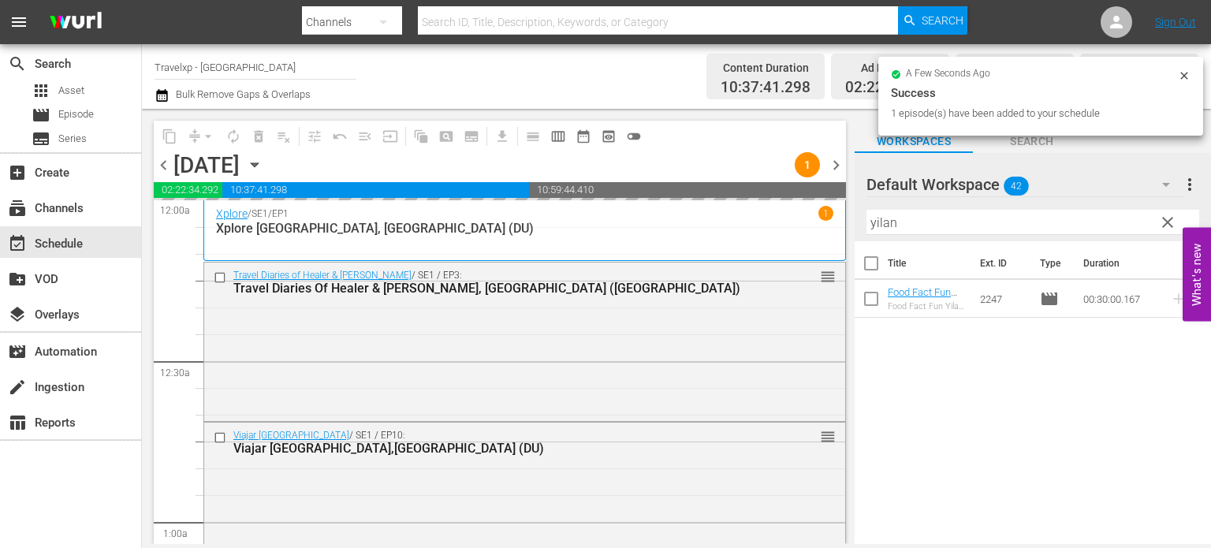
click at [1170, 228] on span "clear" at bounding box center [1168, 222] width 19 height 19
click at [1170, 228] on input "yilan" at bounding box center [1033, 222] width 333 height 25
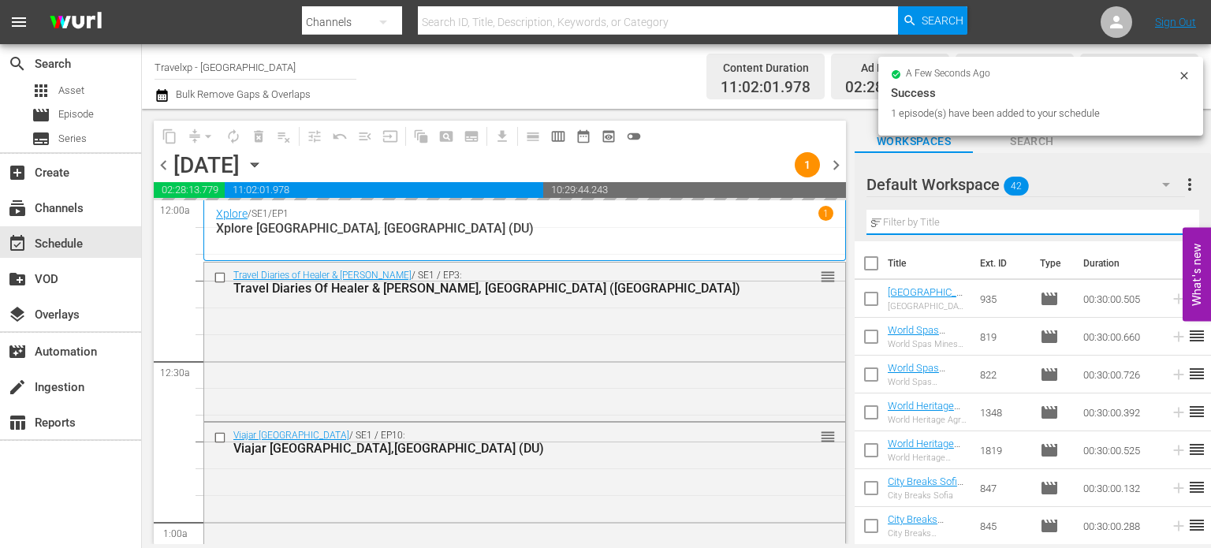
click at [1170, 228] on div "Default Workspace 42 Default more_vert Filter by Title s" at bounding box center [1033, 197] width 356 height 88
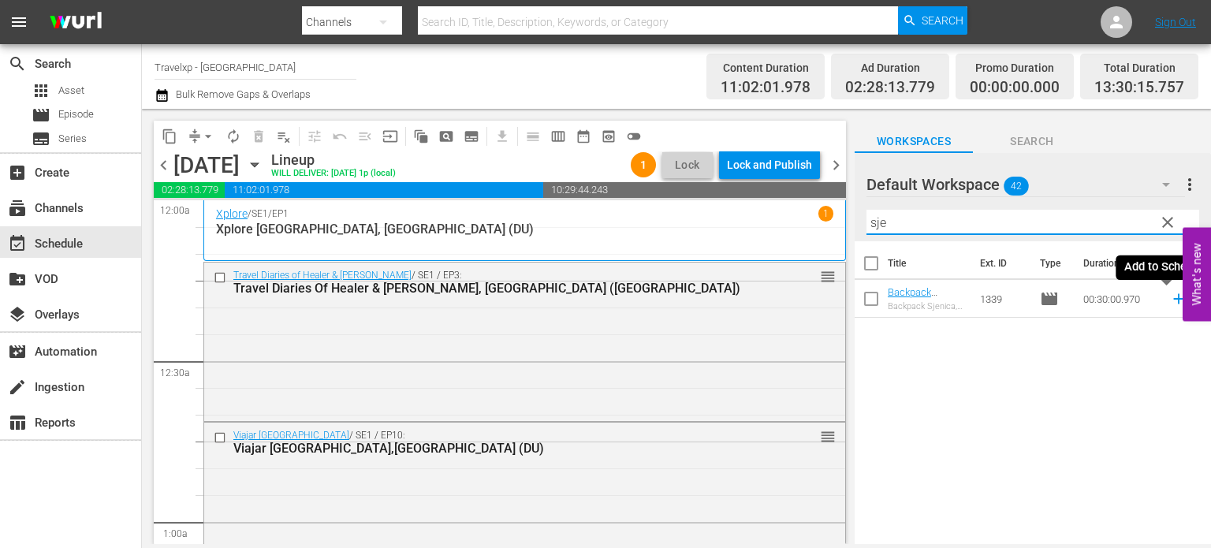
type input "sje"
click at [1170, 294] on icon at bounding box center [1178, 298] width 17 height 17
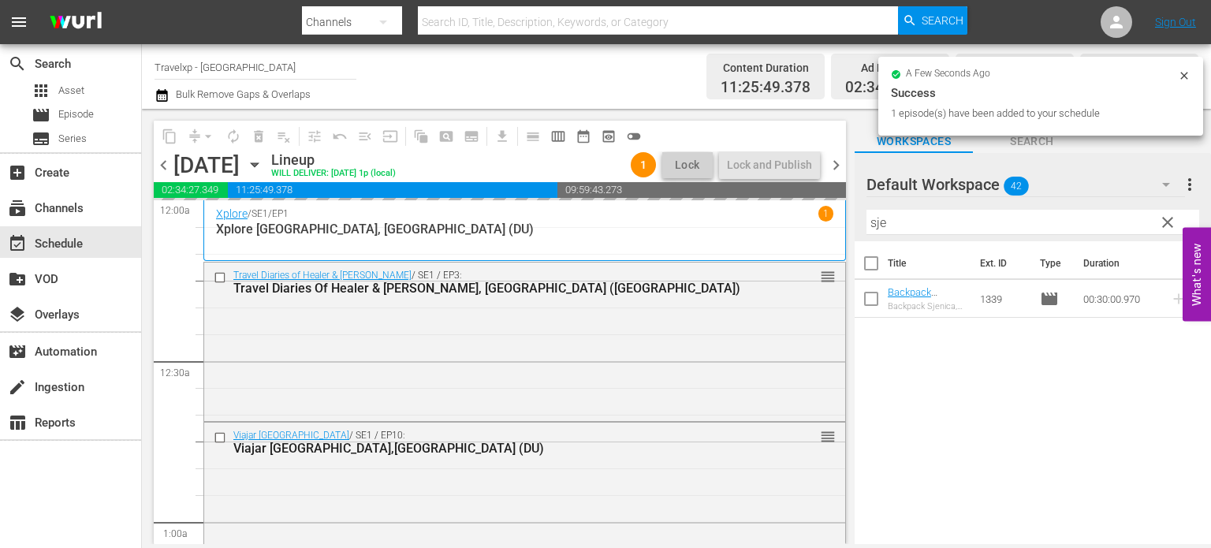
click at [1164, 222] on span "clear" at bounding box center [1168, 222] width 19 height 19
click at [1164, 222] on input "sje" at bounding box center [1033, 222] width 333 height 25
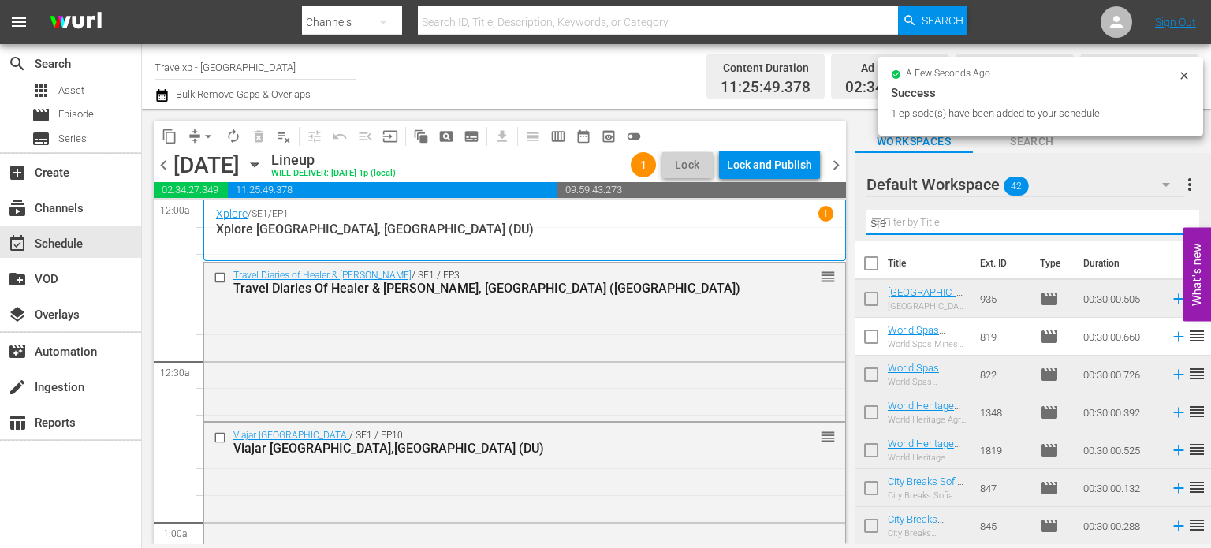
click at [1164, 222] on input "sje" at bounding box center [1033, 222] width 333 height 25
click at [1164, 222] on input "text" at bounding box center [1033, 222] width 333 height 25
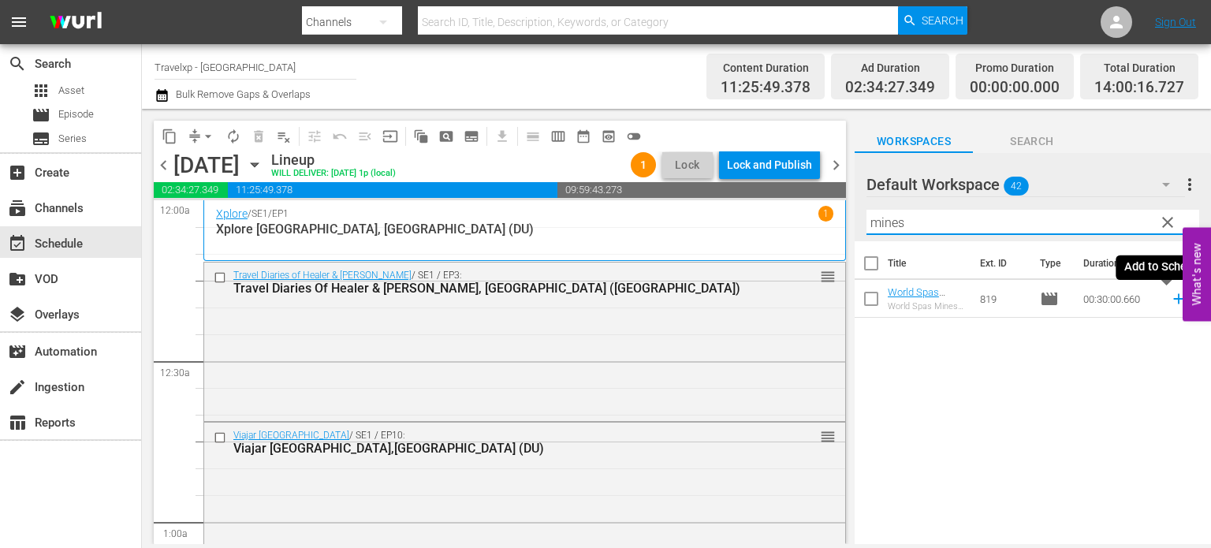
type input "mines"
click at [1170, 303] on icon at bounding box center [1178, 298] width 17 height 17
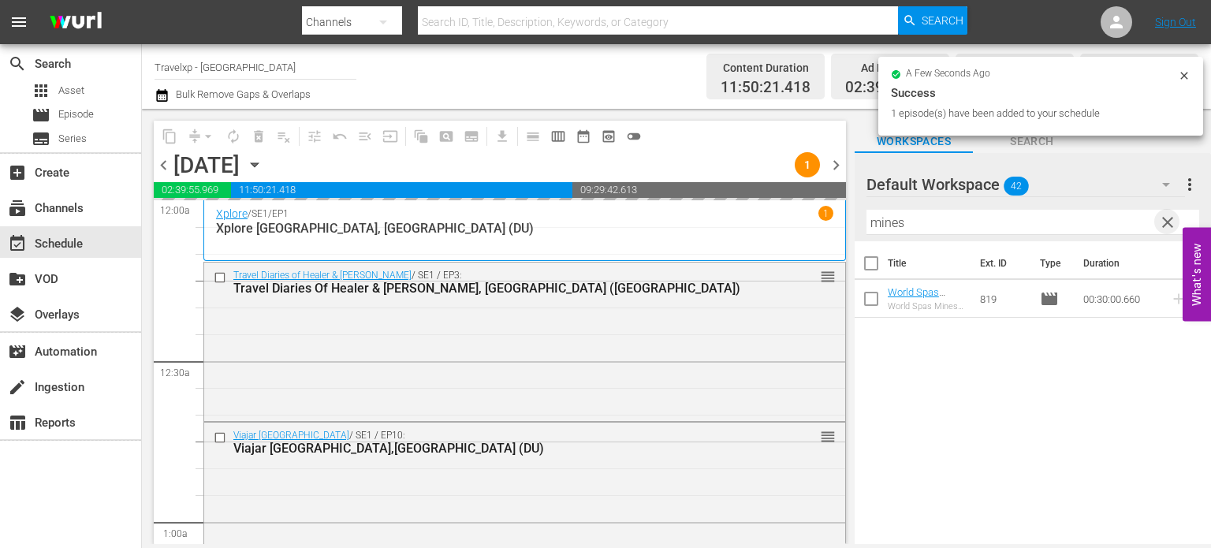
click at [1168, 223] on span "clear" at bounding box center [1168, 222] width 19 height 19
click at [1168, 223] on input "mines" at bounding box center [1033, 222] width 333 height 25
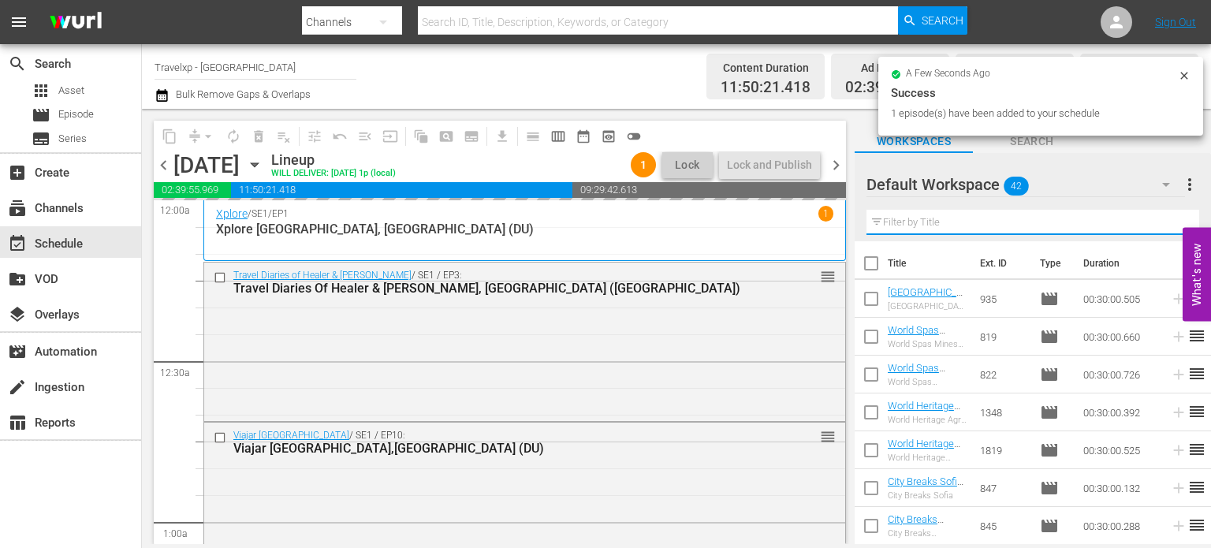
click at [1168, 223] on input "text" at bounding box center [1033, 222] width 333 height 25
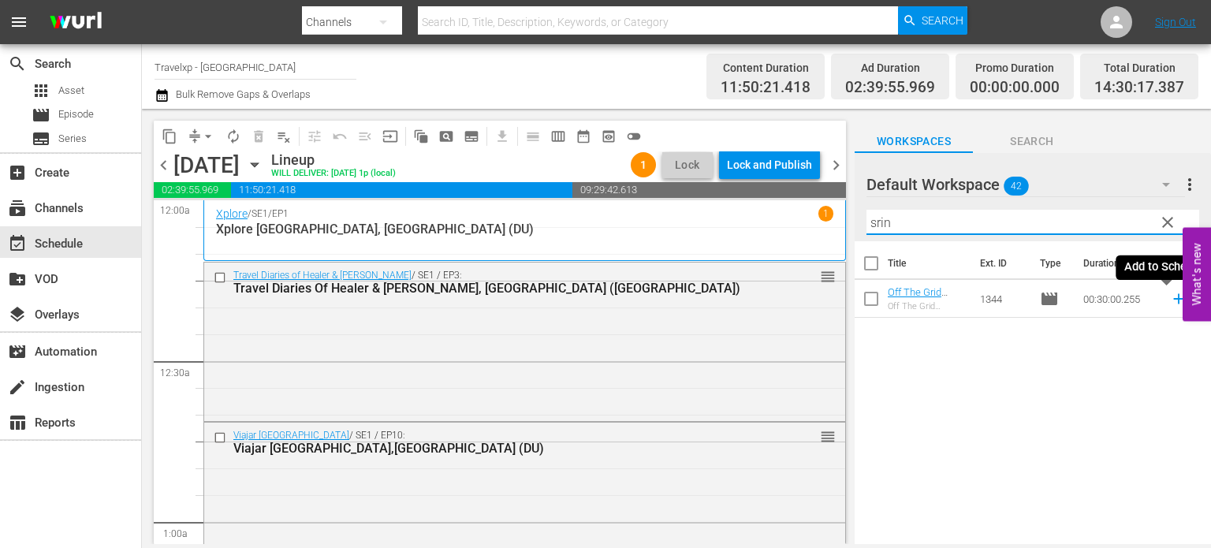
type input "srin"
click at [1170, 303] on icon at bounding box center [1178, 298] width 17 height 17
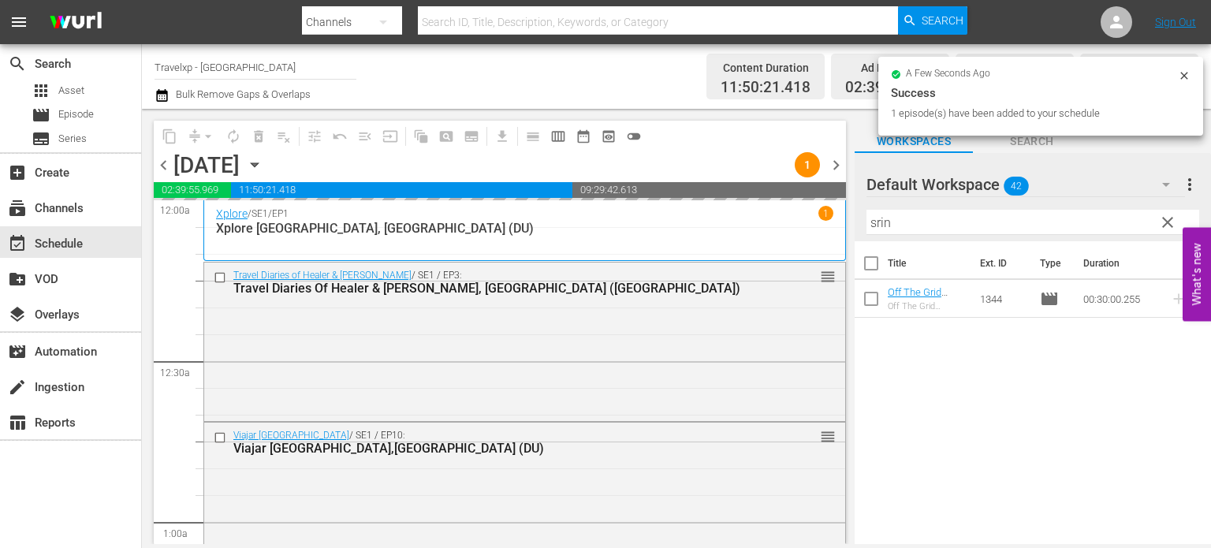
click at [1174, 231] on span "clear" at bounding box center [1168, 222] width 19 height 19
click at [1174, 231] on input "srin" at bounding box center [1033, 222] width 333 height 25
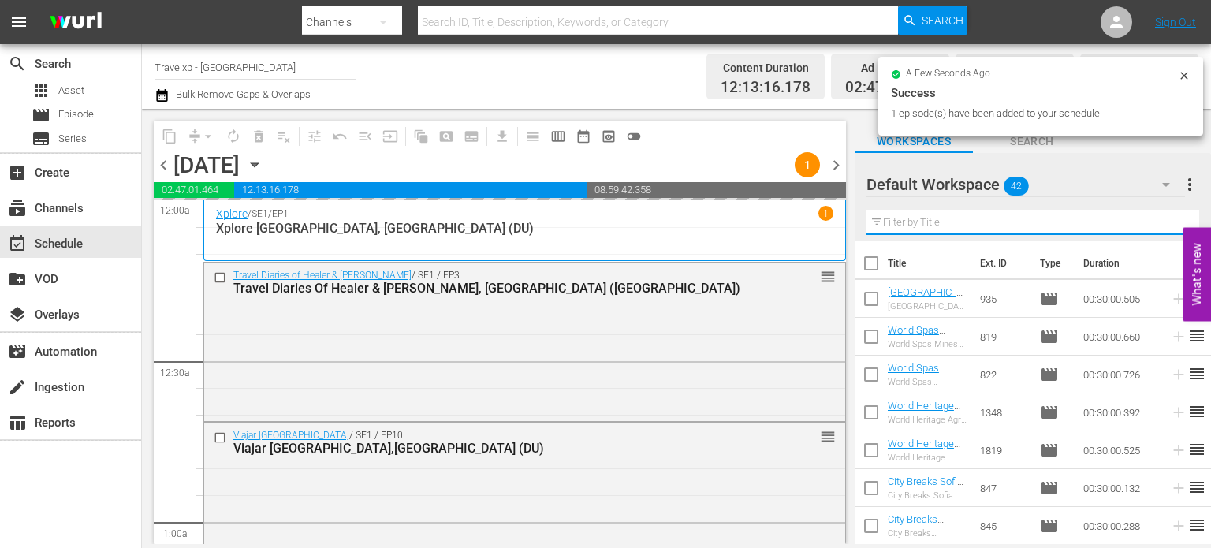
click at [1174, 231] on input "text" at bounding box center [1033, 222] width 333 height 25
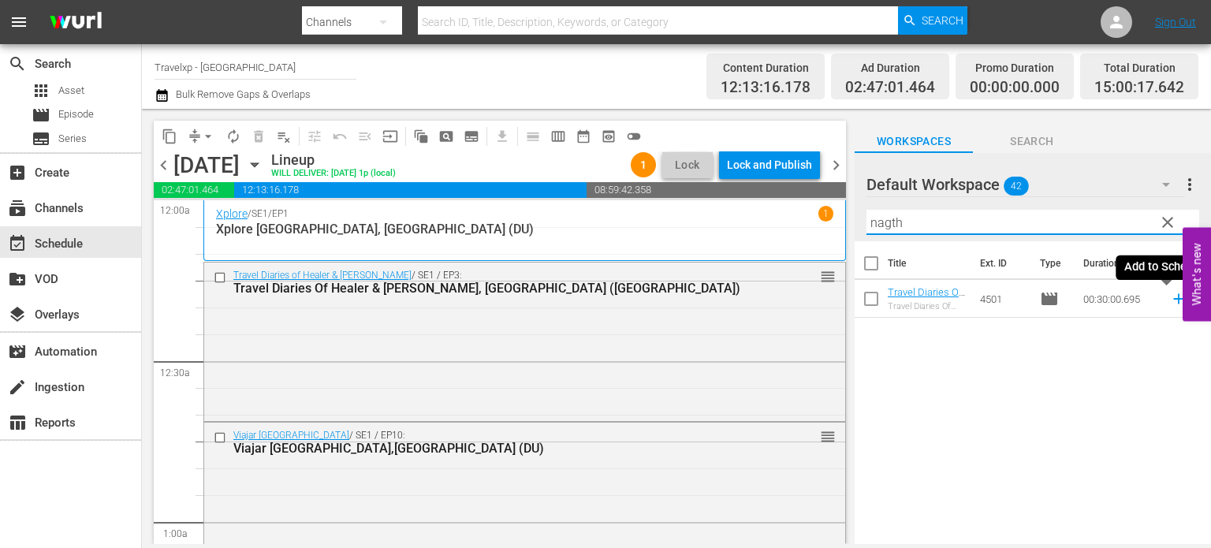
type input "nagth"
click at [1170, 301] on icon at bounding box center [1178, 298] width 17 height 17
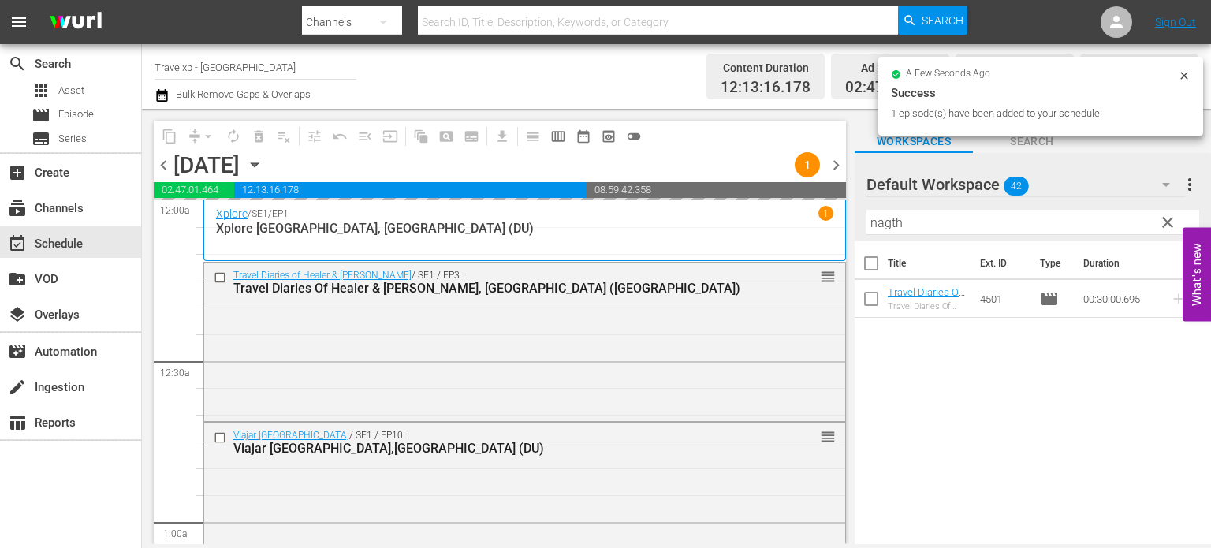
click at [1177, 211] on button "clear" at bounding box center [1167, 221] width 25 height 25
click at [1177, 211] on input "nagth" at bounding box center [1033, 222] width 333 height 25
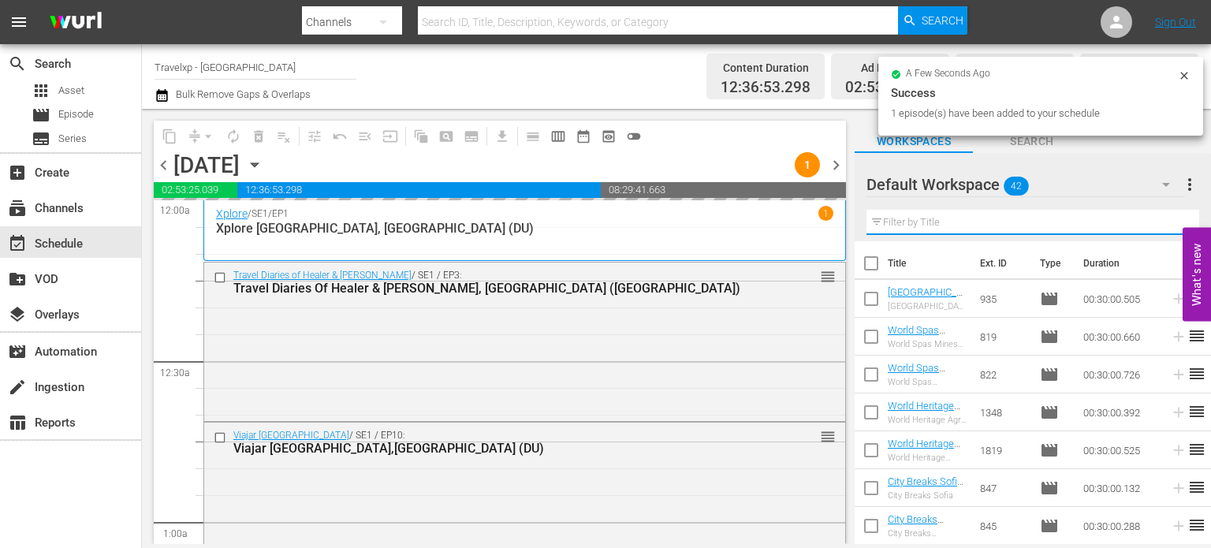
click at [1177, 211] on input "text" at bounding box center [1033, 222] width 333 height 25
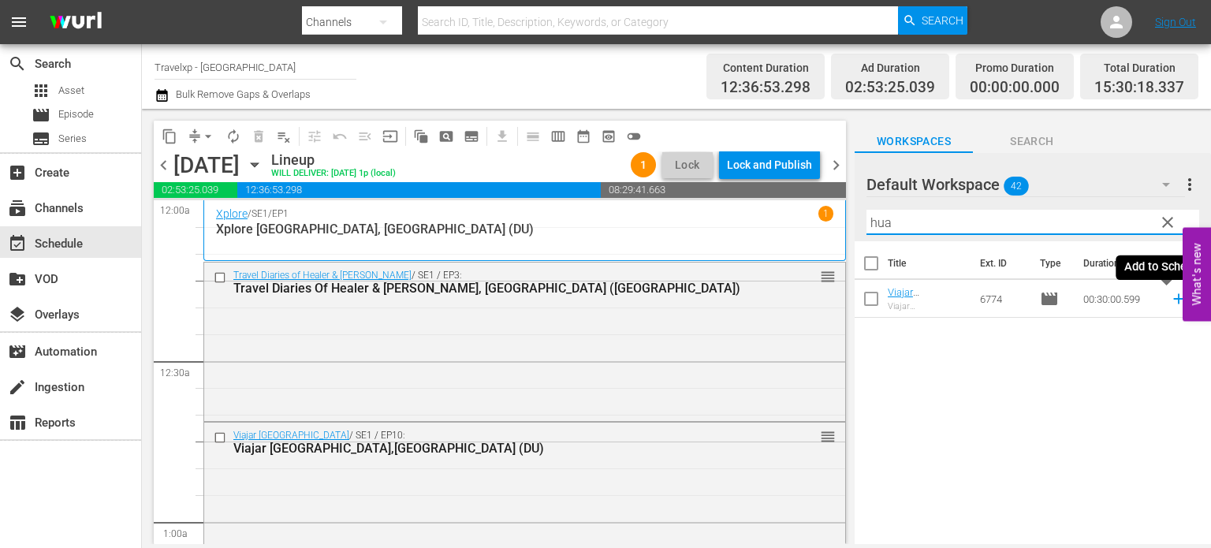
type input "hua"
click at [1170, 301] on icon at bounding box center [1178, 298] width 17 height 17
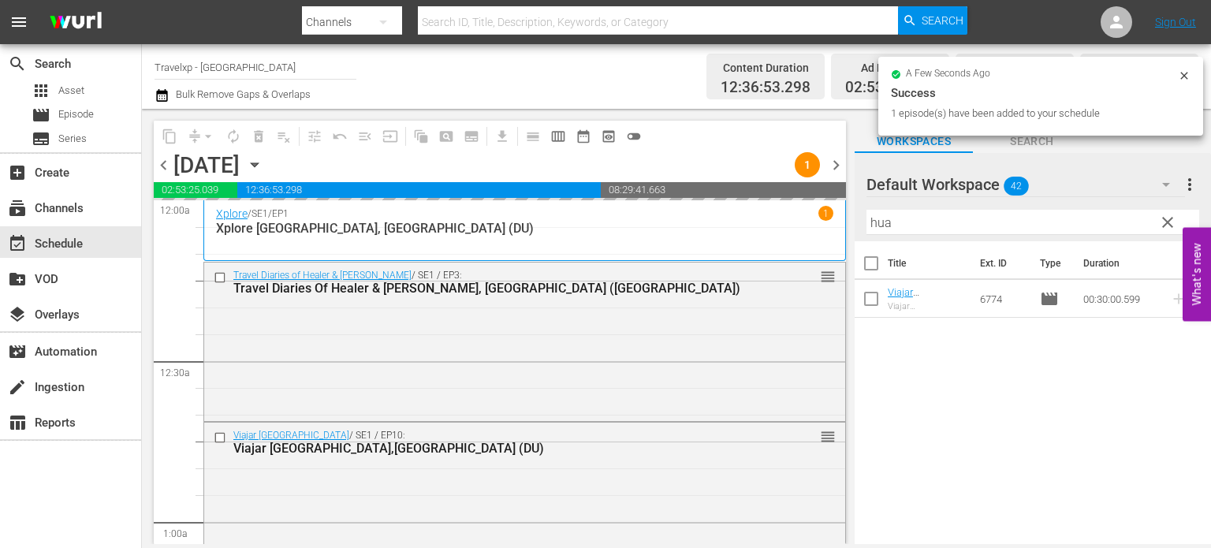
click at [1164, 220] on span "clear" at bounding box center [1168, 222] width 19 height 19
click at [1164, 220] on input "hua" at bounding box center [1033, 222] width 333 height 25
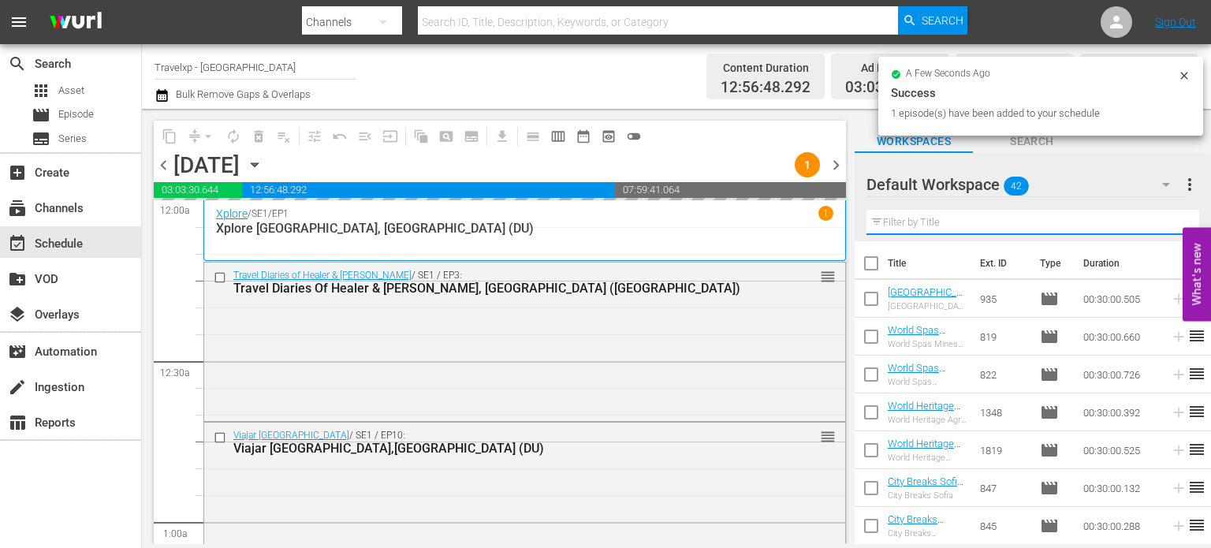
click at [1164, 220] on input "text" at bounding box center [1033, 222] width 333 height 25
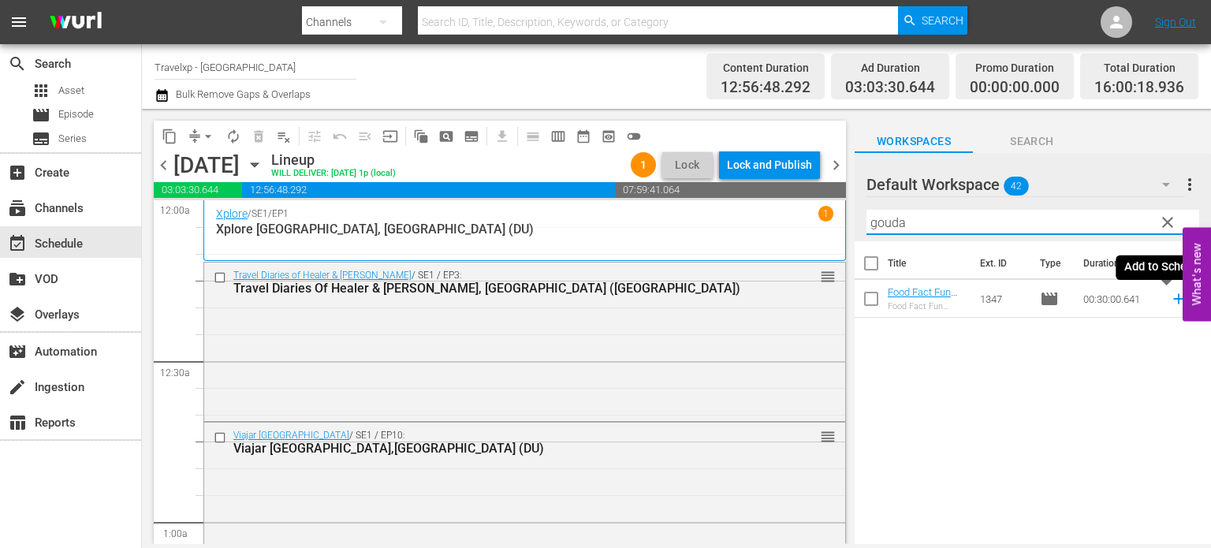
type input "gouda"
click at [1174, 302] on icon at bounding box center [1179, 299] width 10 height 10
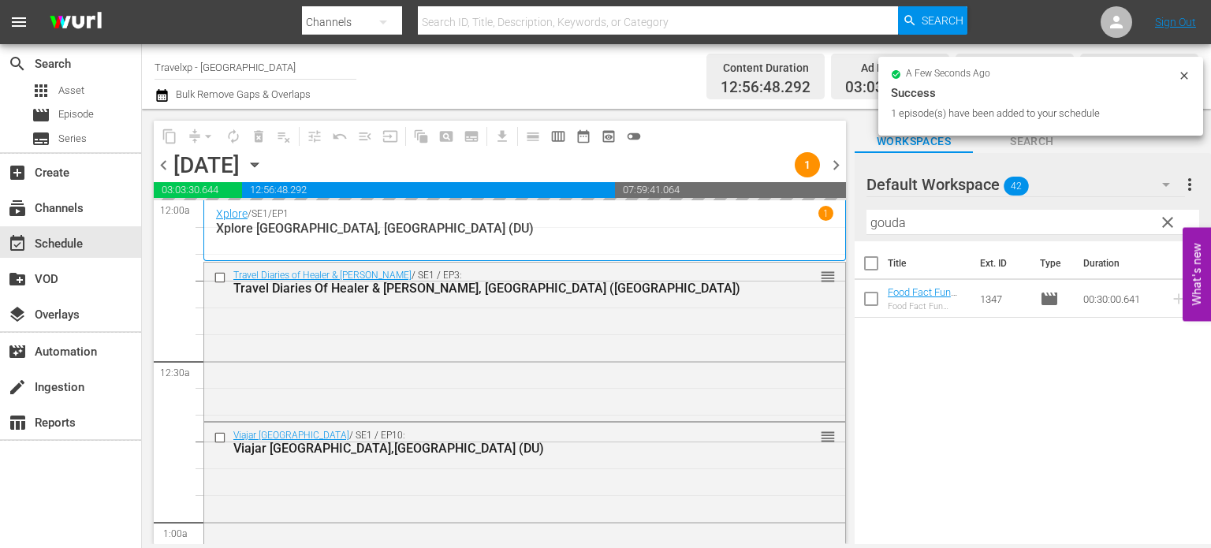
click at [1164, 220] on span "clear" at bounding box center [1168, 222] width 19 height 19
click at [1164, 220] on input "gouda" at bounding box center [1033, 222] width 333 height 25
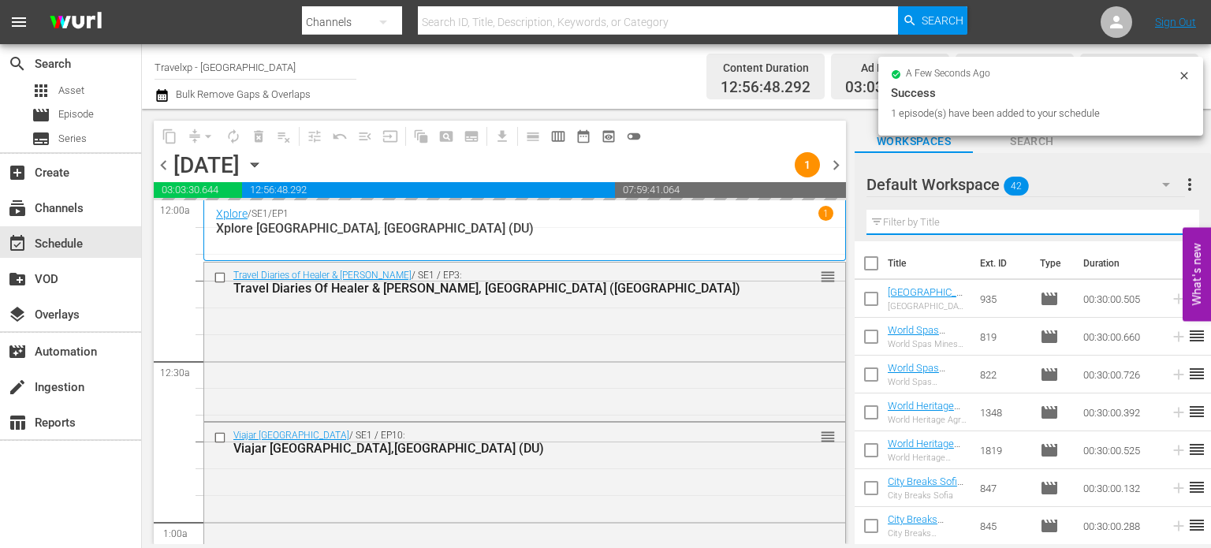
click at [1164, 220] on input "text" at bounding box center [1033, 222] width 333 height 25
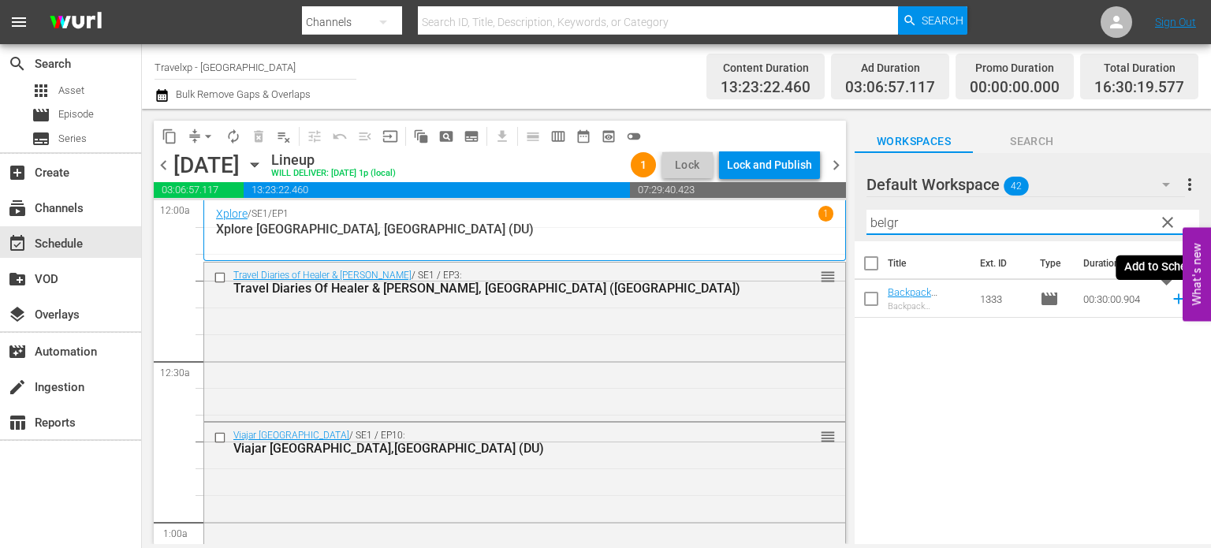
type input "belgr"
click at [1170, 295] on icon at bounding box center [1178, 298] width 17 height 17
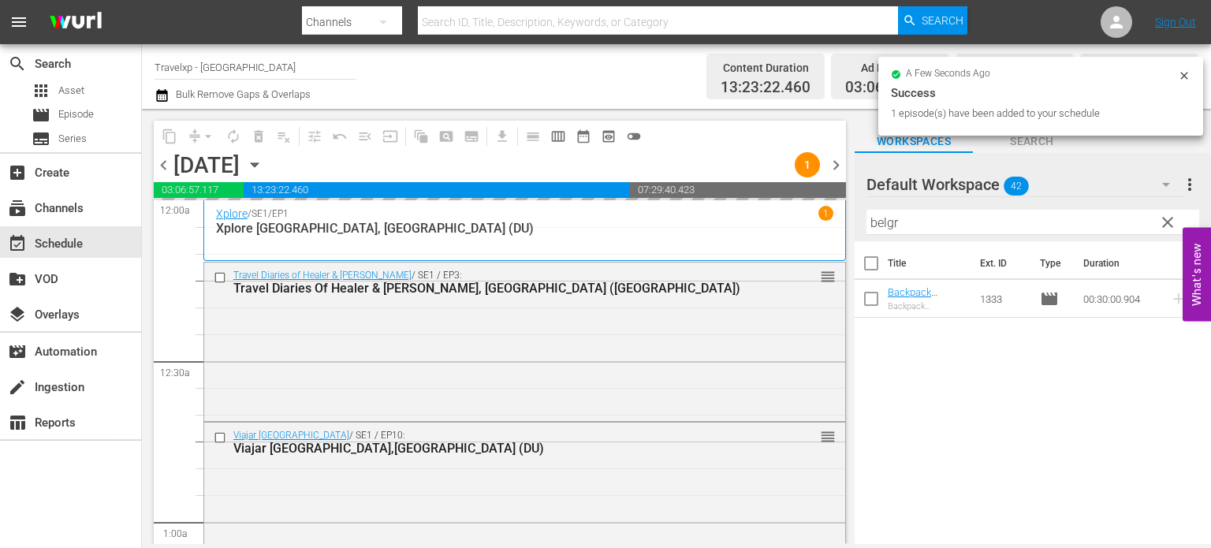
click at [1162, 226] on span "clear" at bounding box center [1168, 222] width 19 height 19
click at [1162, 226] on input "belgr" at bounding box center [1033, 222] width 333 height 25
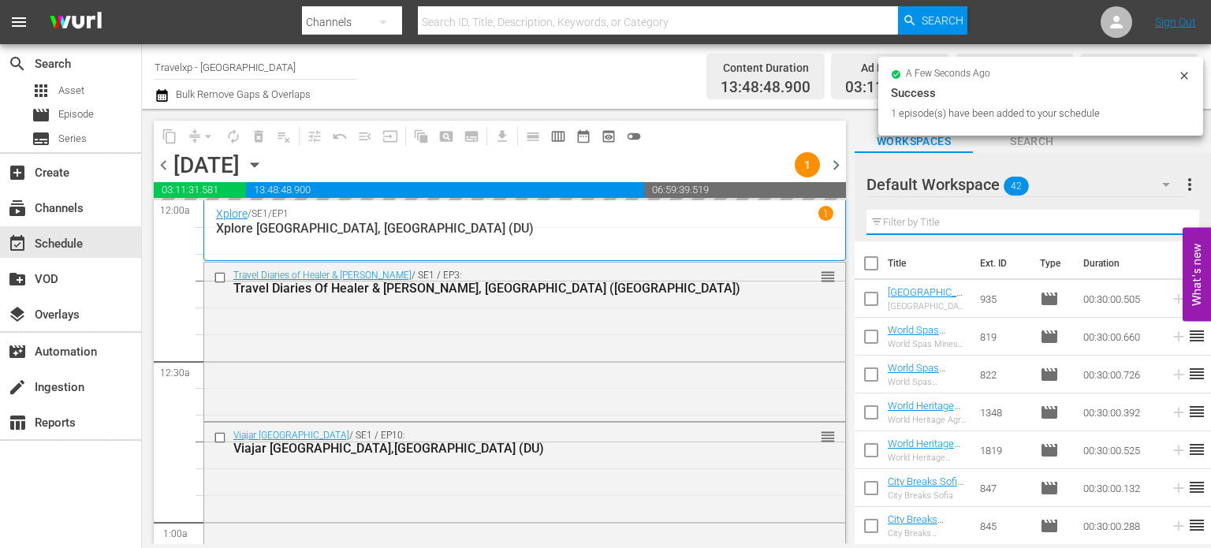
click at [1162, 226] on input "text" at bounding box center [1033, 222] width 333 height 25
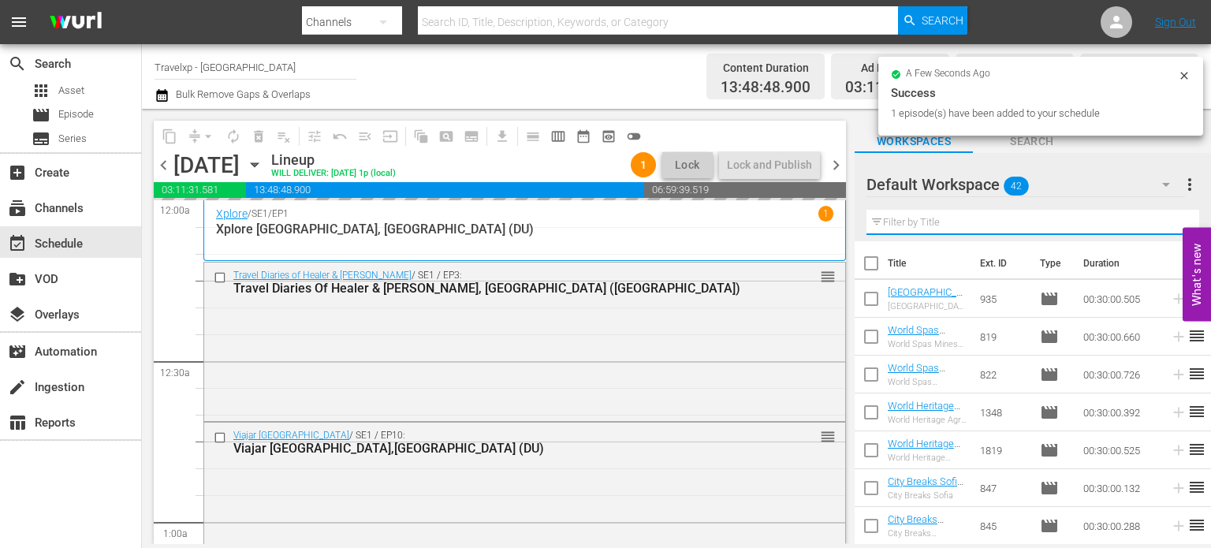
click at [1162, 226] on input "text" at bounding box center [1033, 222] width 333 height 25
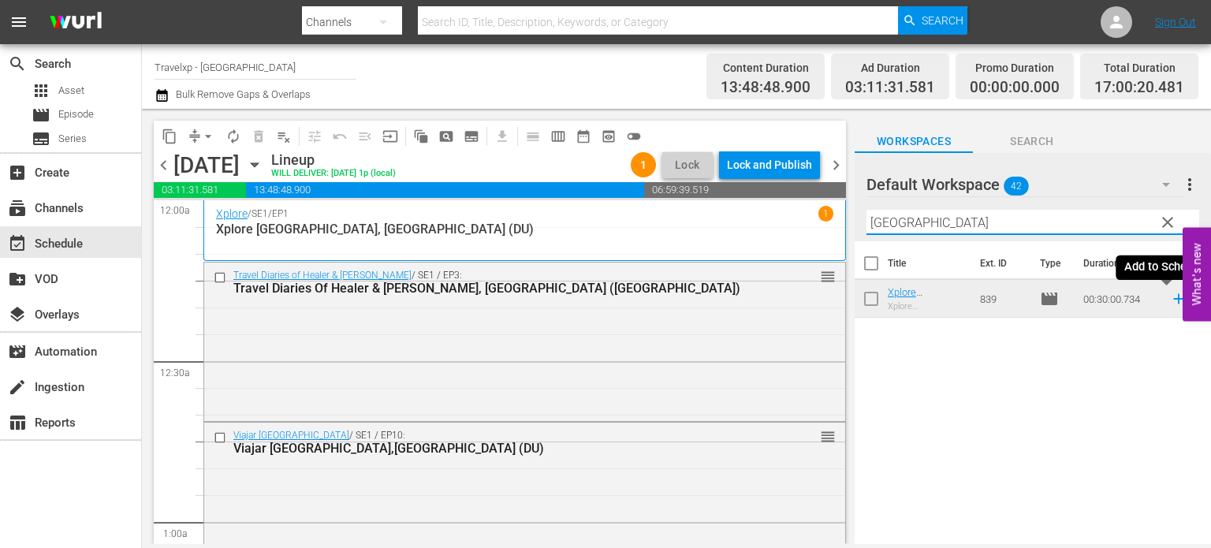
type input "[GEOGRAPHIC_DATA]"
click at [1170, 298] on icon at bounding box center [1178, 298] width 17 height 17
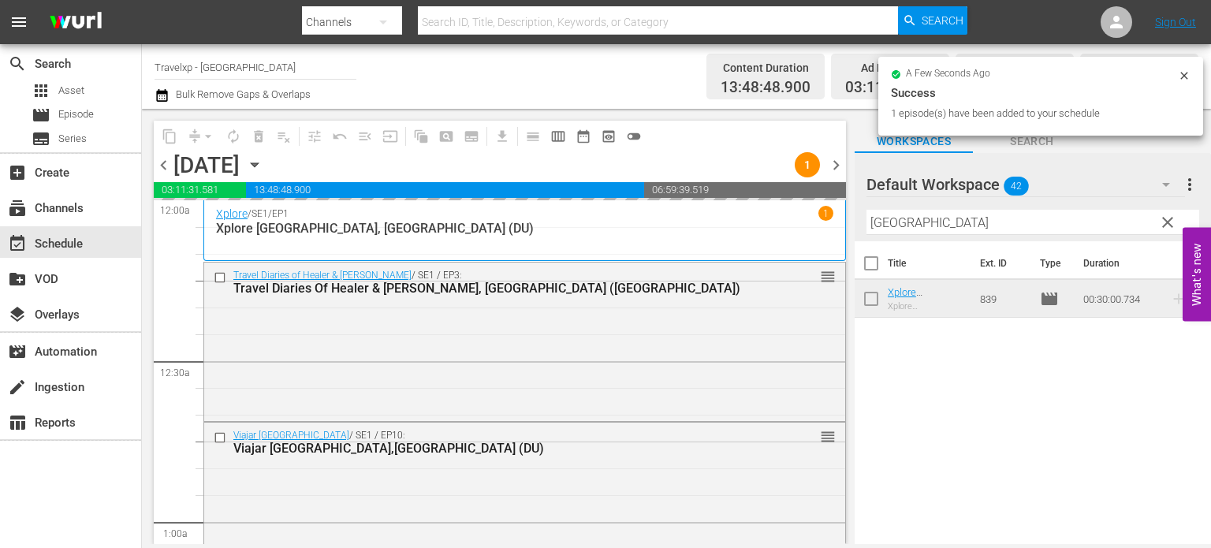
click at [1167, 226] on span "clear" at bounding box center [1168, 222] width 19 height 19
click at [1167, 226] on input "[GEOGRAPHIC_DATA]" at bounding box center [1033, 222] width 333 height 25
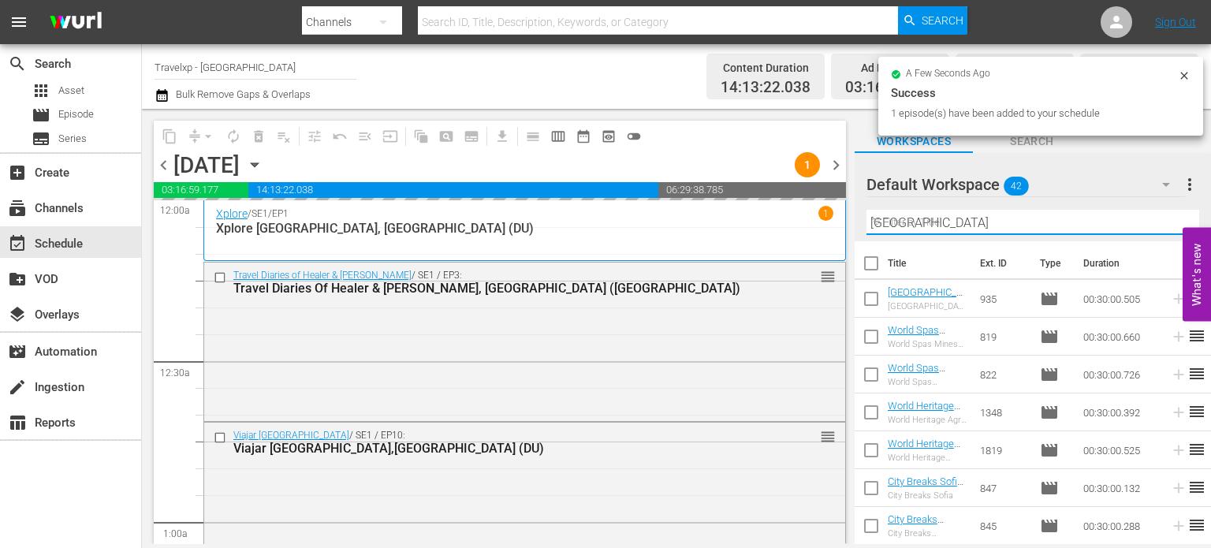
click at [1167, 226] on input "[GEOGRAPHIC_DATA]" at bounding box center [1033, 222] width 333 height 25
click at [1167, 226] on input "text" at bounding box center [1033, 222] width 333 height 25
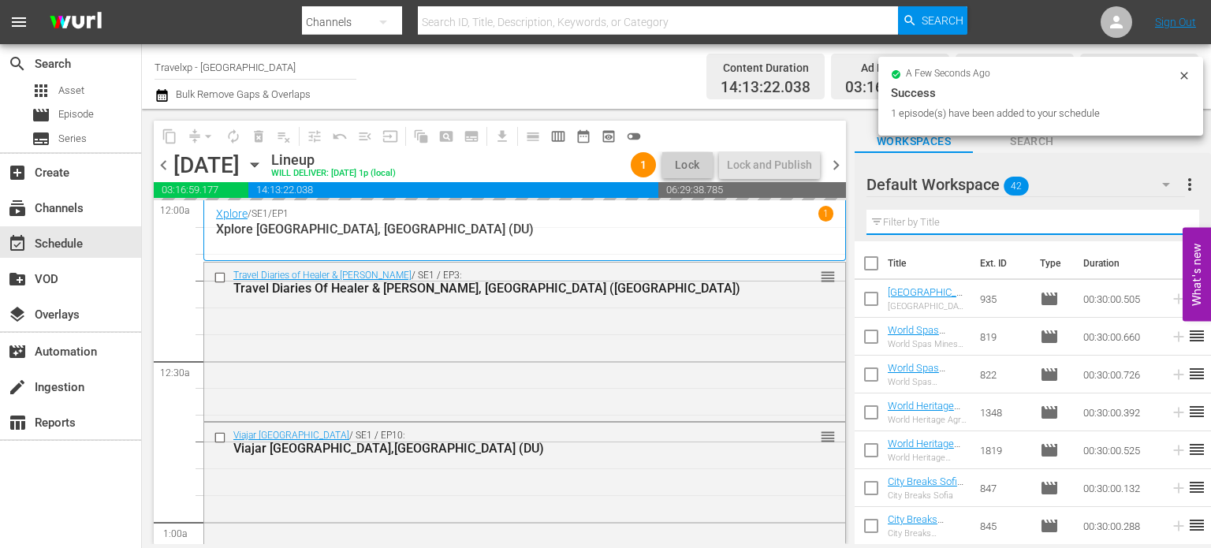
click at [1167, 226] on input "text" at bounding box center [1033, 222] width 333 height 25
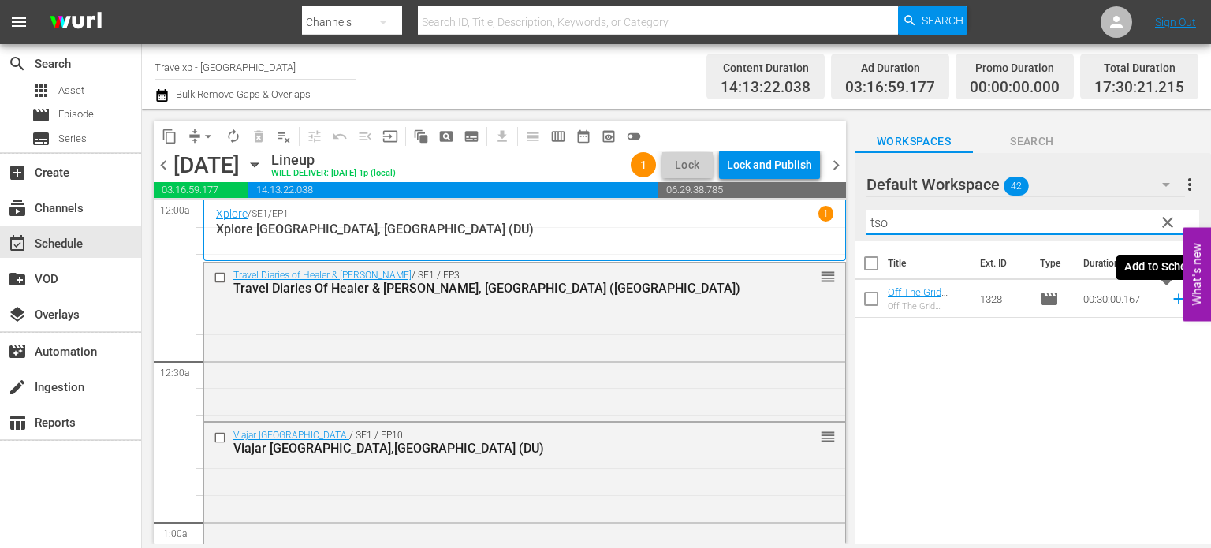
type input "tso"
click at [1174, 299] on icon at bounding box center [1179, 299] width 10 height 10
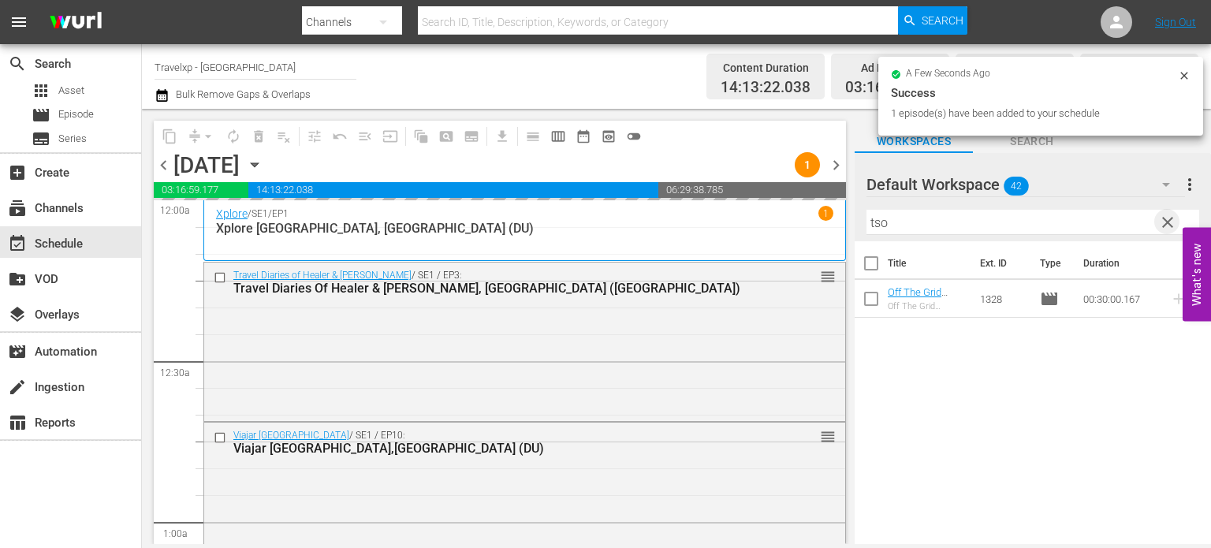
click at [1169, 225] on span "clear" at bounding box center [1168, 222] width 19 height 19
click at [1169, 225] on input "tso" at bounding box center [1033, 222] width 333 height 25
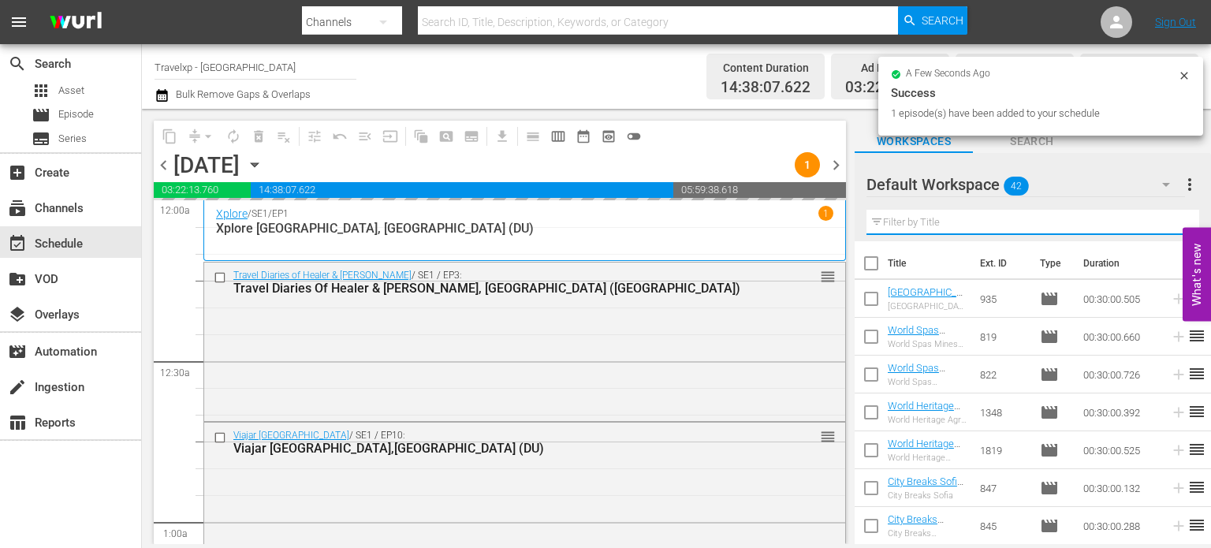
click at [1169, 225] on input "text" at bounding box center [1033, 222] width 333 height 25
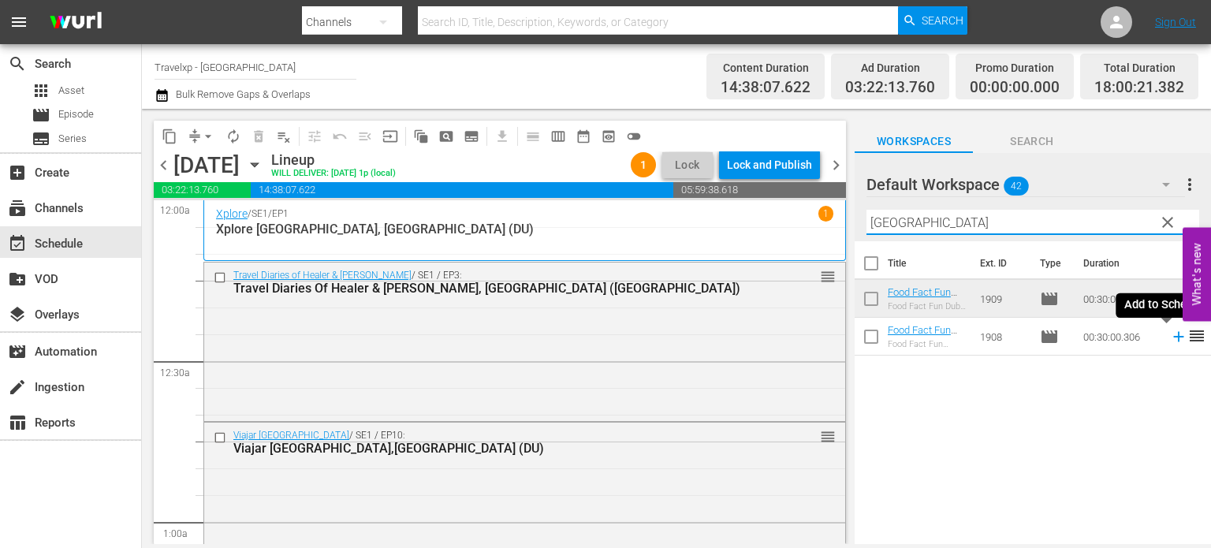
type input "[GEOGRAPHIC_DATA]"
click at [1170, 338] on icon at bounding box center [1178, 336] width 17 height 17
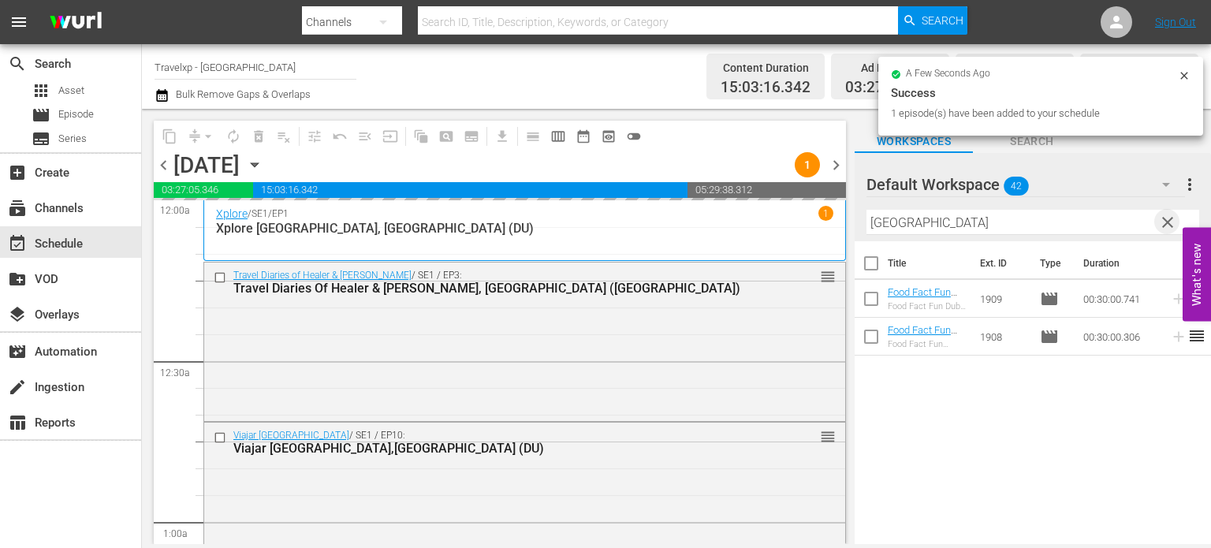
click at [1170, 223] on span "clear" at bounding box center [1168, 222] width 19 height 19
click at [1170, 223] on input "[GEOGRAPHIC_DATA]" at bounding box center [1033, 222] width 333 height 25
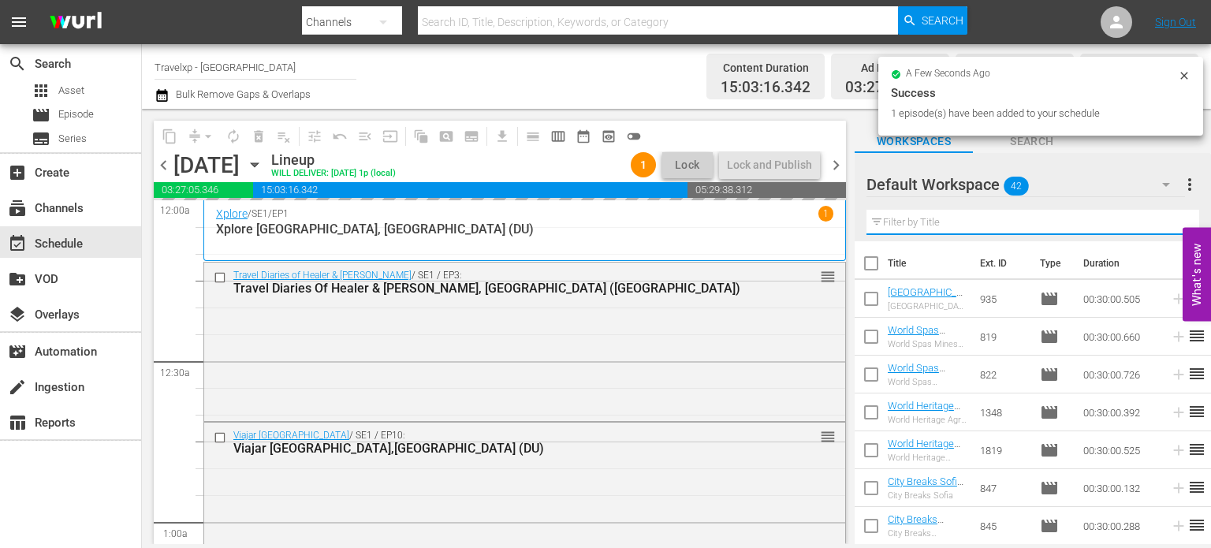
click at [1170, 223] on input "text" at bounding box center [1033, 222] width 333 height 25
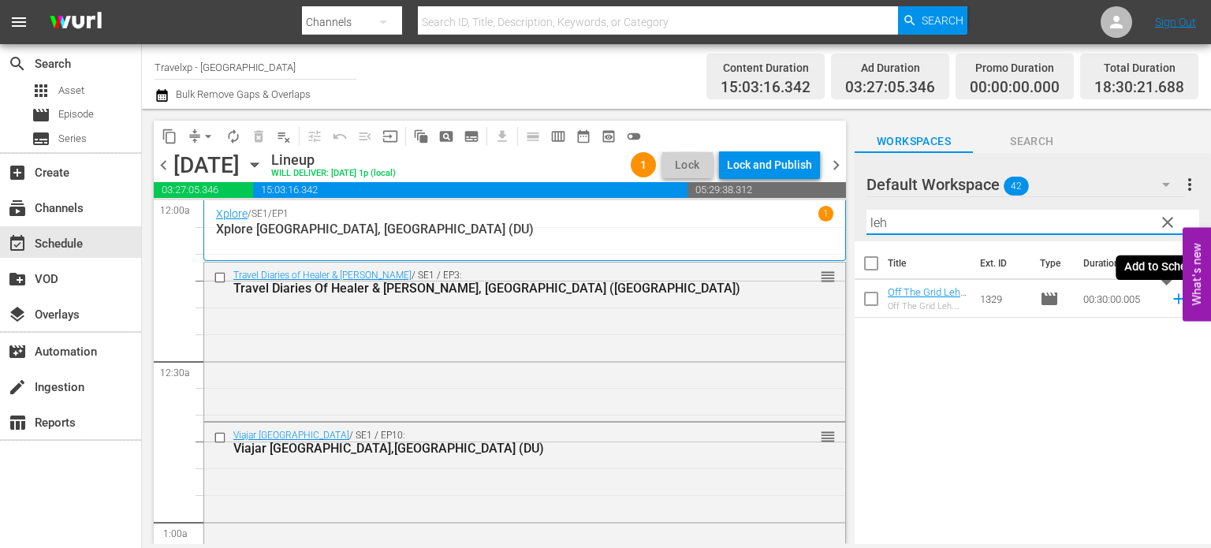
type input "leh"
click at [1170, 304] on icon at bounding box center [1178, 298] width 17 height 17
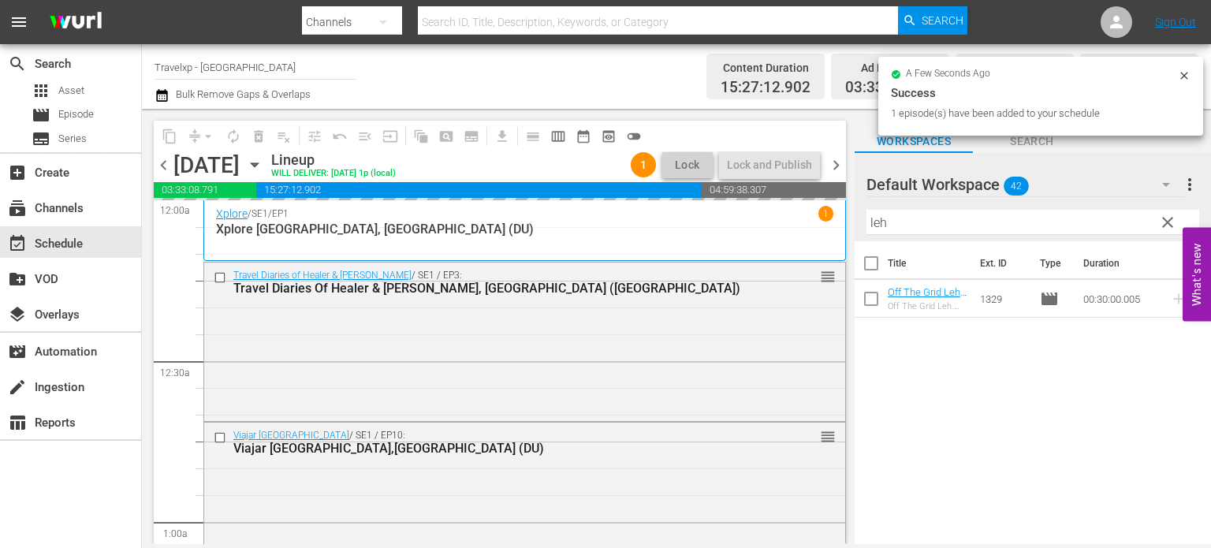
click at [1171, 225] on span "clear" at bounding box center [1168, 222] width 19 height 19
click at [1171, 225] on input "leh" at bounding box center [1033, 222] width 333 height 25
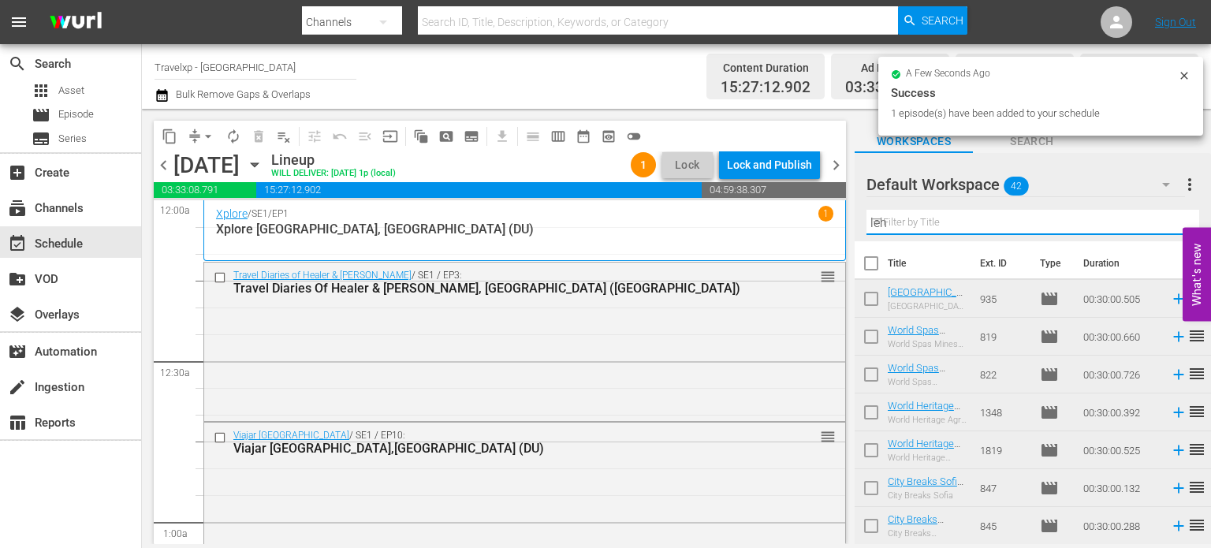
click at [1171, 225] on input "leh" at bounding box center [1033, 222] width 333 height 25
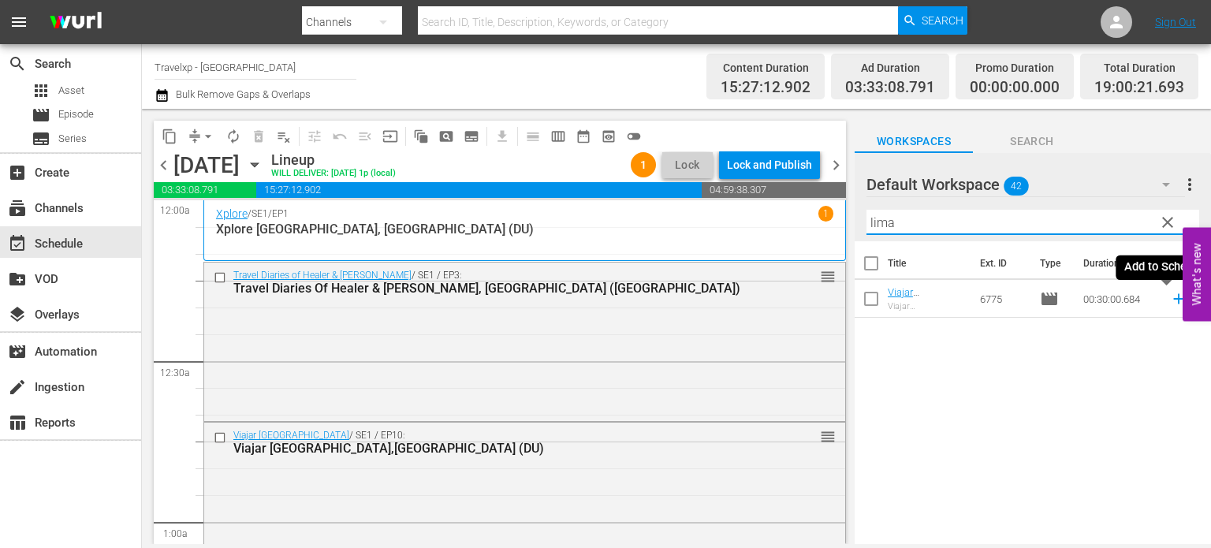
type input "lima"
click at [1170, 295] on icon at bounding box center [1178, 298] width 17 height 17
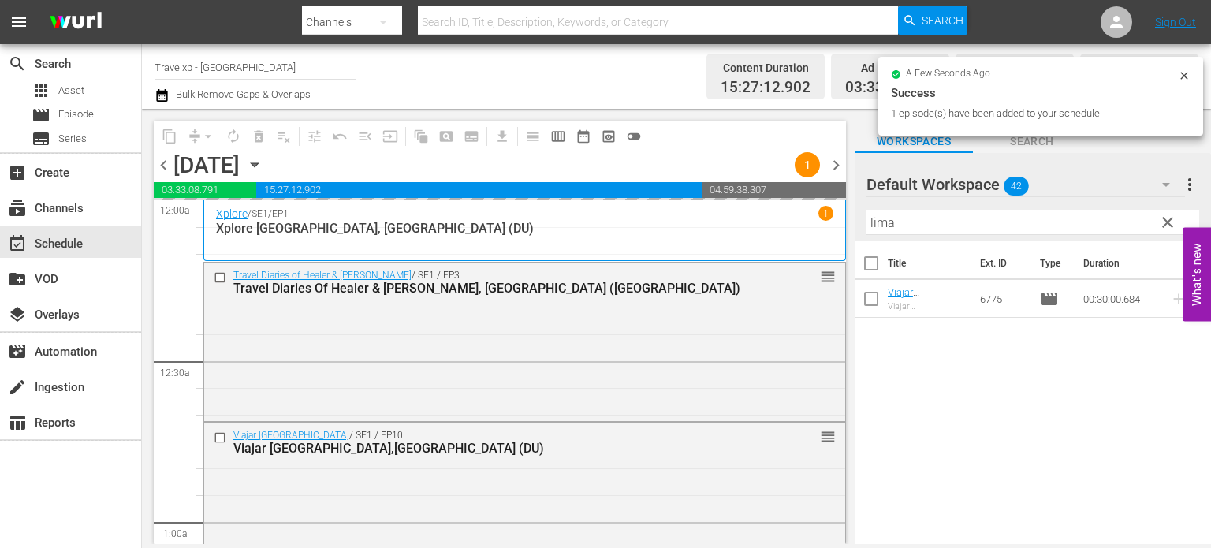
click at [1164, 222] on span "clear" at bounding box center [1168, 222] width 19 height 19
click at [1164, 222] on input "lima" at bounding box center [1033, 222] width 333 height 25
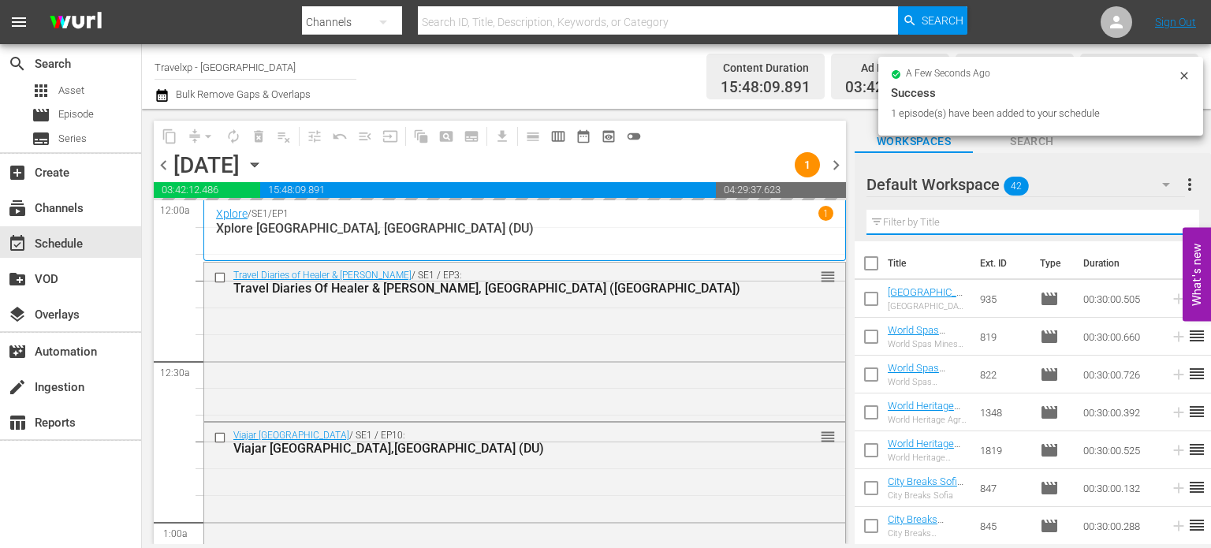
click at [1164, 222] on input "text" at bounding box center [1033, 222] width 333 height 25
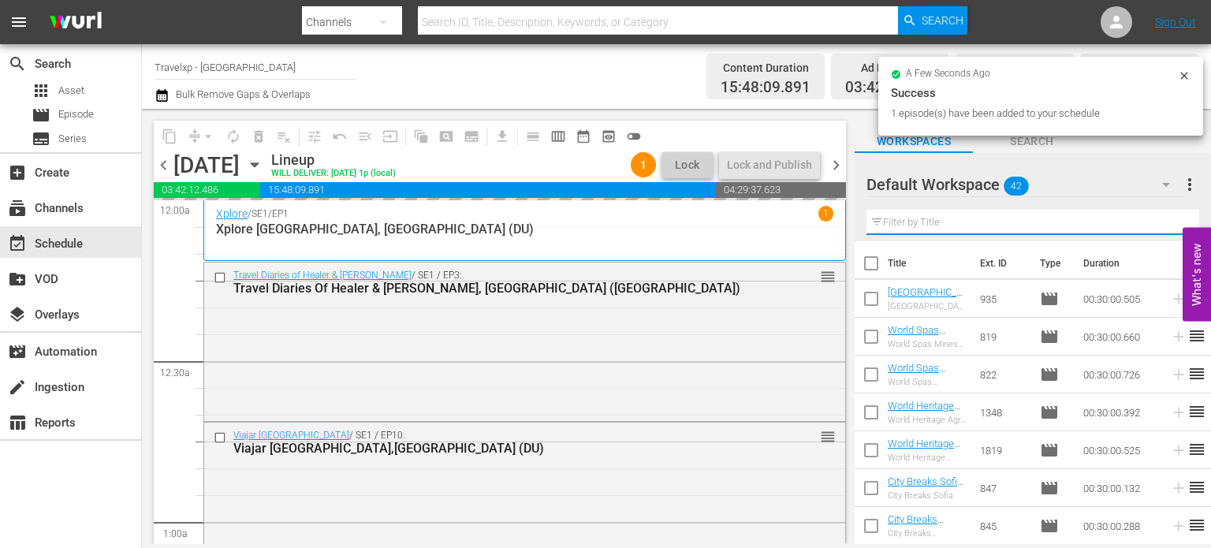
click at [1164, 222] on input "text" at bounding box center [1033, 222] width 333 height 25
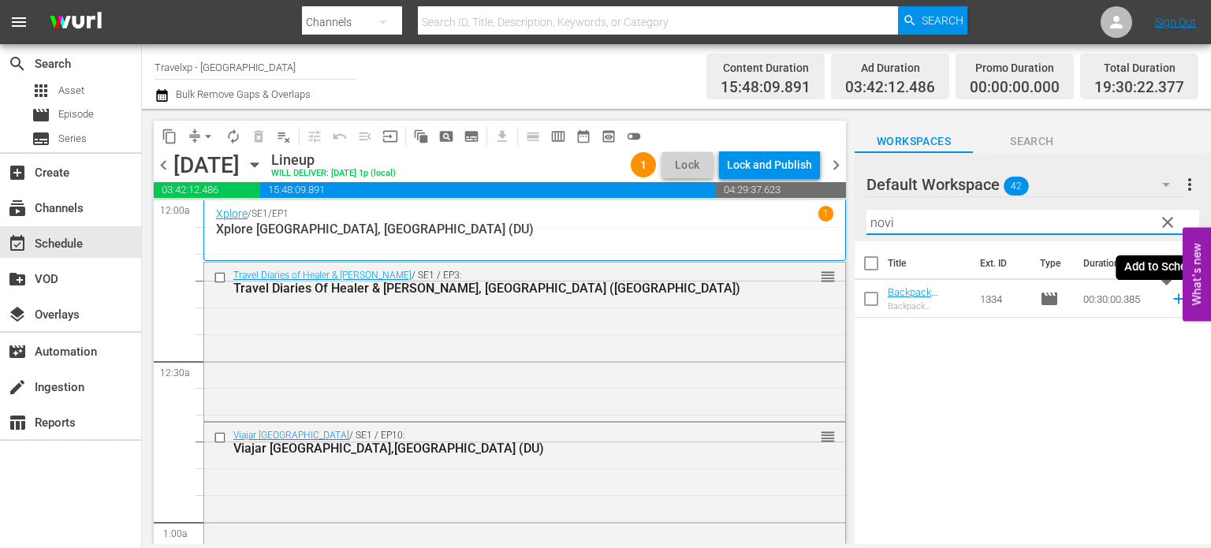
type input "novi"
click at [1170, 296] on icon at bounding box center [1178, 298] width 17 height 17
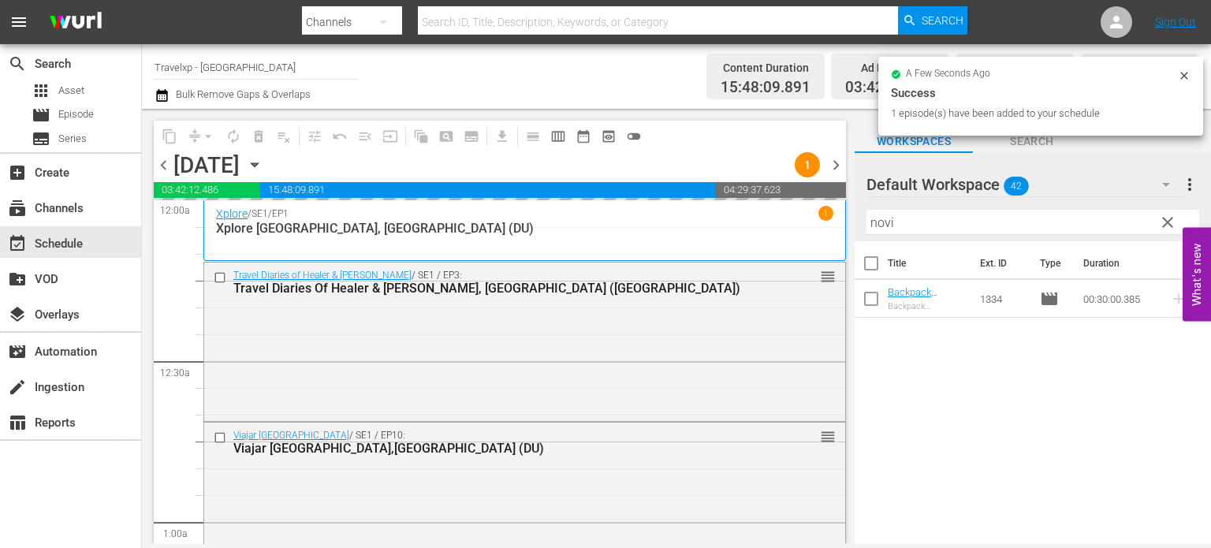
click at [1167, 220] on span "clear" at bounding box center [1168, 222] width 19 height 19
click at [1167, 220] on input "novi" at bounding box center [1033, 222] width 333 height 25
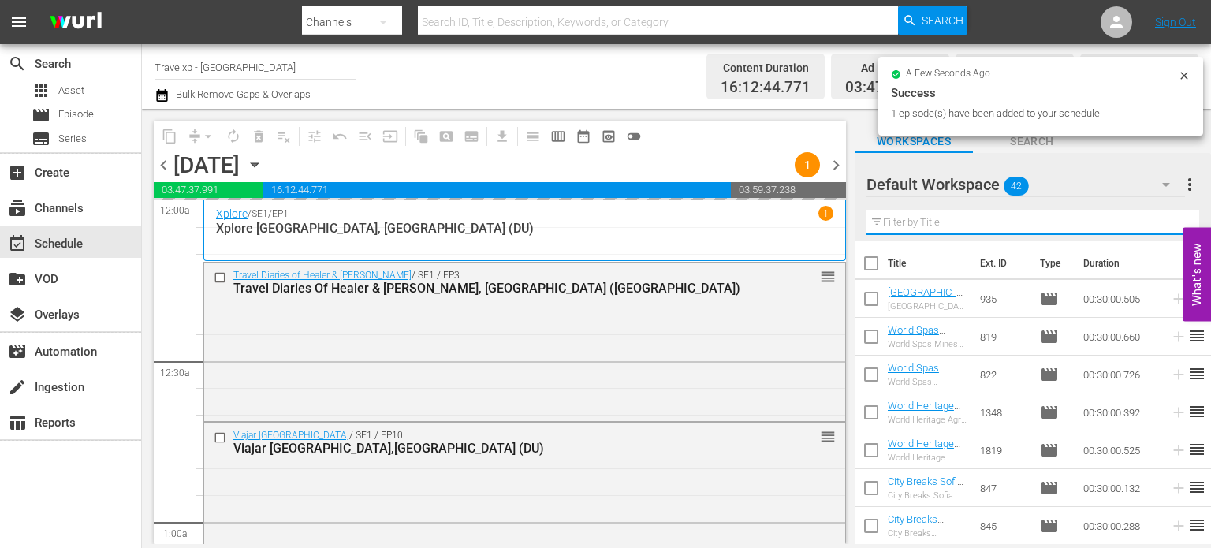
click at [1167, 220] on input "text" at bounding box center [1033, 222] width 333 height 25
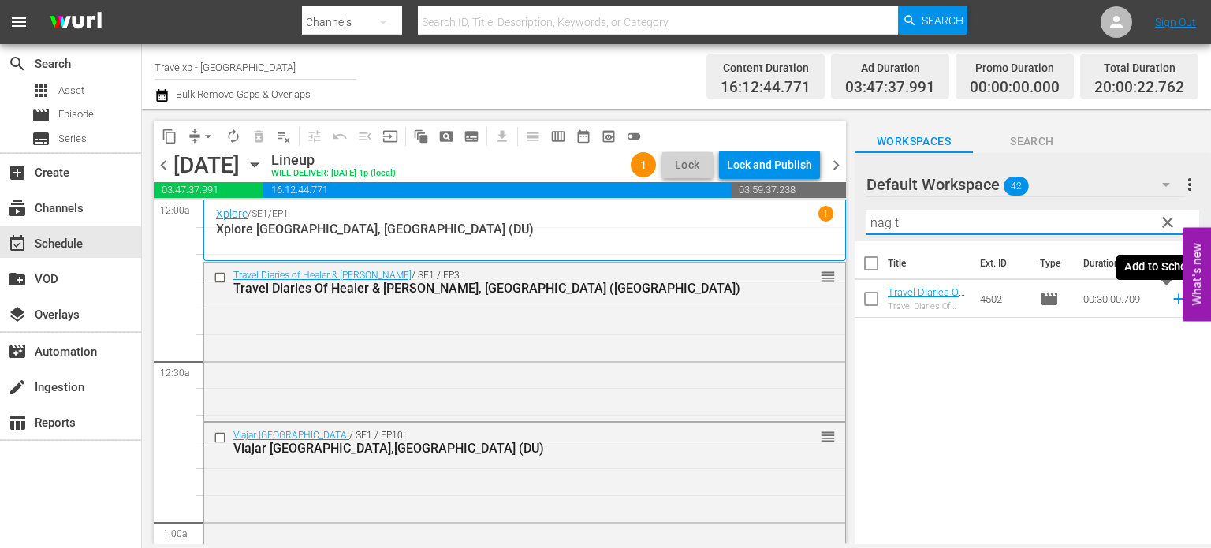
type input "nag t"
click at [1170, 302] on icon at bounding box center [1178, 298] width 17 height 17
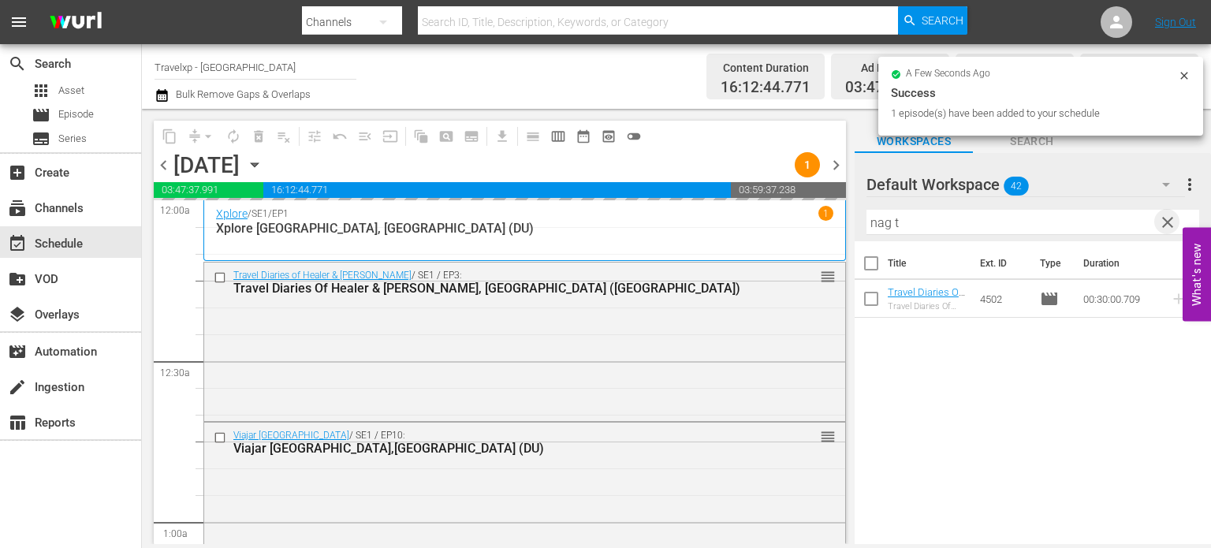
click at [1171, 225] on span "clear" at bounding box center [1168, 222] width 19 height 19
click at [1171, 225] on input "nag t" at bounding box center [1033, 222] width 333 height 25
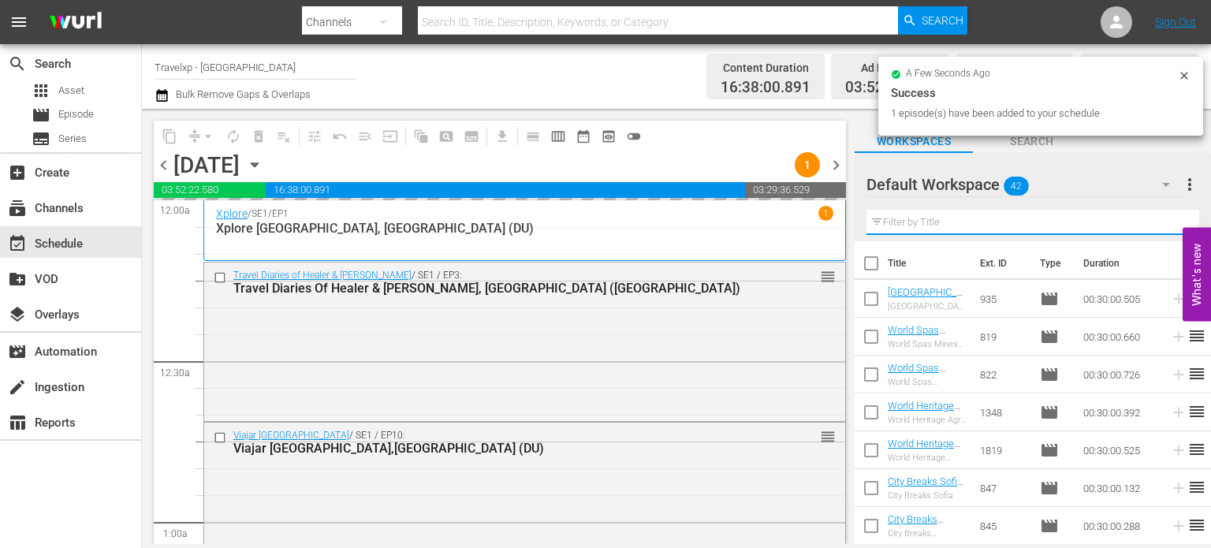
click at [1171, 225] on input "text" at bounding box center [1033, 222] width 333 height 25
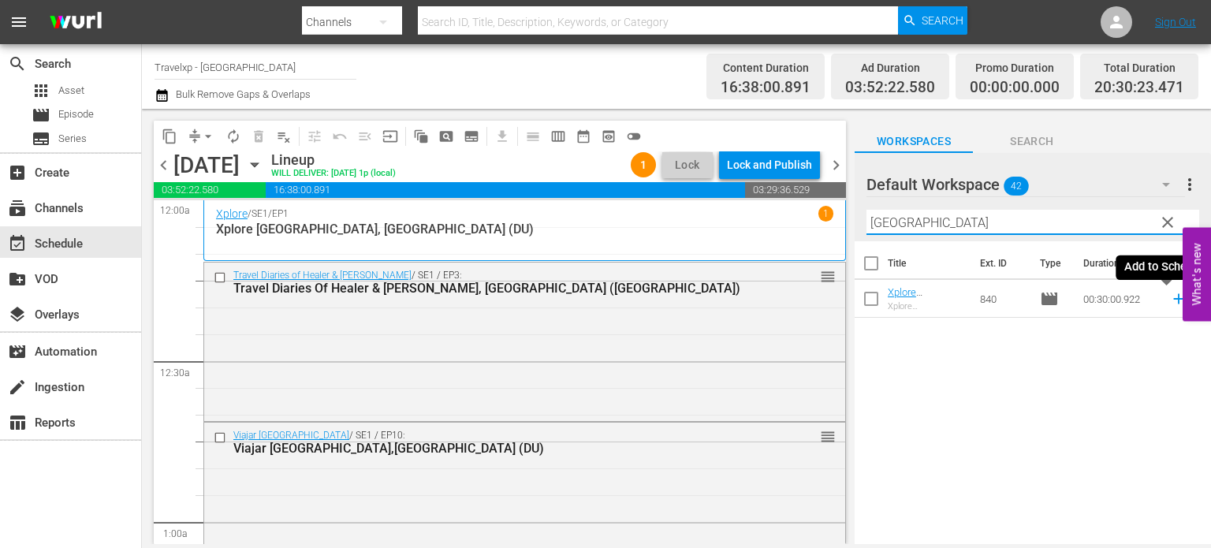
type input "[GEOGRAPHIC_DATA]"
click at [1174, 303] on icon at bounding box center [1179, 299] width 10 height 10
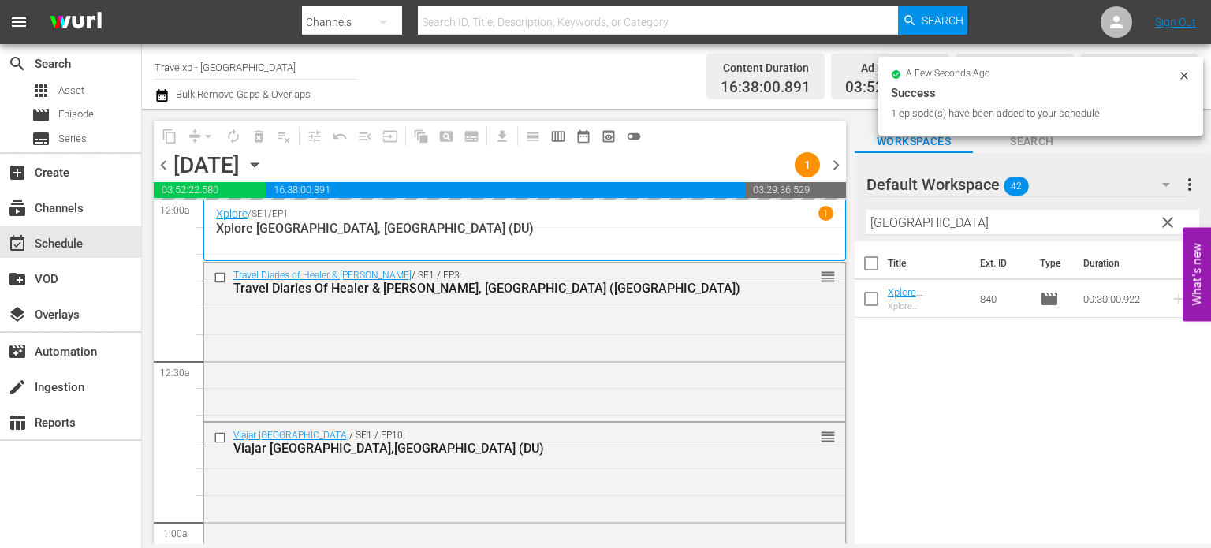
click at [1172, 225] on span "clear" at bounding box center [1168, 222] width 19 height 19
click at [1172, 225] on input "[GEOGRAPHIC_DATA]" at bounding box center [1033, 222] width 333 height 25
click at [1172, 225] on input "text" at bounding box center [1033, 222] width 333 height 25
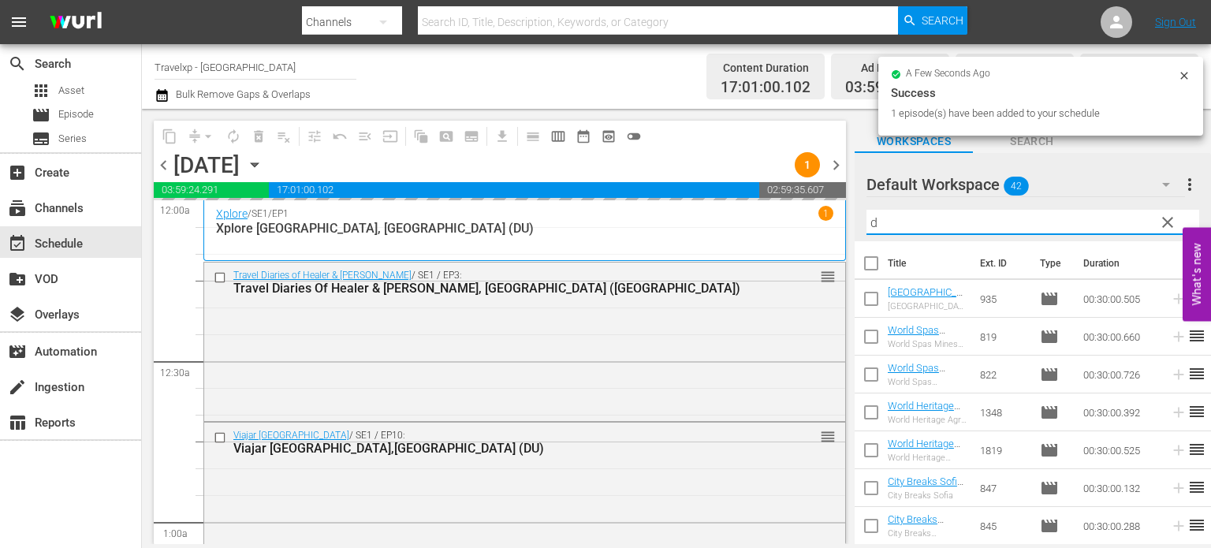
click at [1172, 225] on div "Default Workspace 42 Default more_vert clear Filter by Title d" at bounding box center [1033, 197] width 356 height 88
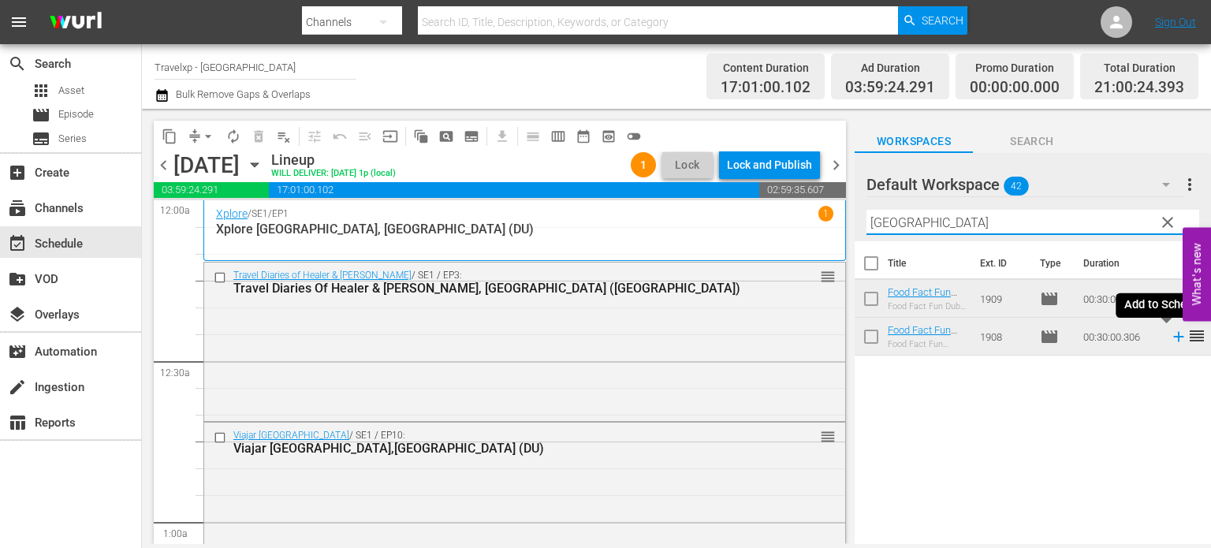
type input "[GEOGRAPHIC_DATA]"
click at [1170, 338] on icon at bounding box center [1178, 336] width 17 height 17
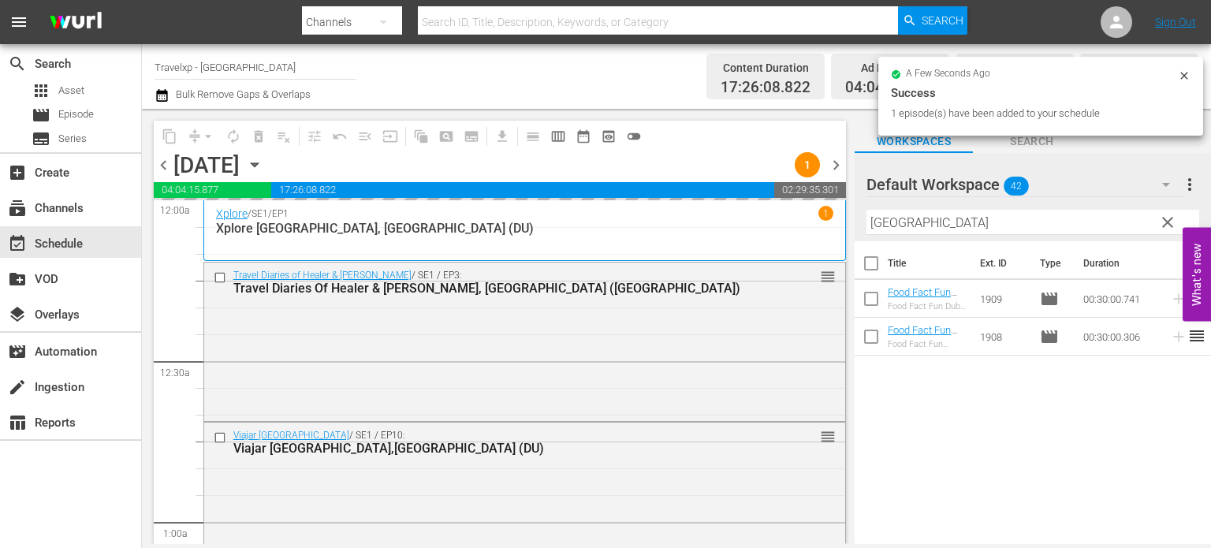
click at [1170, 223] on span "clear" at bounding box center [1168, 222] width 19 height 19
click at [1170, 223] on input "[GEOGRAPHIC_DATA]" at bounding box center [1033, 222] width 333 height 25
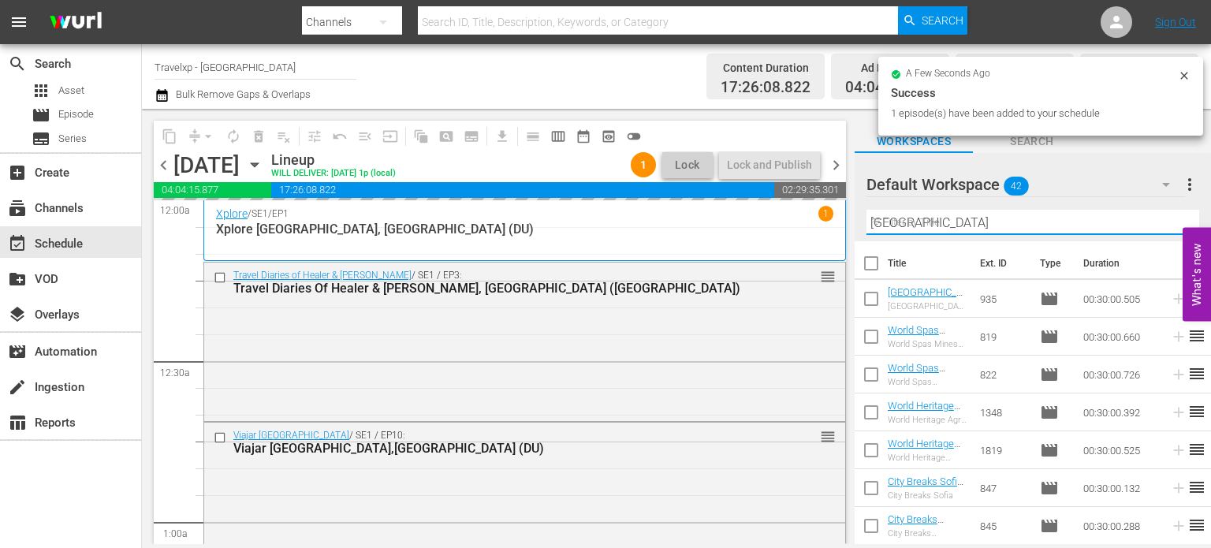
click at [1170, 223] on input "[GEOGRAPHIC_DATA]" at bounding box center [1033, 222] width 333 height 25
click at [1170, 223] on input "text" at bounding box center [1033, 222] width 333 height 25
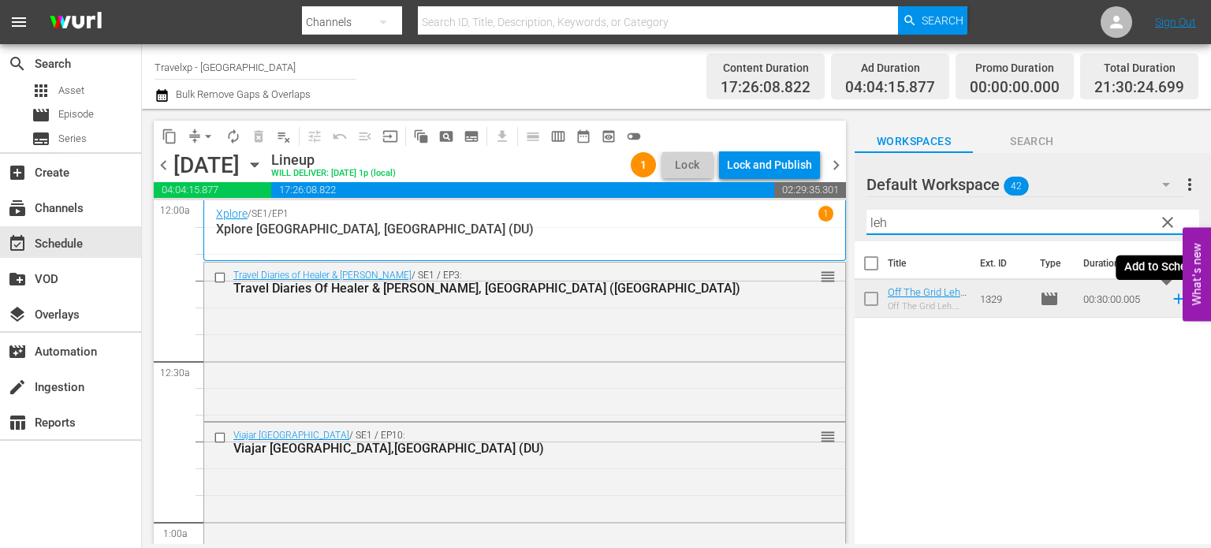
type input "leh"
click at [1174, 300] on icon at bounding box center [1179, 299] width 10 height 10
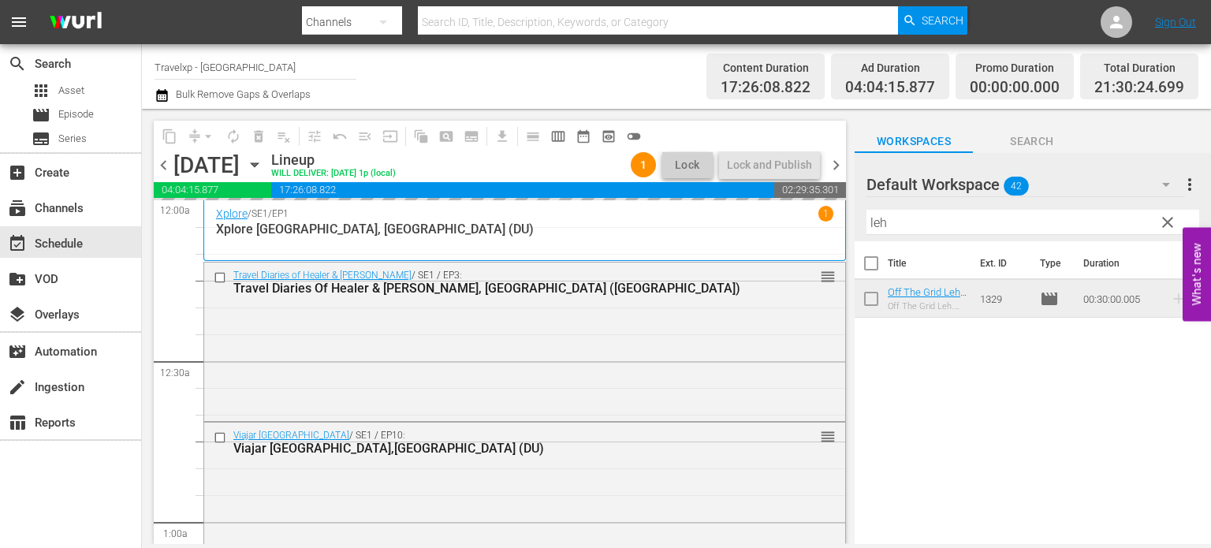
click at [1167, 226] on span "clear" at bounding box center [1168, 222] width 19 height 19
click at [1167, 226] on input "leh" at bounding box center [1033, 222] width 333 height 25
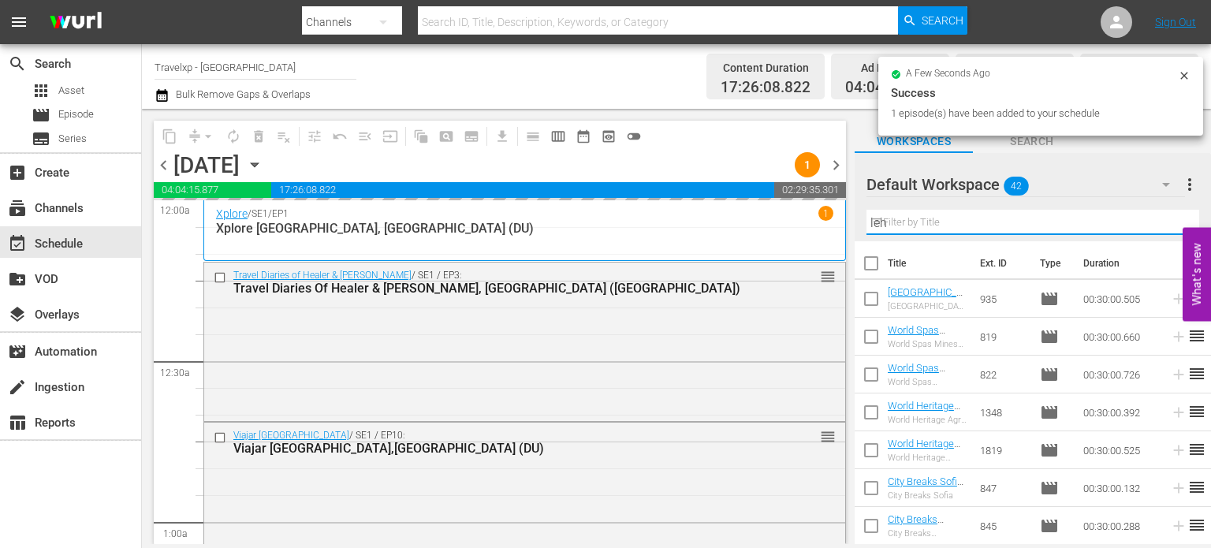
click at [1167, 226] on input "leh" at bounding box center [1033, 222] width 333 height 25
click at [1167, 226] on input "text" at bounding box center [1033, 222] width 333 height 25
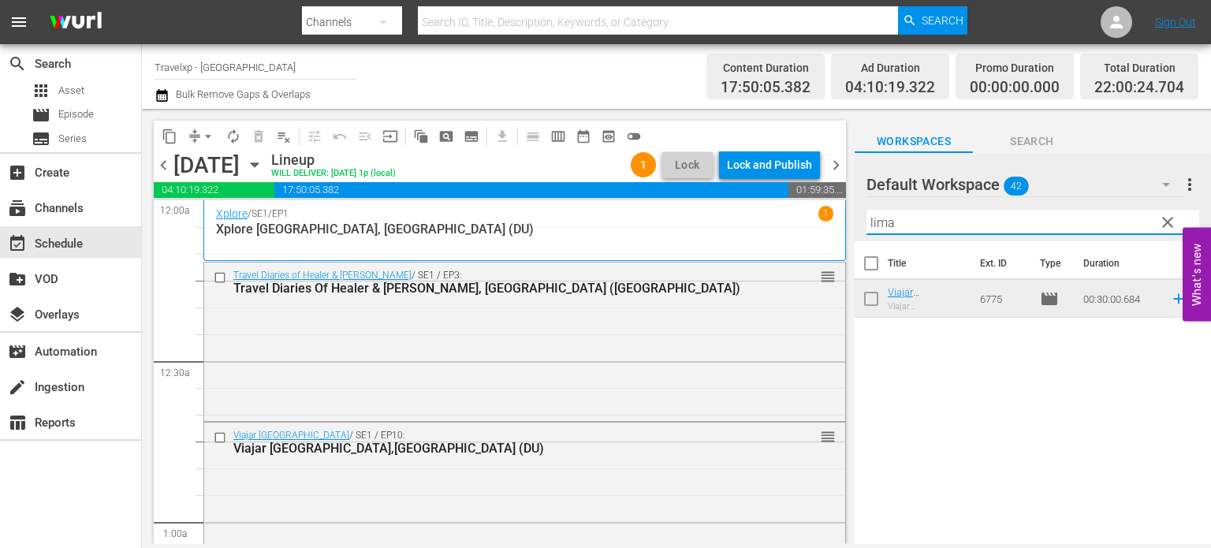
type input "lima"
click at [1174, 299] on icon at bounding box center [1179, 299] width 10 height 10
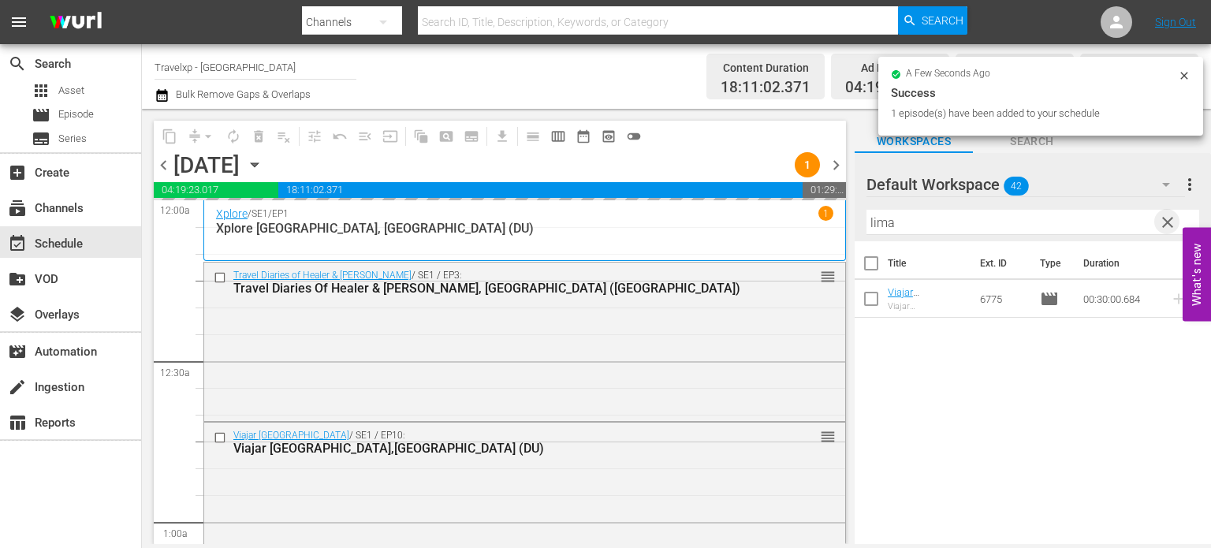
click at [1167, 230] on span "clear" at bounding box center [1168, 222] width 19 height 19
click at [1167, 230] on input "lima" at bounding box center [1033, 222] width 333 height 25
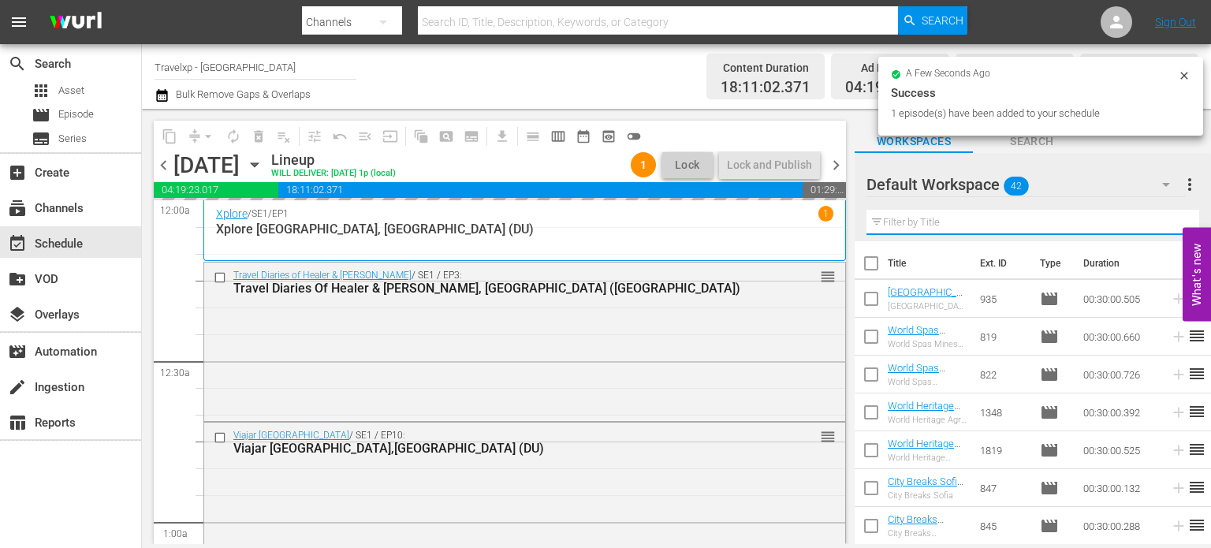
click at [1167, 230] on input "text" at bounding box center [1033, 222] width 333 height 25
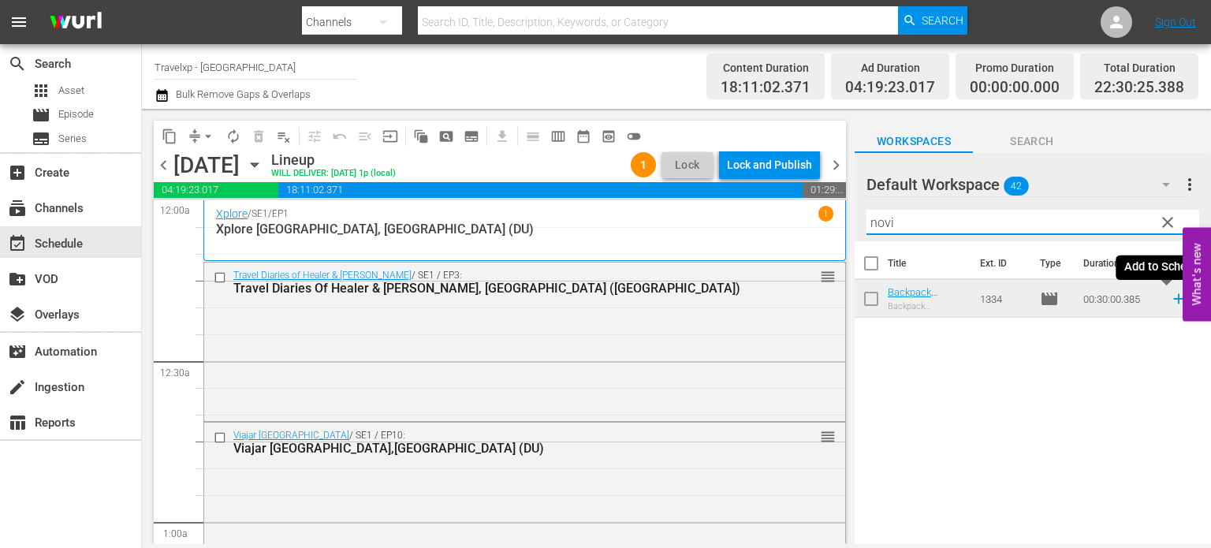
type input "novi"
click at [1174, 299] on icon at bounding box center [1179, 299] width 10 height 10
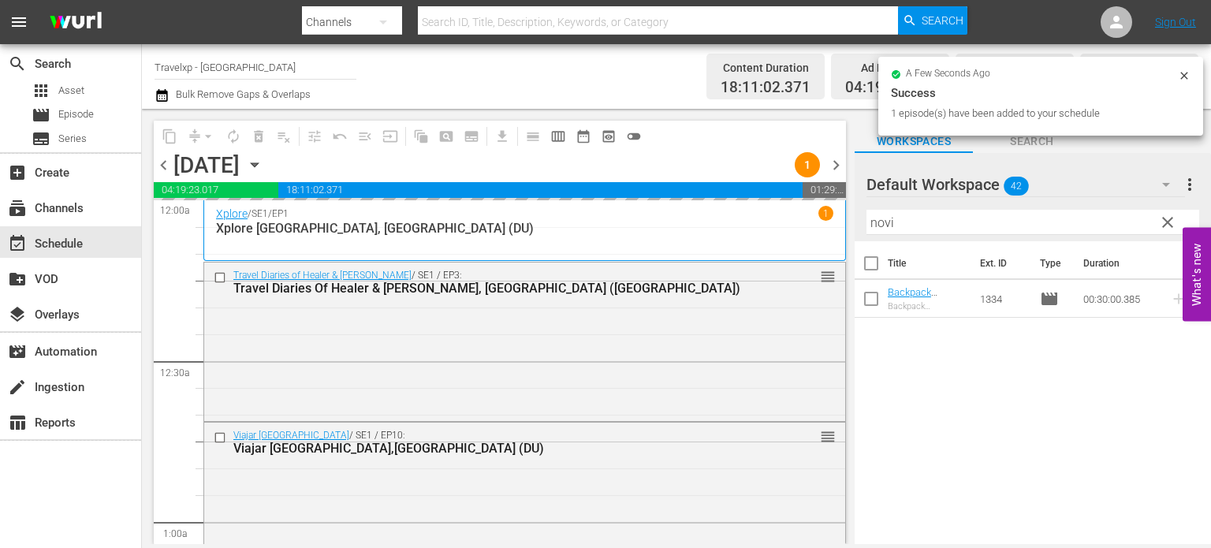
click at [1165, 226] on span "clear" at bounding box center [1168, 222] width 19 height 19
click at [1165, 226] on input "novi" at bounding box center [1033, 222] width 333 height 25
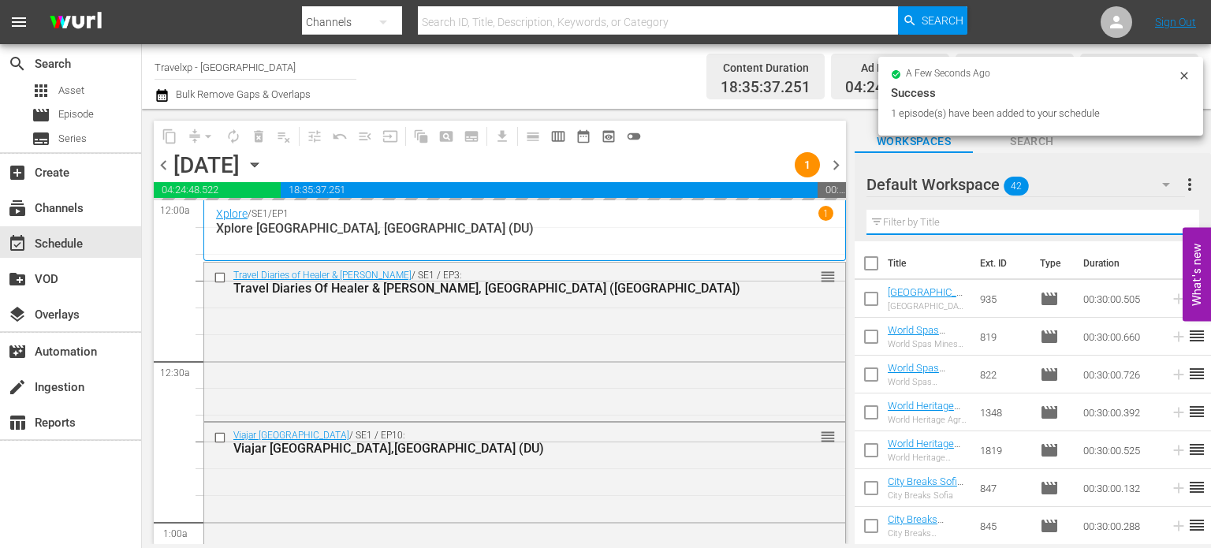
click at [1165, 226] on input "text" at bounding box center [1033, 222] width 333 height 25
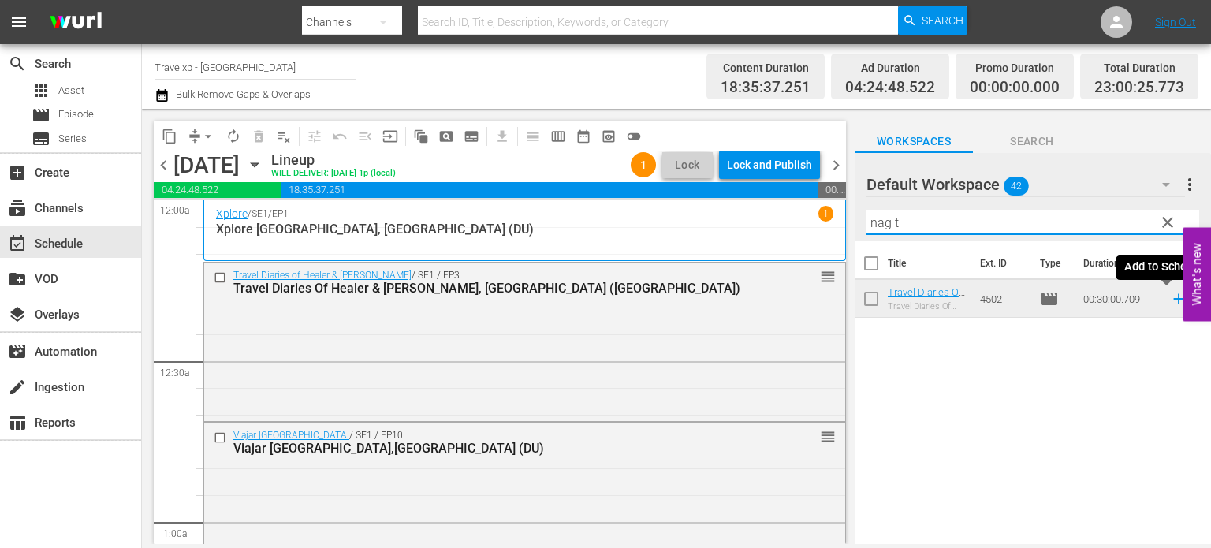
type input "nag t"
click at [1170, 304] on icon at bounding box center [1178, 298] width 17 height 17
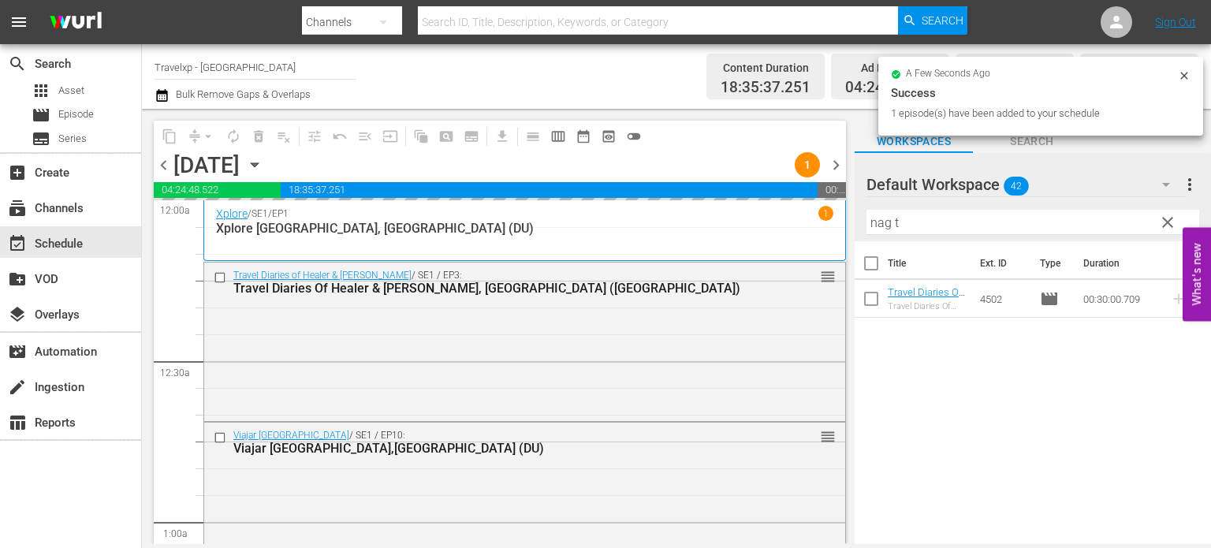
click at [1167, 226] on span "clear" at bounding box center [1168, 222] width 19 height 19
click at [1167, 226] on input "nag t" at bounding box center [1033, 222] width 333 height 25
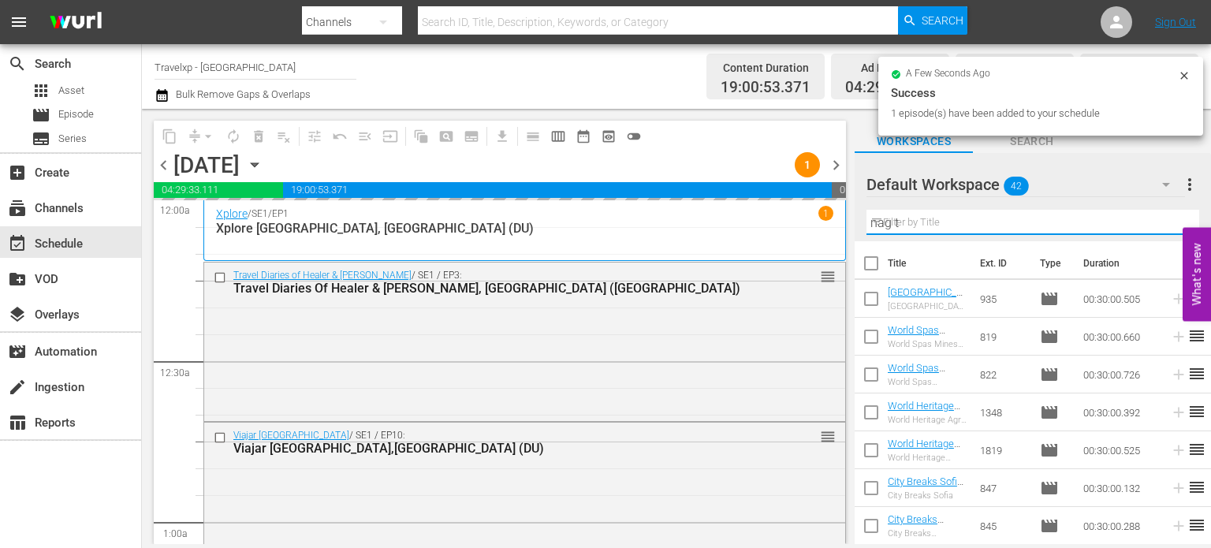
click at [1167, 226] on input "nag t" at bounding box center [1033, 222] width 333 height 25
click at [1167, 226] on input "text" at bounding box center [1033, 222] width 333 height 25
click at [1167, 226] on div "Default Workspace 42 Default more_vert Filter by Title g" at bounding box center [1033, 197] width 356 height 88
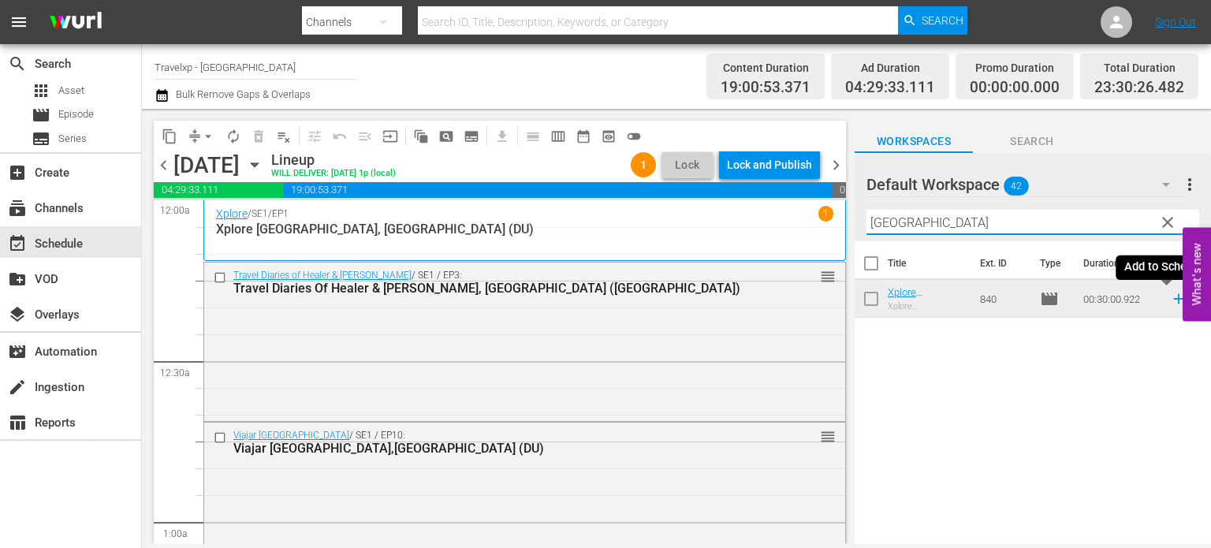
type input "[GEOGRAPHIC_DATA]"
click at [1170, 293] on icon at bounding box center [1178, 298] width 17 height 17
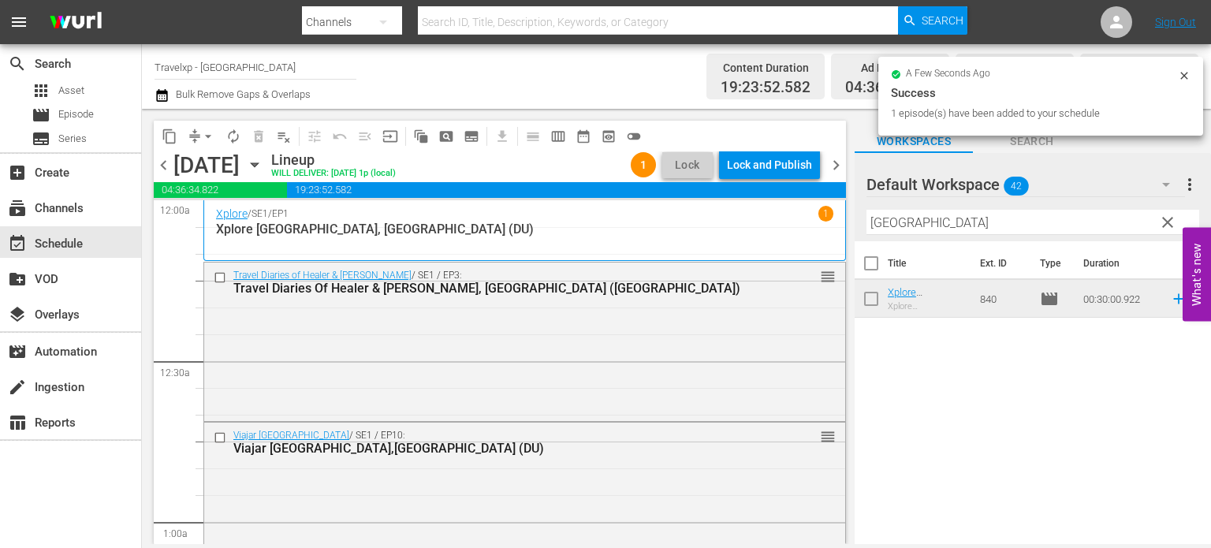
scroll to position [7442, 0]
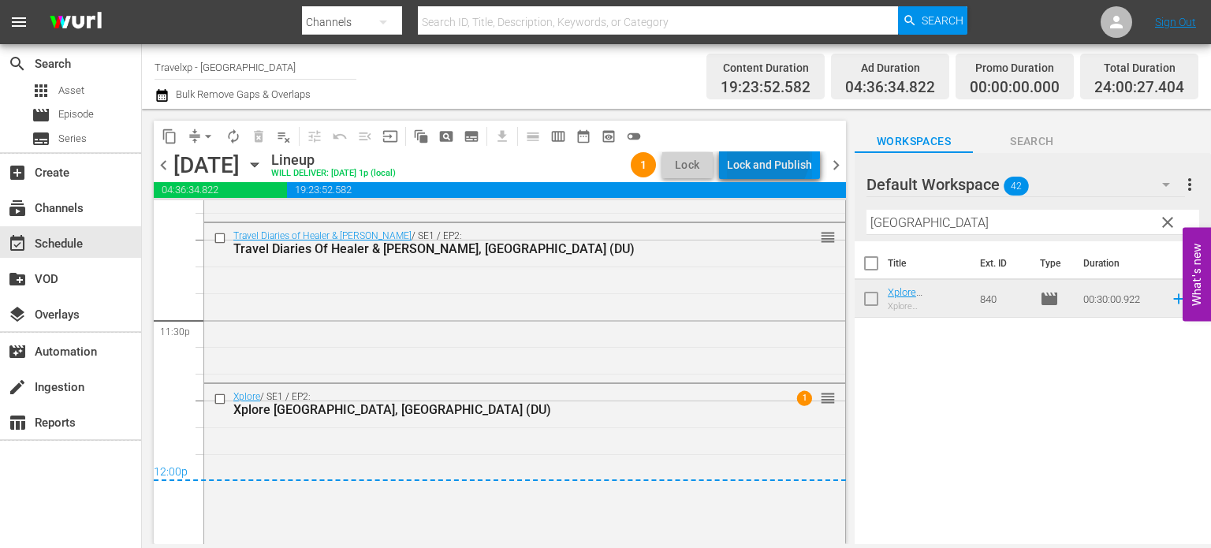
click at [771, 157] on div "Lock and Publish" at bounding box center [769, 165] width 85 height 28
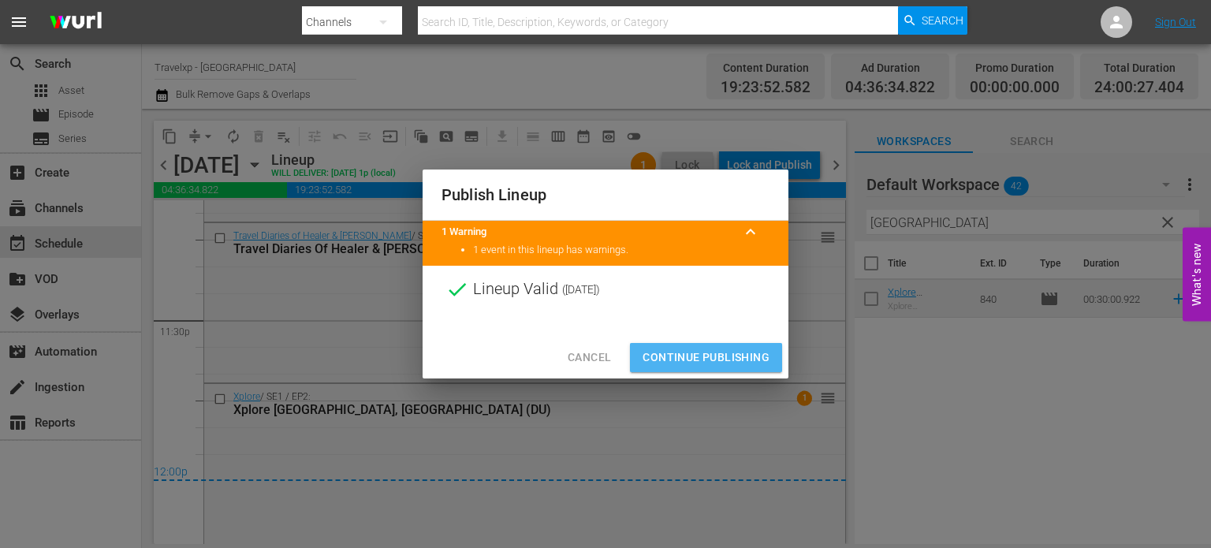
click at [704, 359] on span "Continue Publishing" at bounding box center [706, 358] width 127 height 20
